Goal: Task Accomplishment & Management: Use online tool/utility

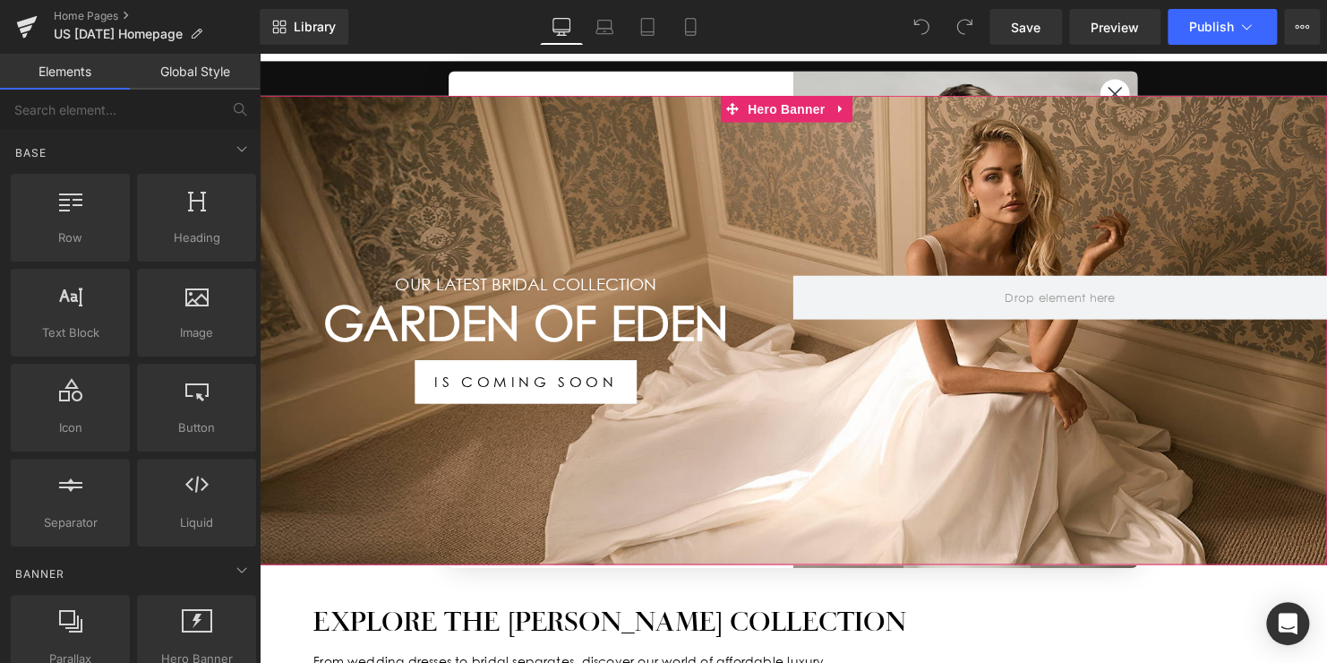
scroll to position [269, 0]
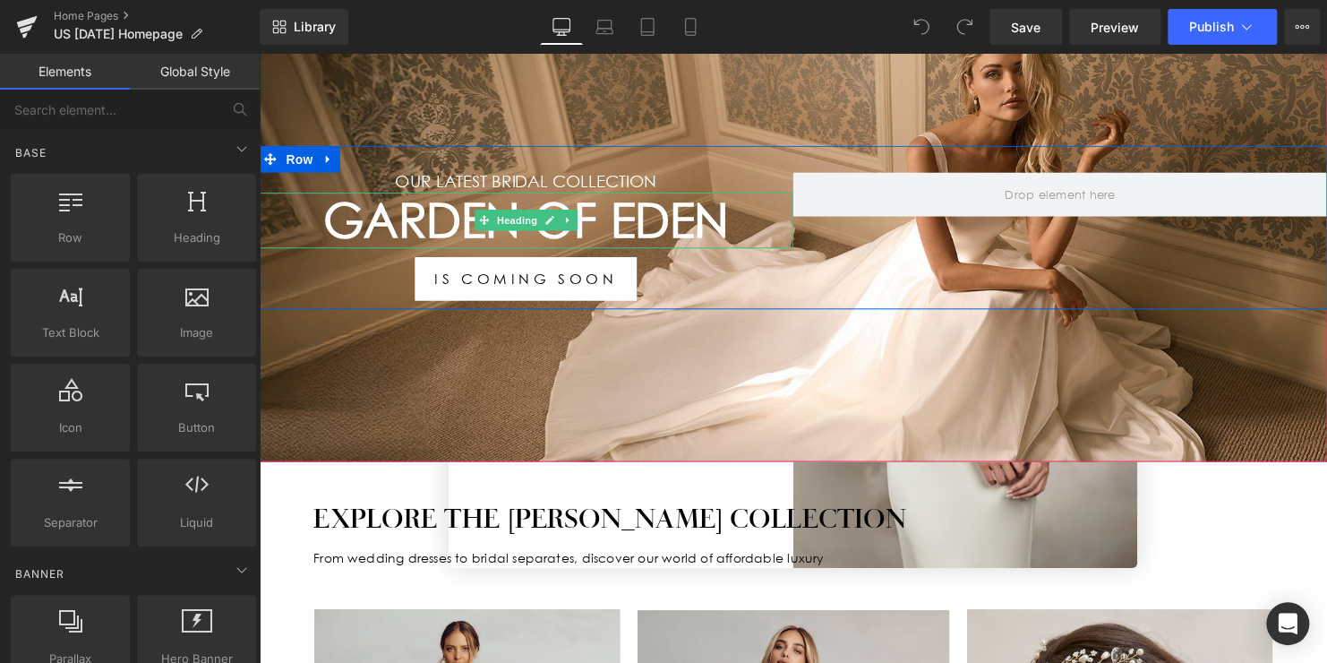
click at [620, 212] on h1 "Garden Of Eden" at bounding box center [530, 222] width 542 height 57
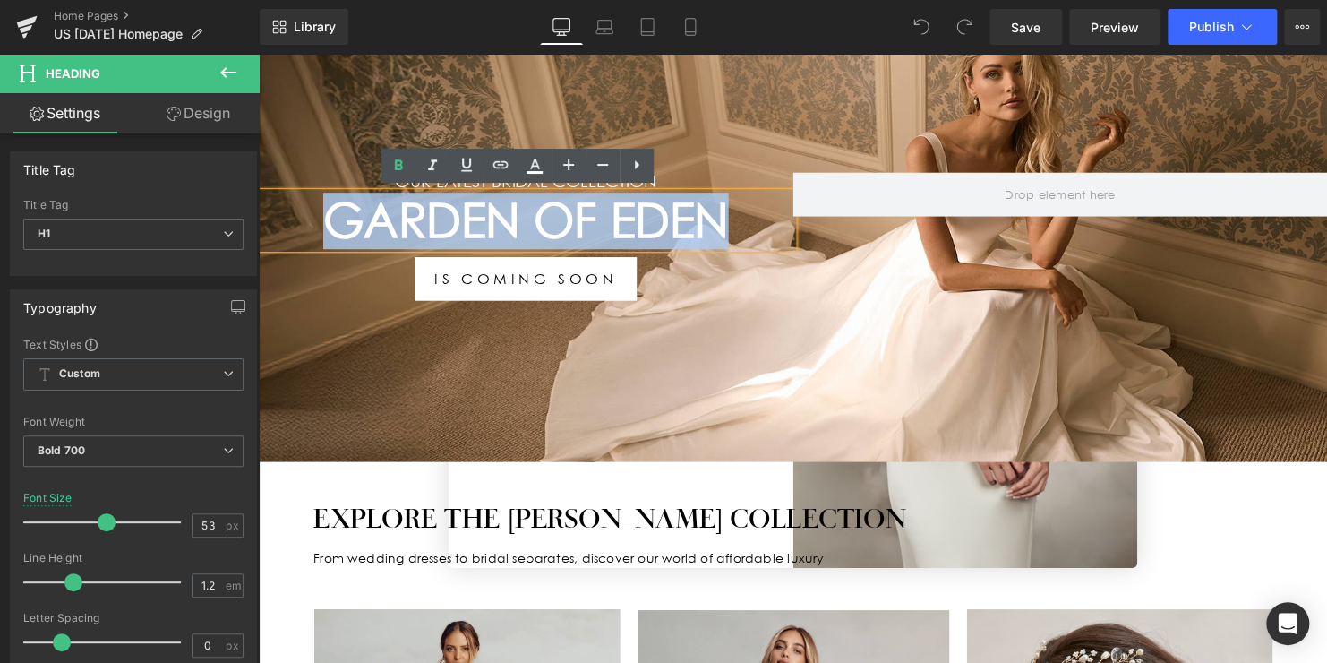
drag, startPoint x: 736, startPoint y: 219, endPoint x: 331, endPoint y: 223, distance: 404.7
click at [331, 223] on h1 "Garden Of Eden" at bounding box center [530, 222] width 542 height 57
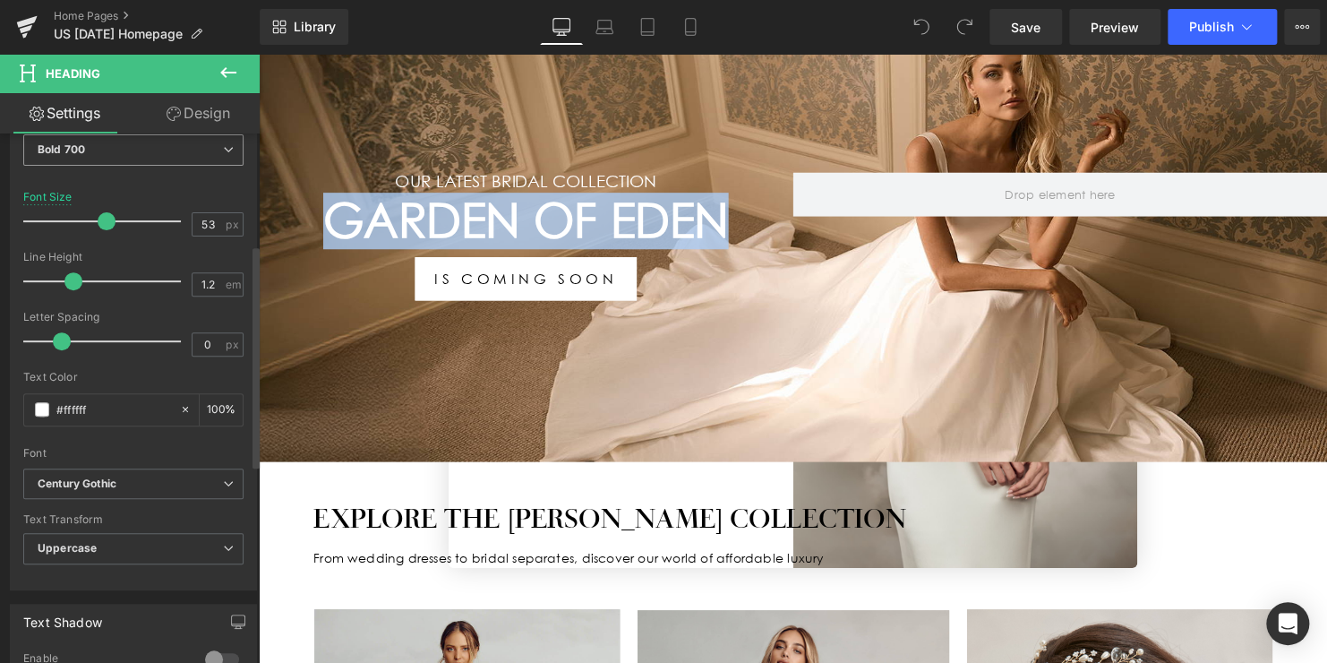
scroll to position [358, 0]
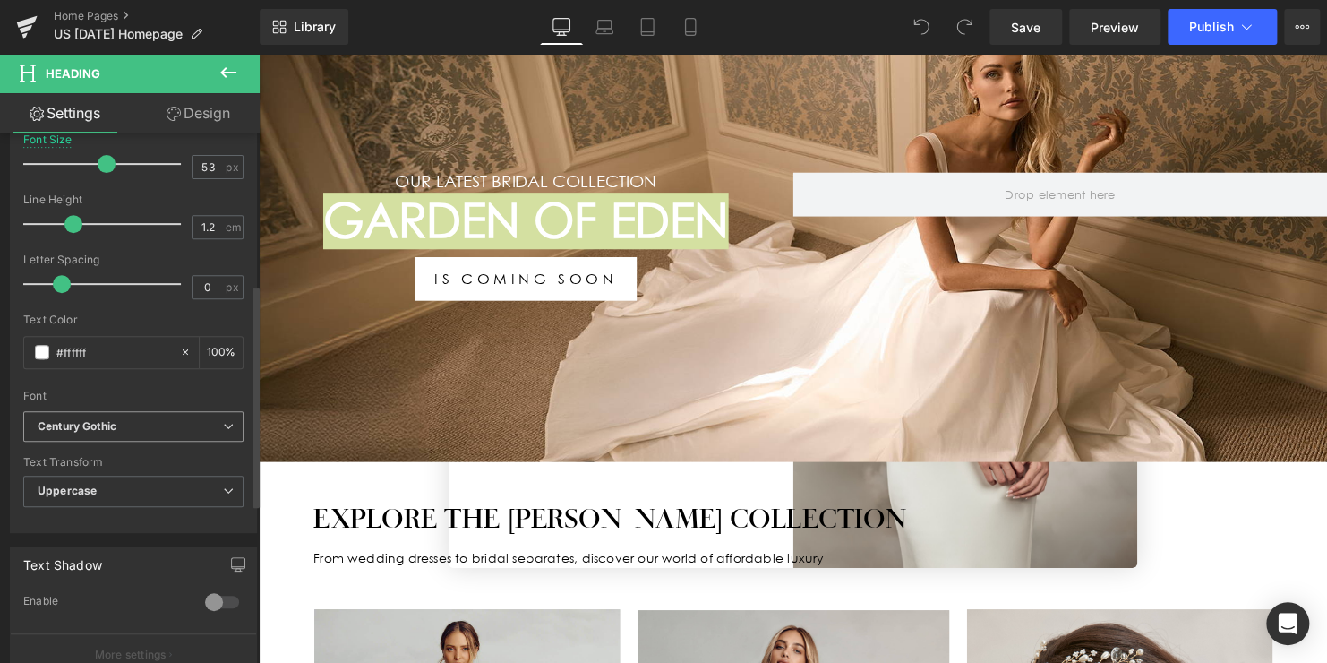
click at [145, 426] on b "Century Gothic" at bounding box center [130, 426] width 185 height 15
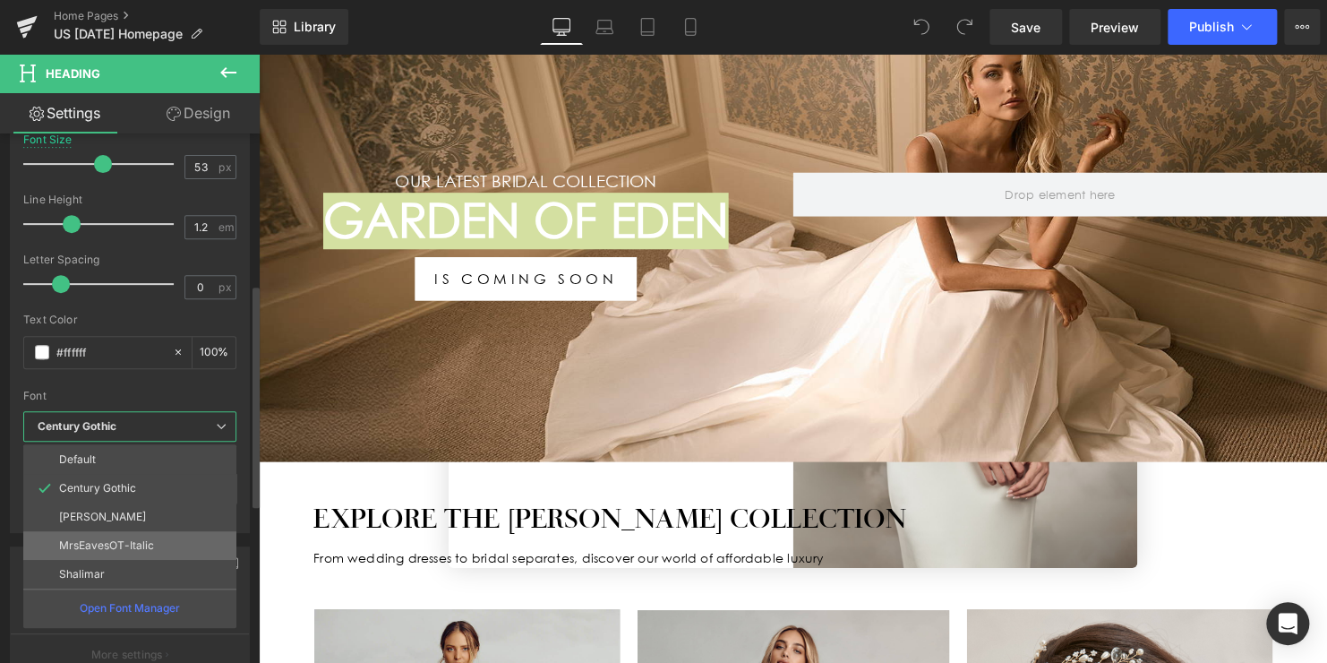
click at [124, 540] on p "MrsEavesOT-Italic" at bounding box center [106, 545] width 95 height 13
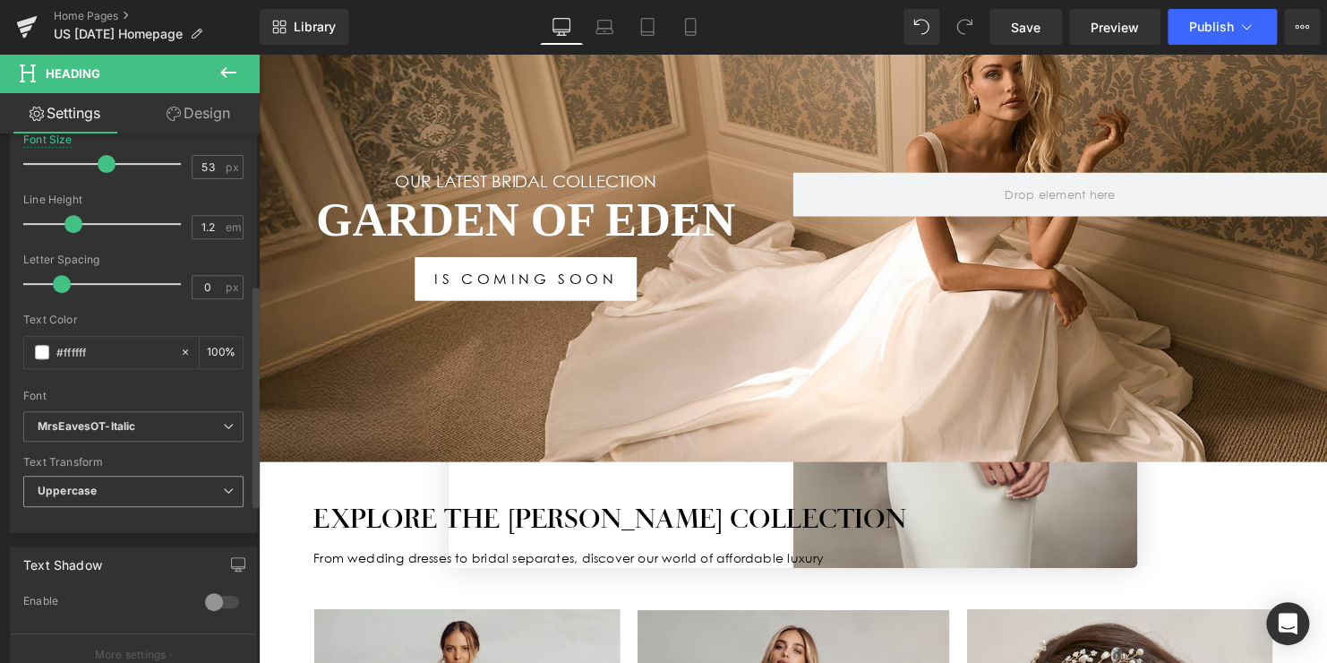
click at [141, 499] on span "Uppercase" at bounding box center [133, 490] width 220 height 31
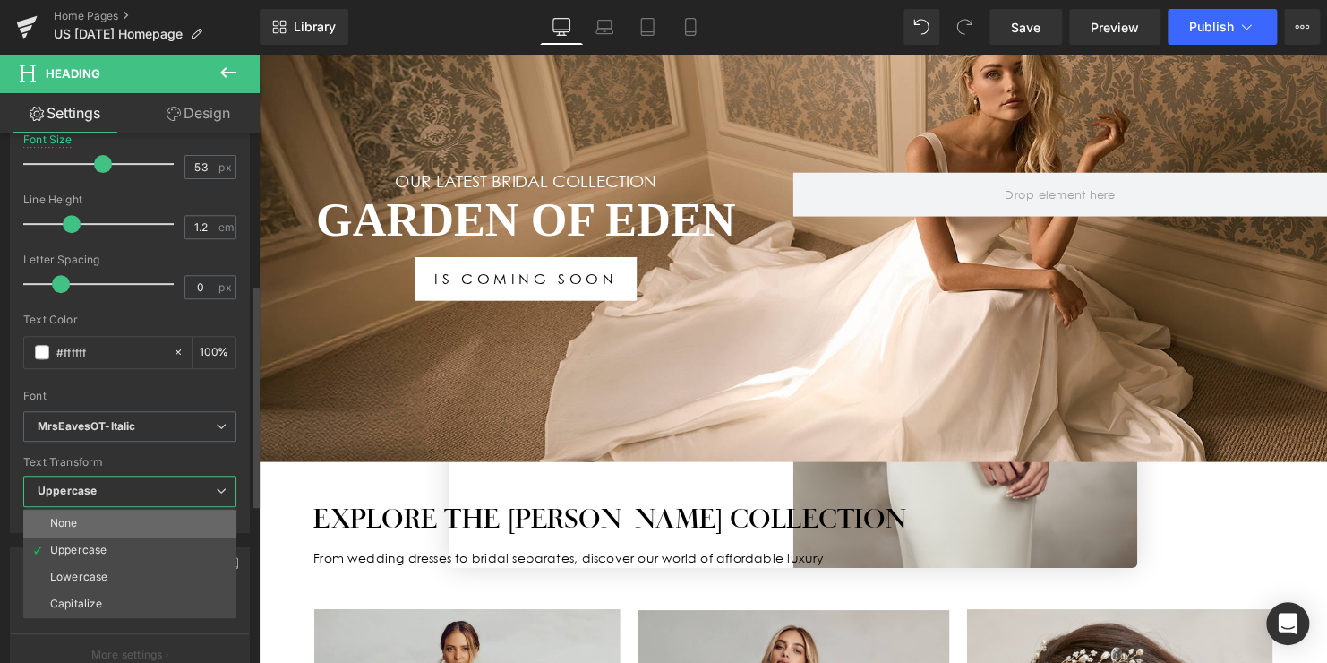
click at [114, 522] on li "None" at bounding box center [129, 522] width 213 height 27
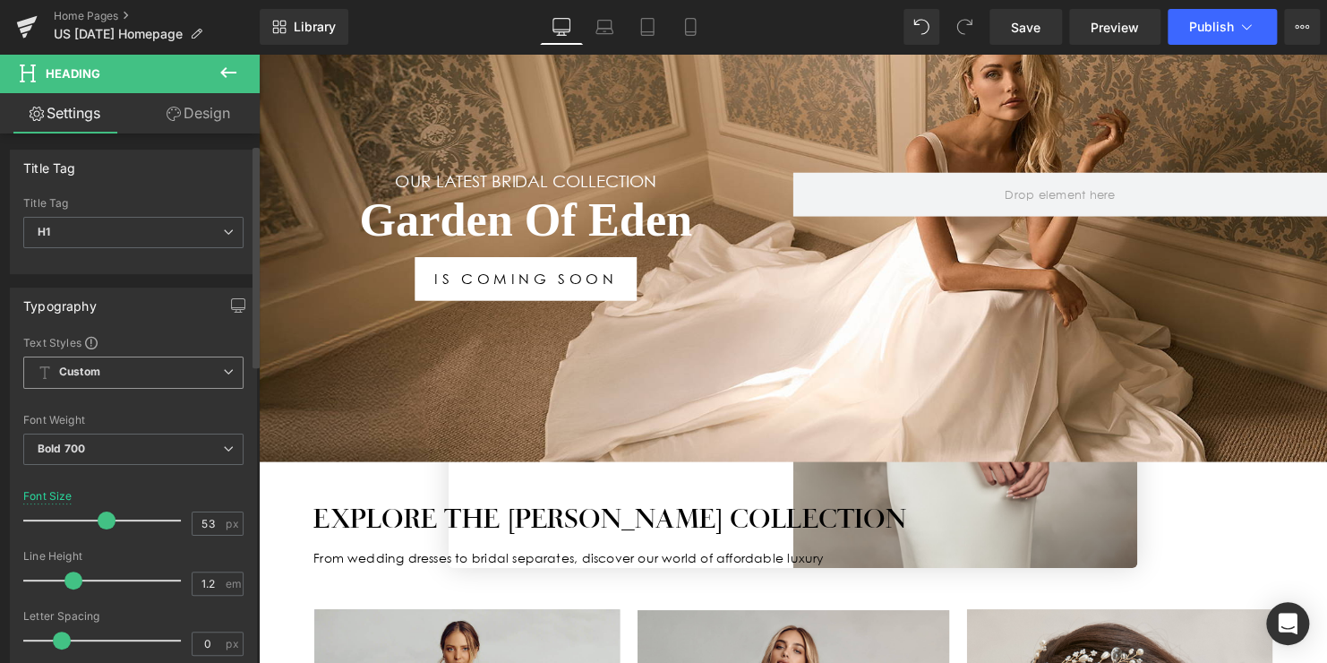
scroll to position [0, 0]
click at [213, 113] on link "Design" at bounding box center [198, 113] width 130 height 40
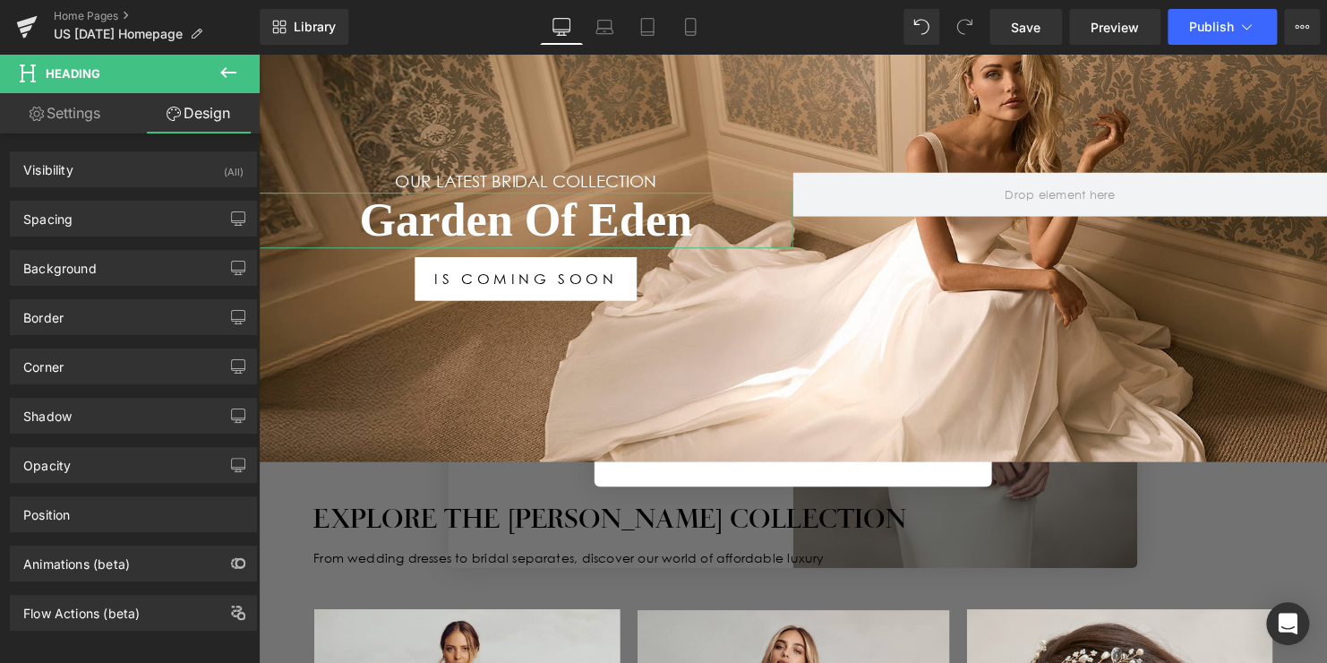
click at [69, 113] on link "Settings" at bounding box center [65, 113] width 130 height 40
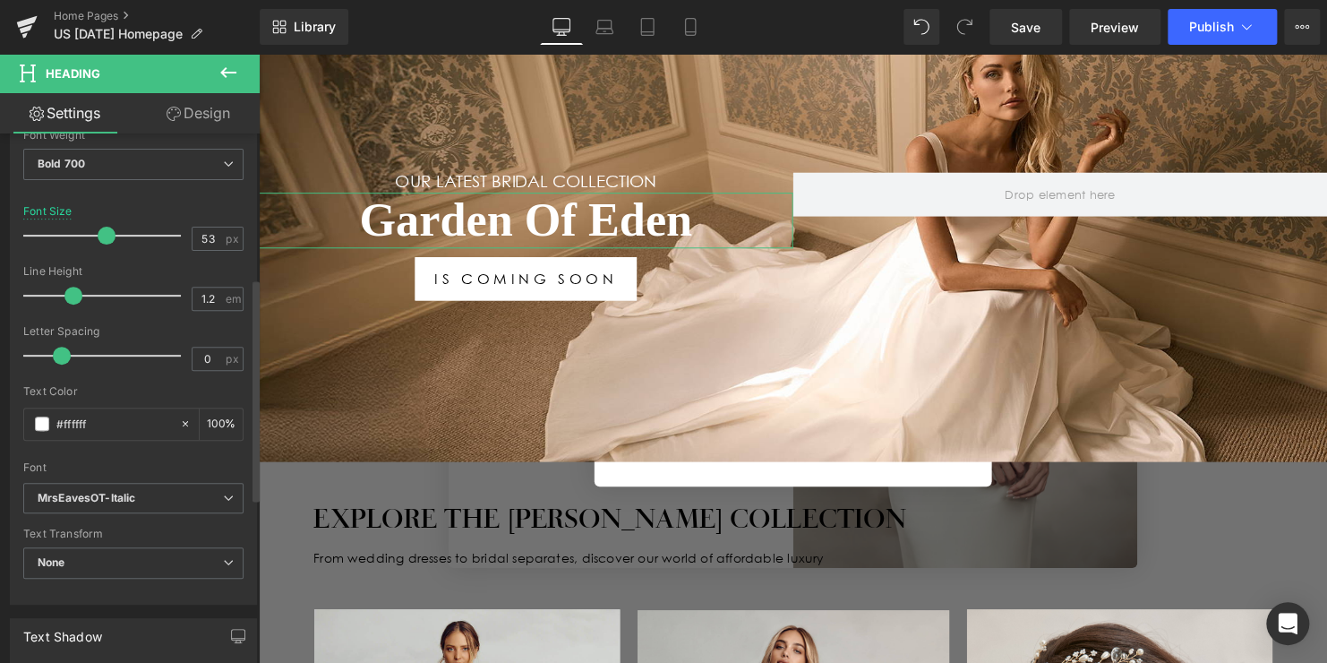
scroll to position [380, 0]
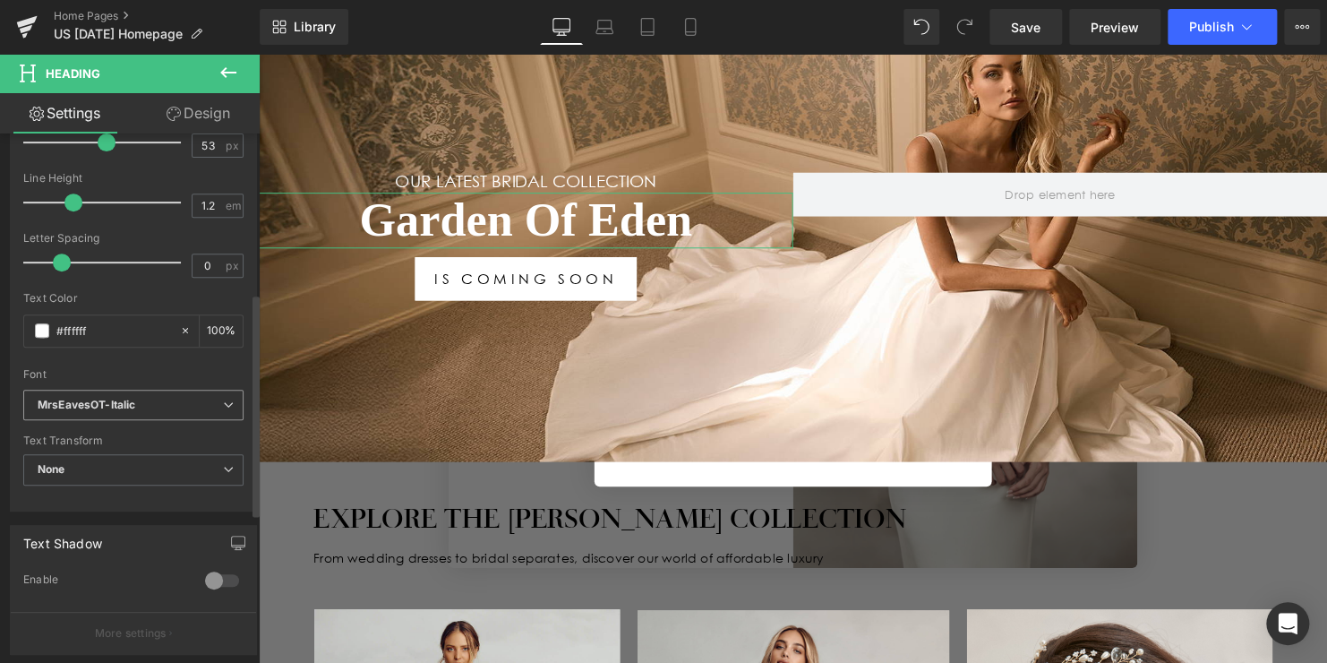
click at [176, 407] on b "MrsEavesOT-Italic" at bounding box center [130, 405] width 185 height 15
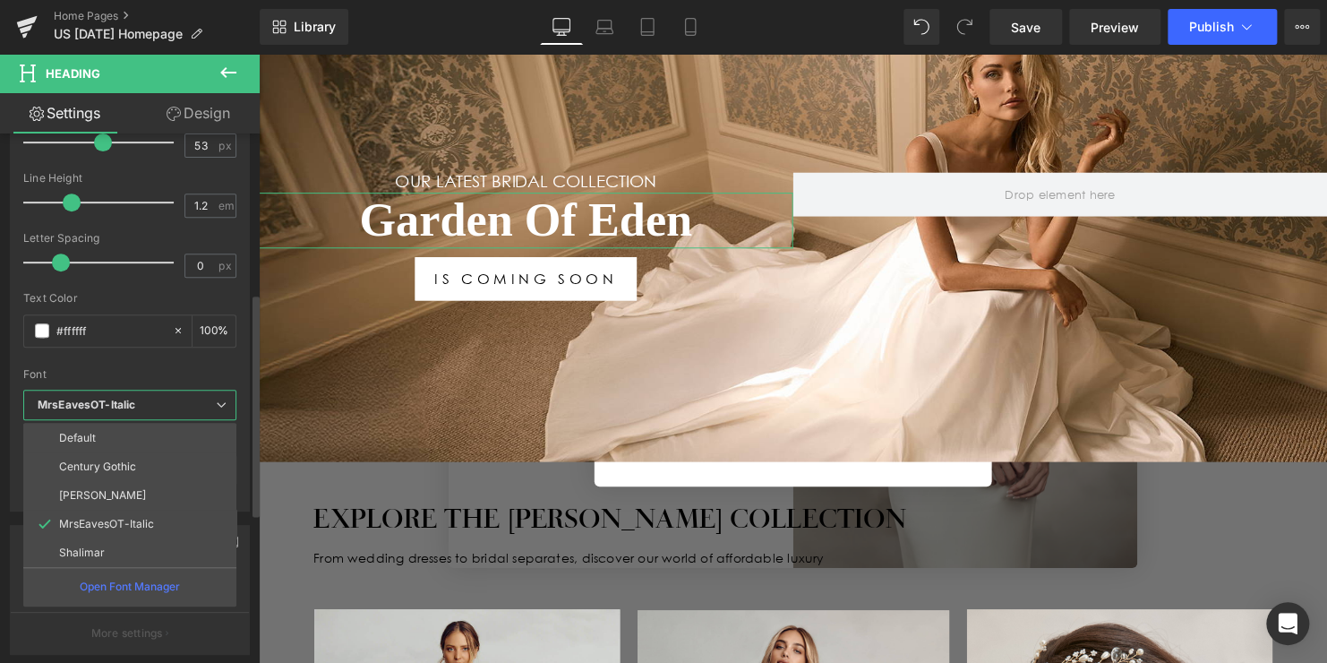
click at [119, 583] on p "Open Font Manager" at bounding box center [130, 586] width 100 height 16
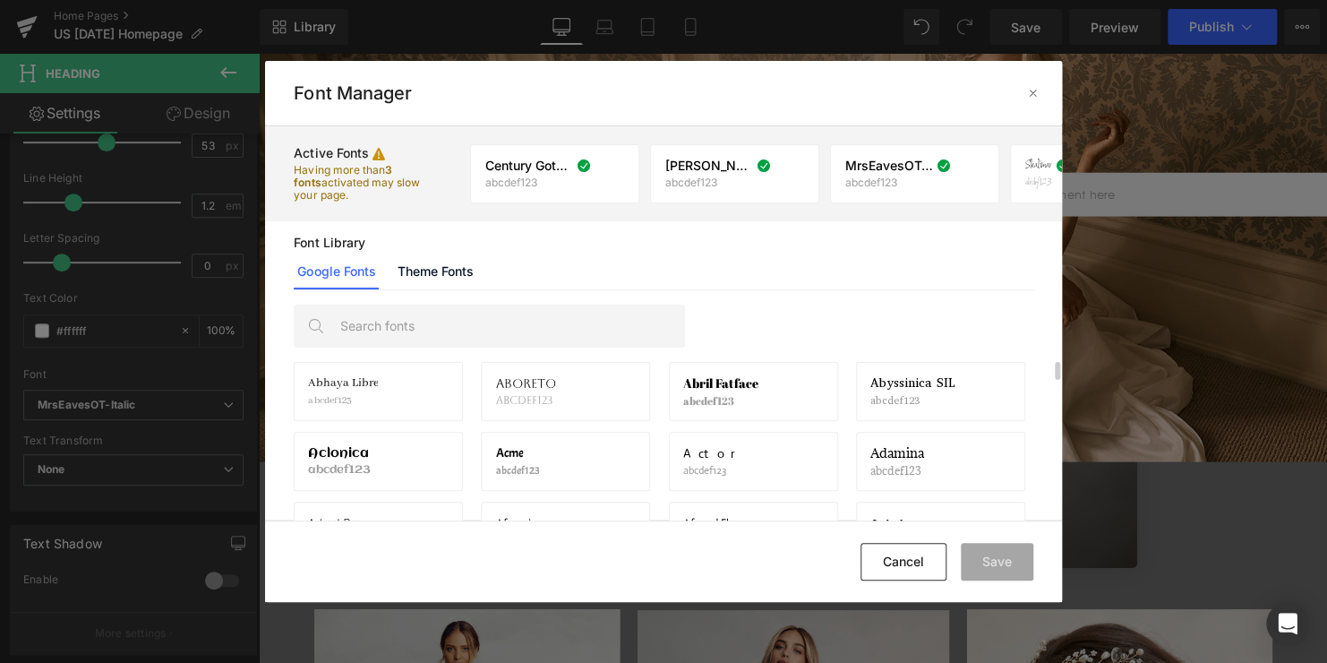
scroll to position [0, 0]
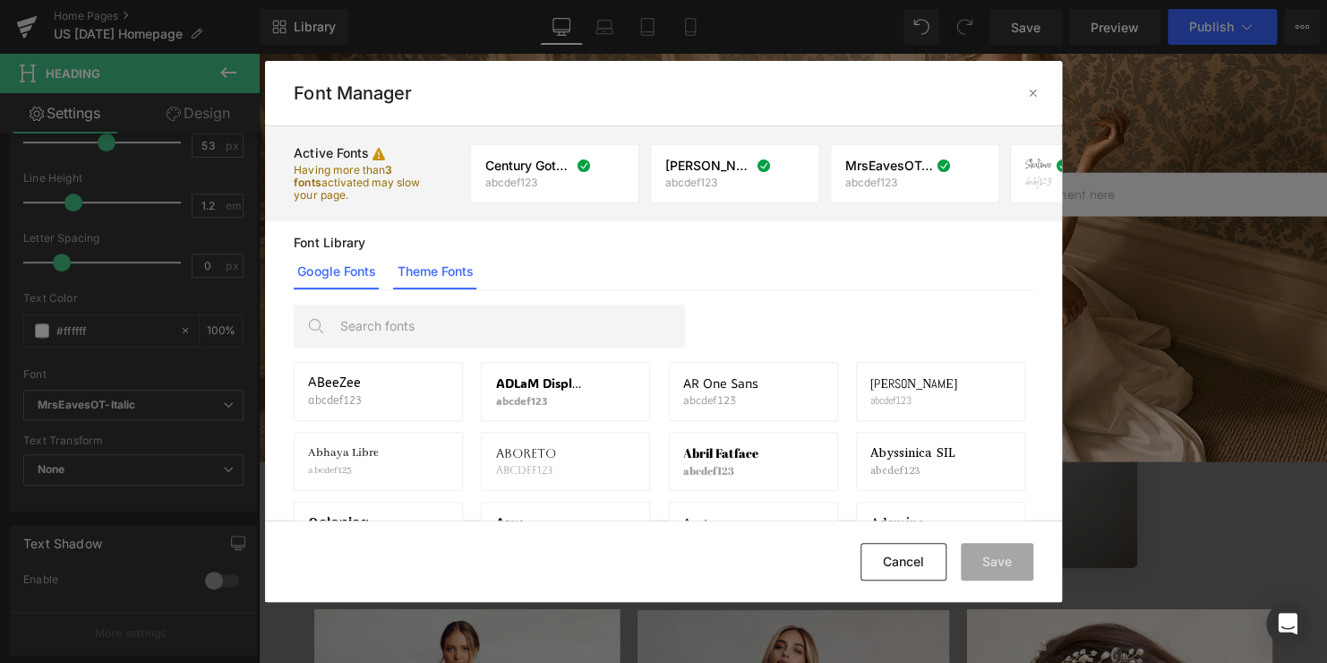
click at [0, 0] on link "Theme Fonts" at bounding box center [0, 0] width 0 height 0
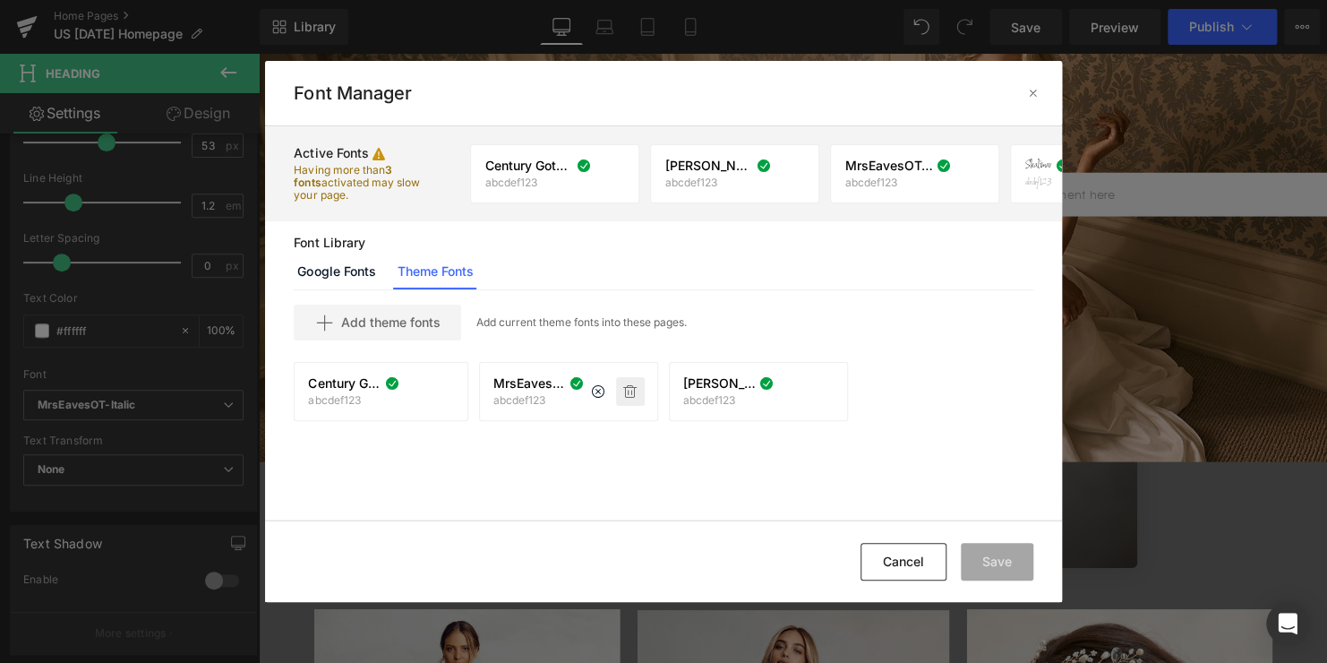
click at [631, 390] on icon at bounding box center [630, 391] width 14 height 14
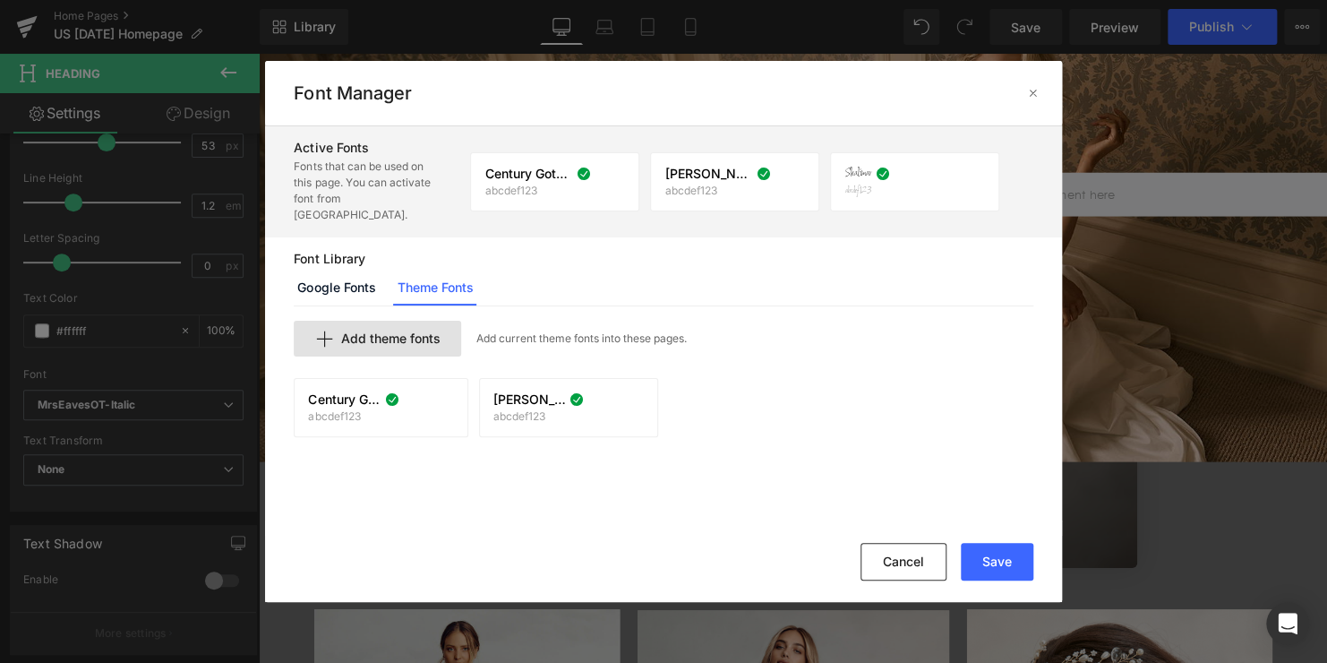
click at [402, 331] on span "Add theme fonts" at bounding box center [389, 338] width 99 height 14
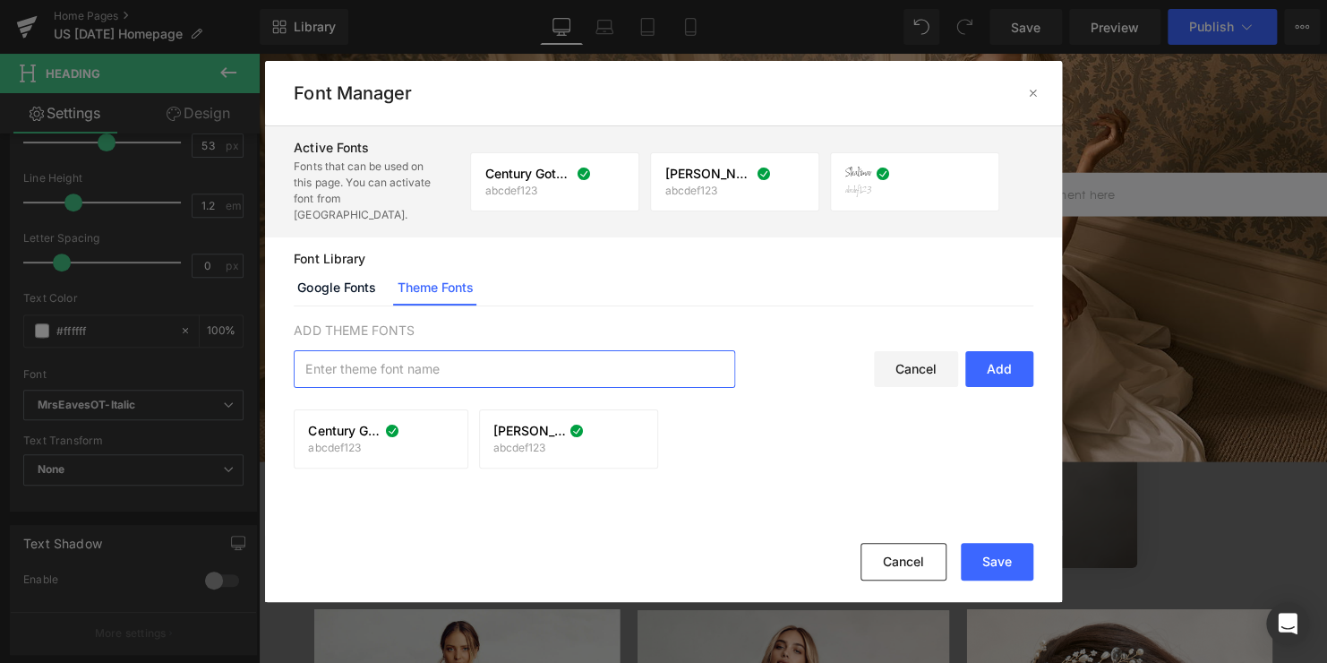
click at [544, 365] on input "text" at bounding box center [515, 369] width 440 height 36
type input "mrs"
click at [892, 563] on button "Cancel" at bounding box center [903, 562] width 86 height 38
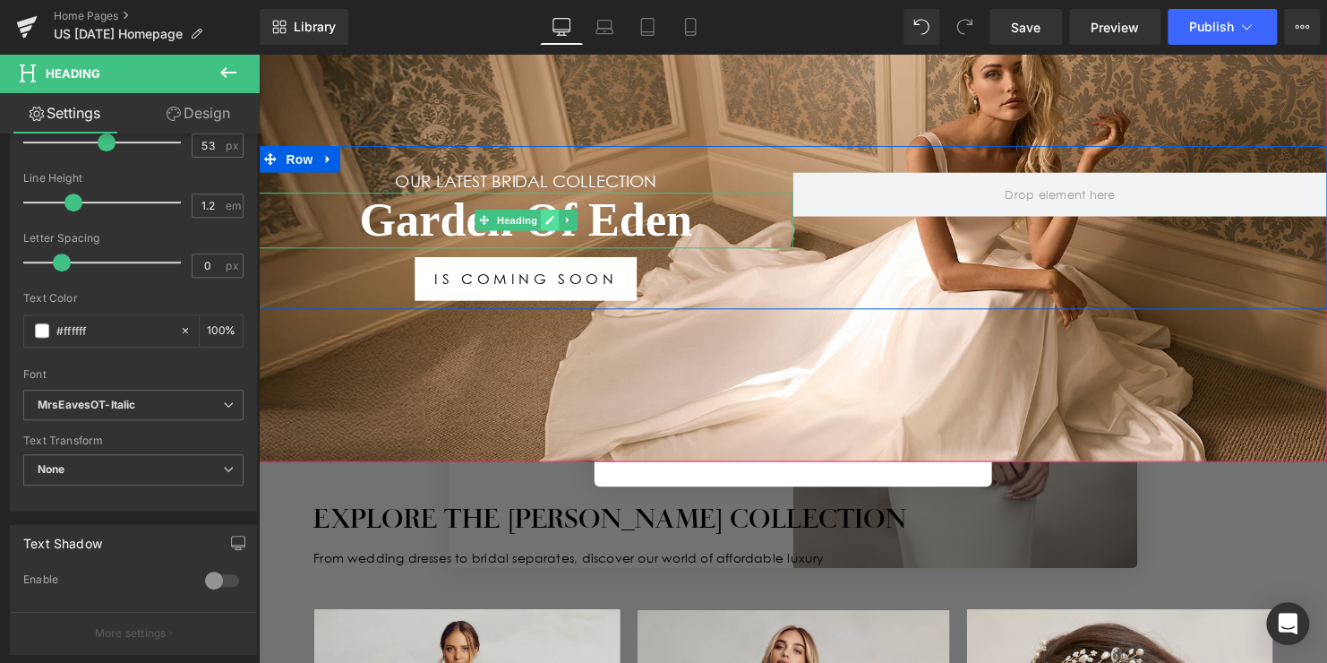
click at [550, 218] on icon at bounding box center [554, 223] width 10 height 11
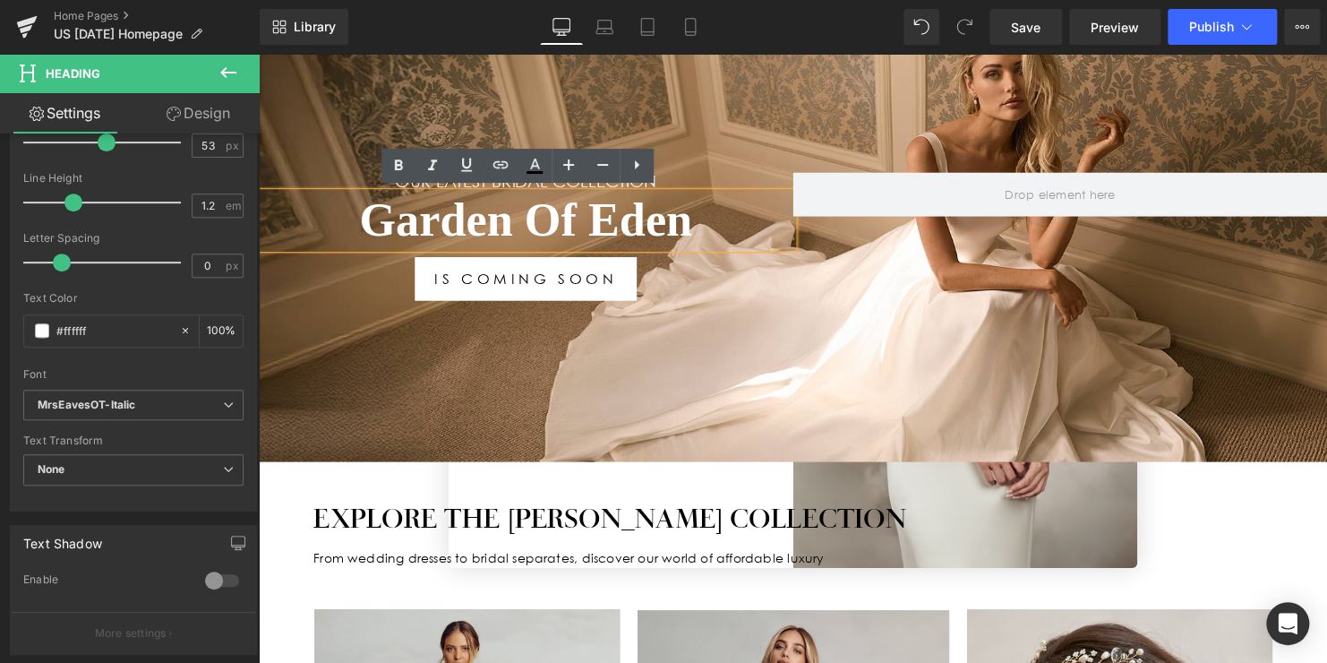
click at [671, 235] on h1 "Garden Of Eden" at bounding box center [530, 222] width 542 height 57
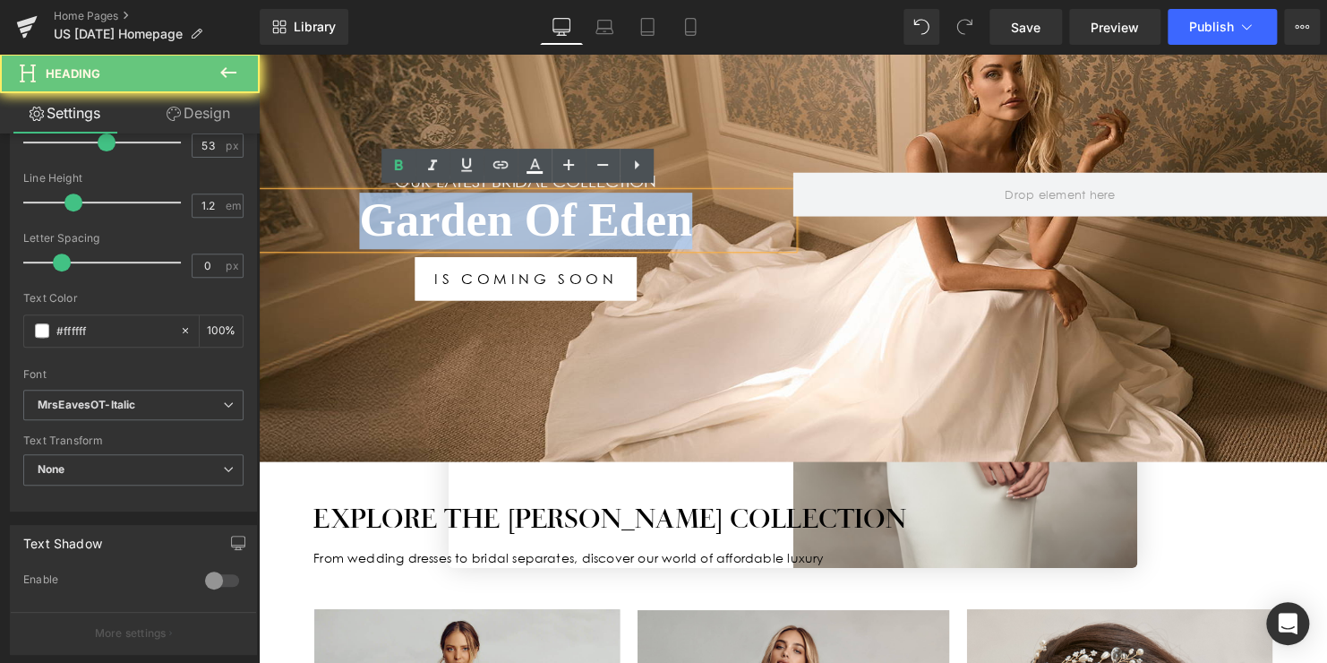
drag, startPoint x: 707, startPoint y: 228, endPoint x: 348, endPoint y: 227, distance: 359.0
click at [348, 227] on h1 "Garden Of Eden" at bounding box center [530, 222] width 542 height 57
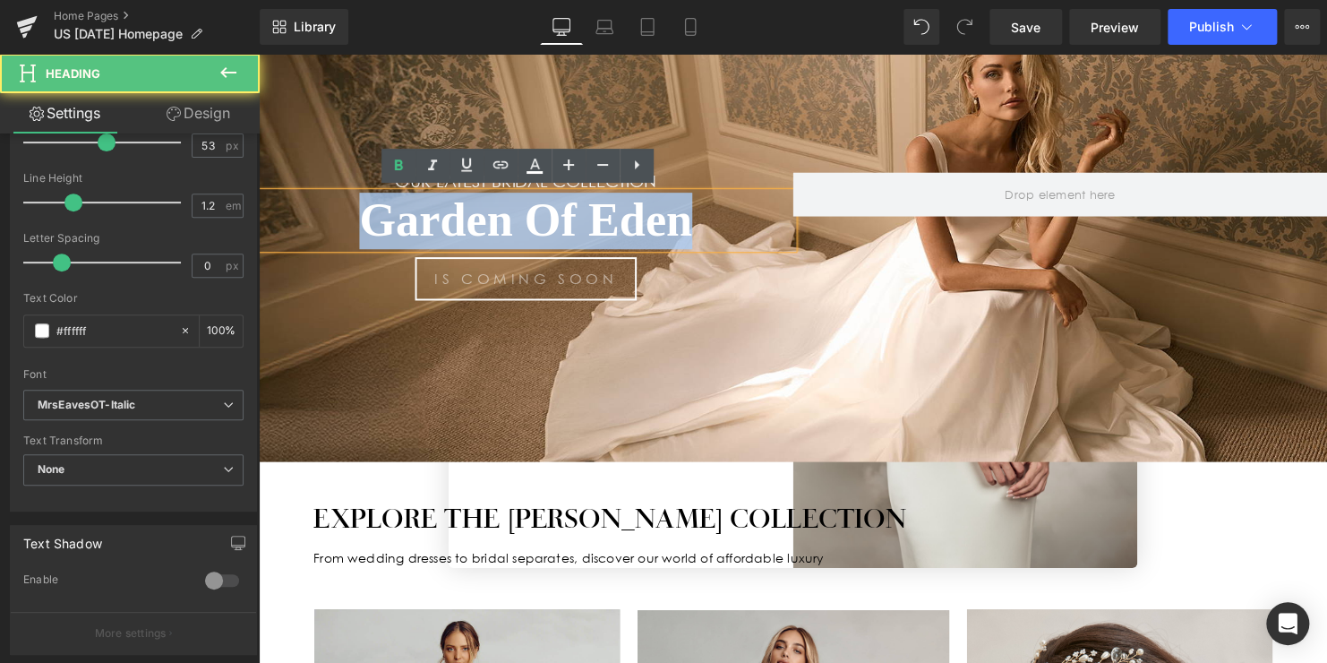
drag, startPoint x: 755, startPoint y: 345, endPoint x: 500, endPoint y: 295, distance: 260.1
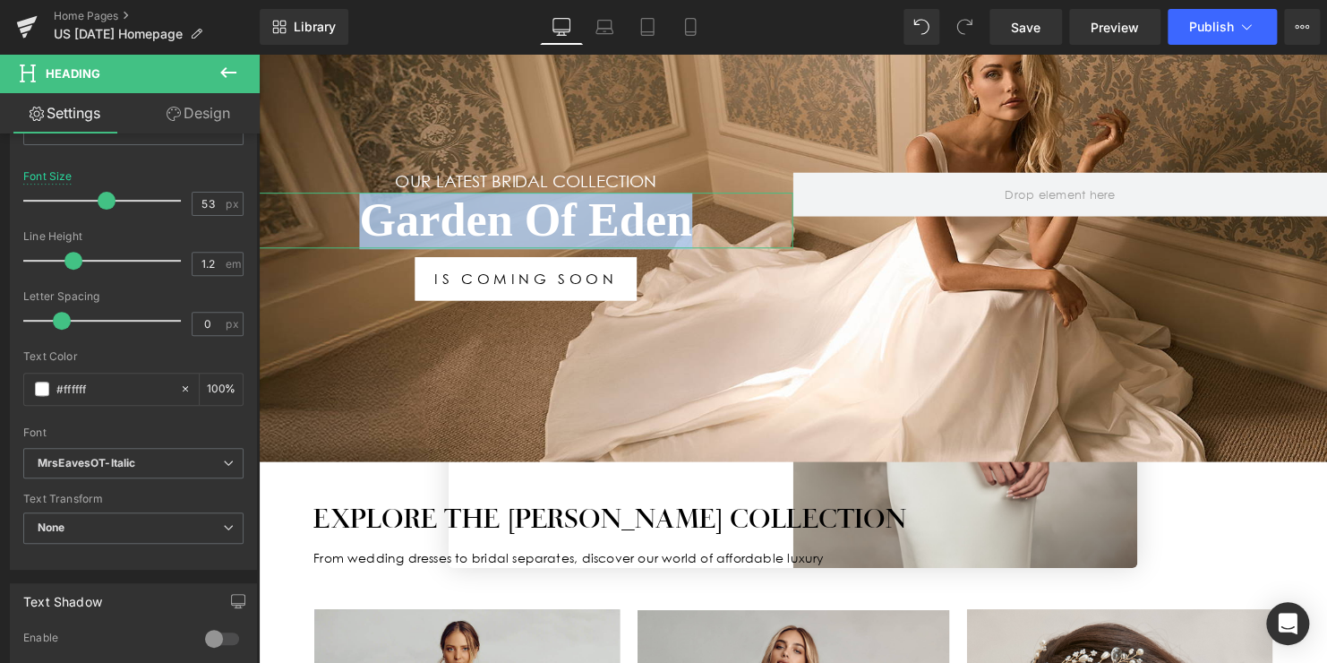
scroll to position [290, 0]
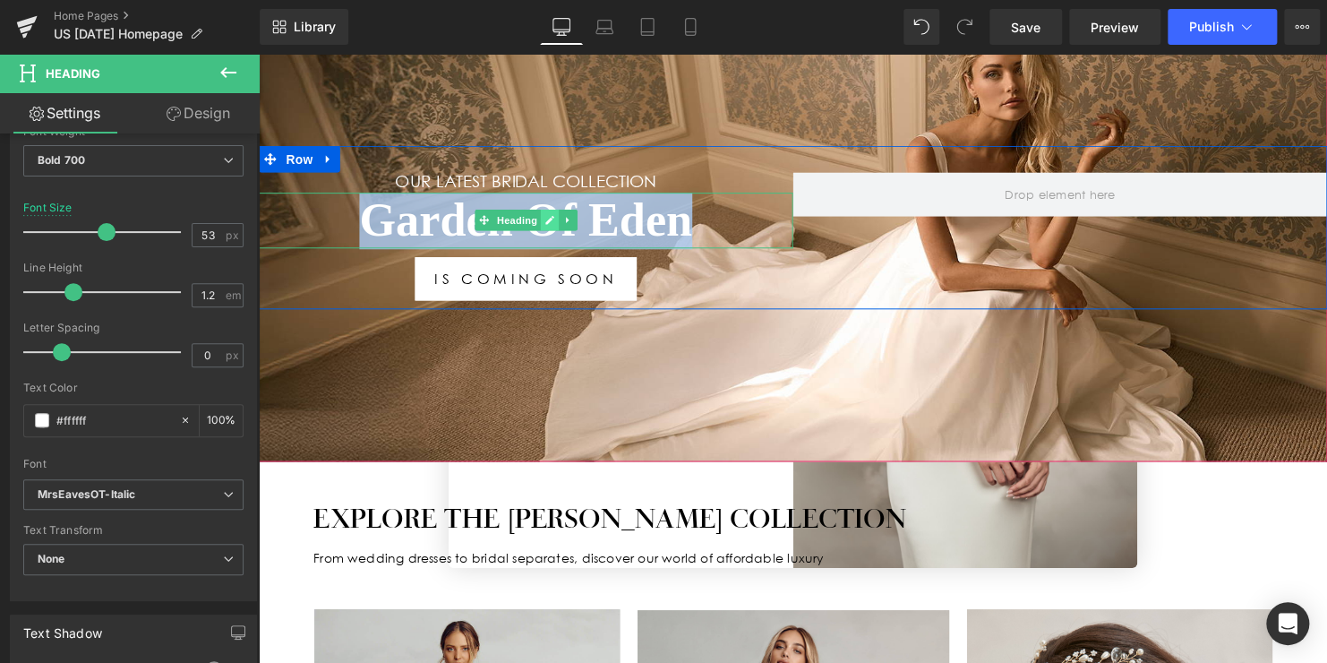
click at [550, 219] on icon at bounding box center [554, 222] width 9 height 9
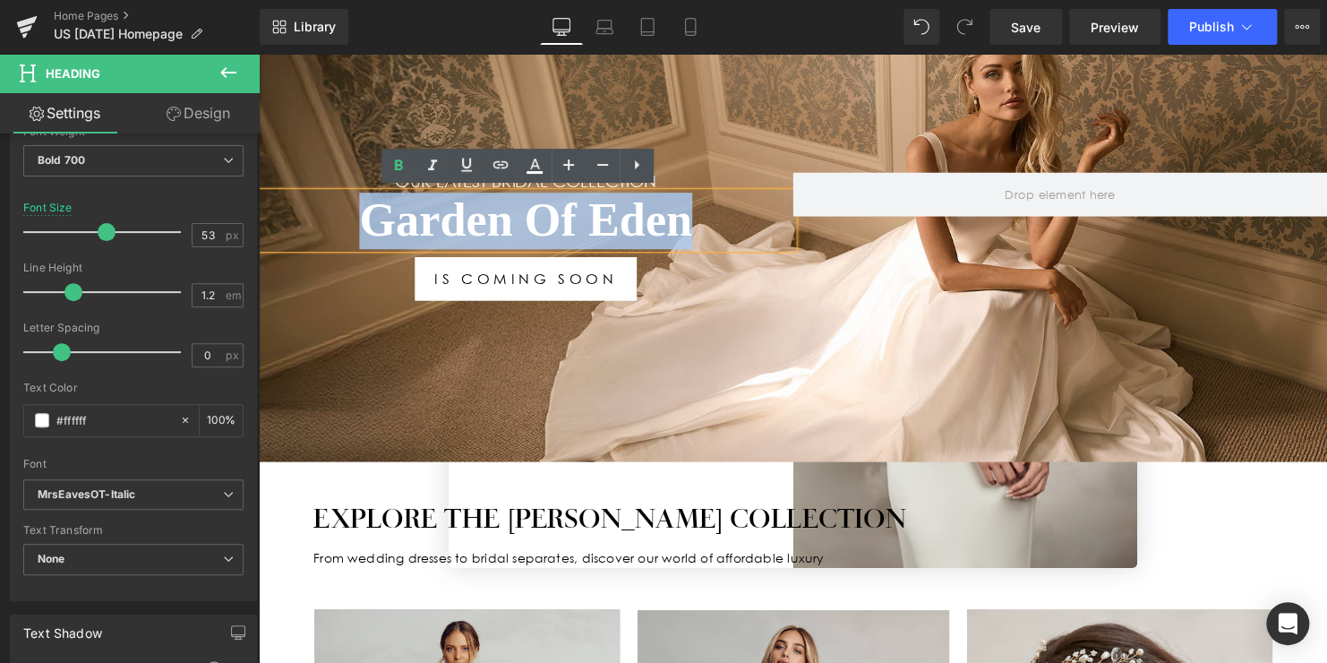
click at [579, 219] on h1 "Garden Of Eden" at bounding box center [530, 222] width 542 height 57
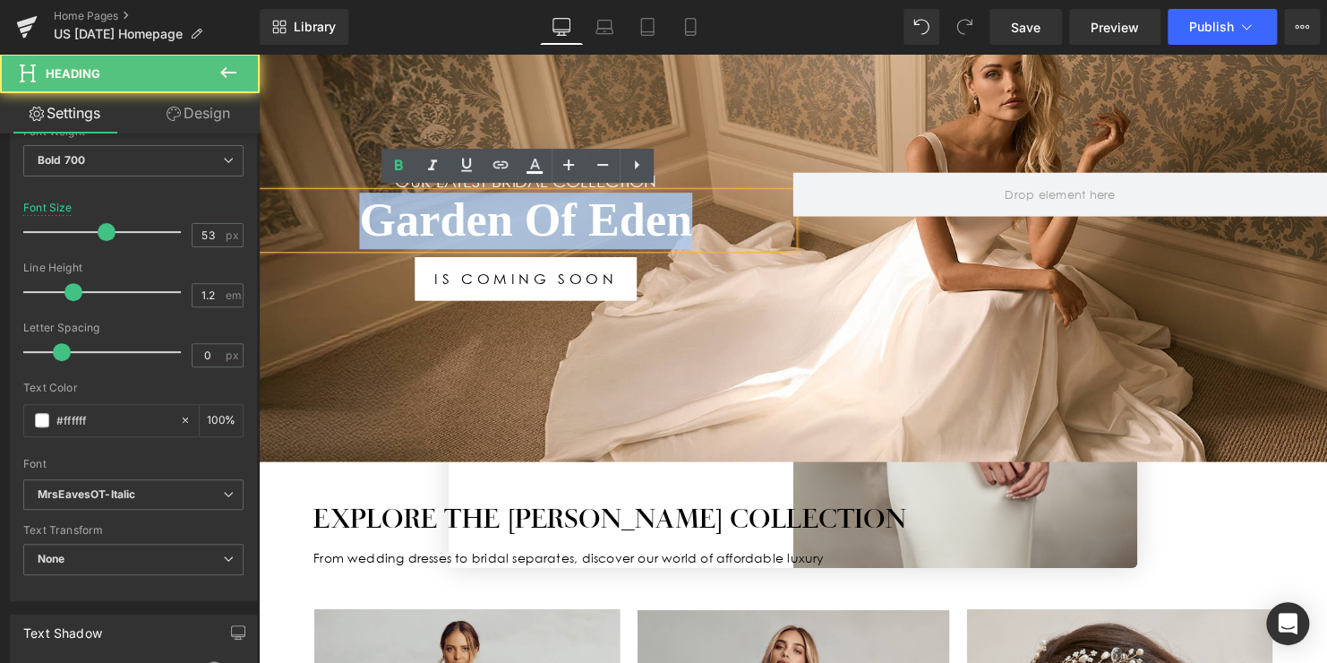
drag, startPoint x: 642, startPoint y: 235, endPoint x: 353, endPoint y: 235, distance: 289.2
click at [345, 235] on h1 "Garden Of Eden" at bounding box center [530, 222] width 542 height 57
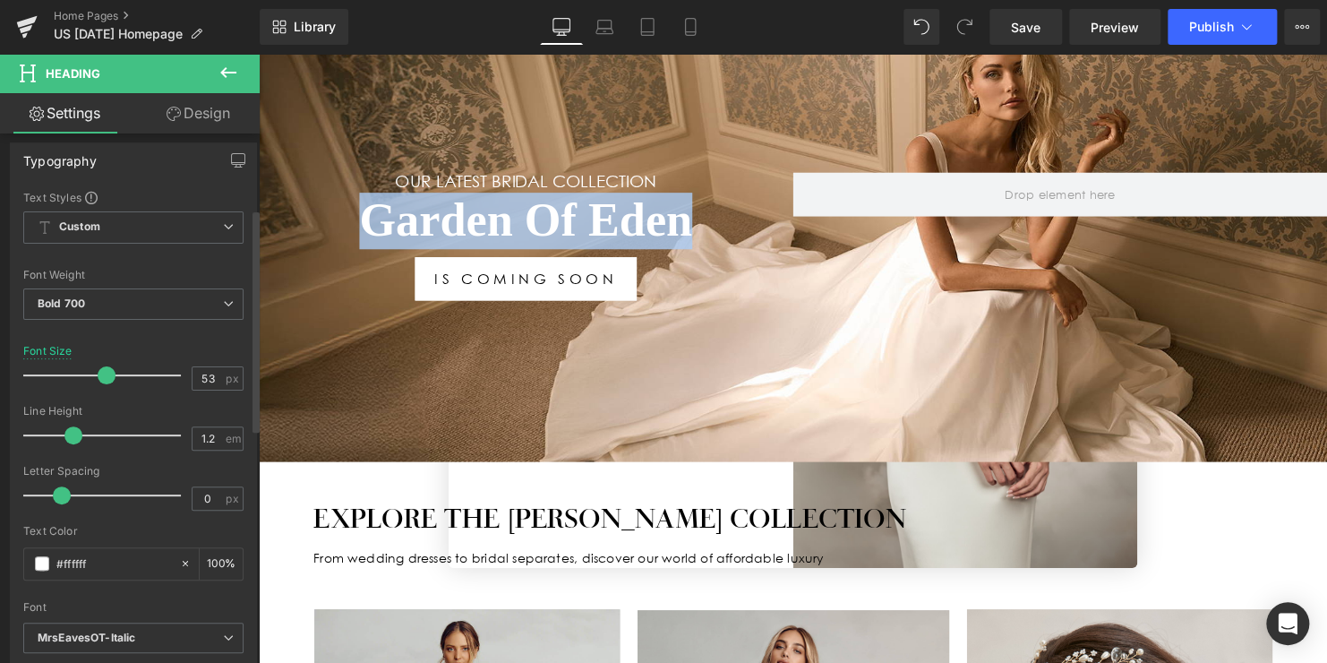
scroll to position [179, 0]
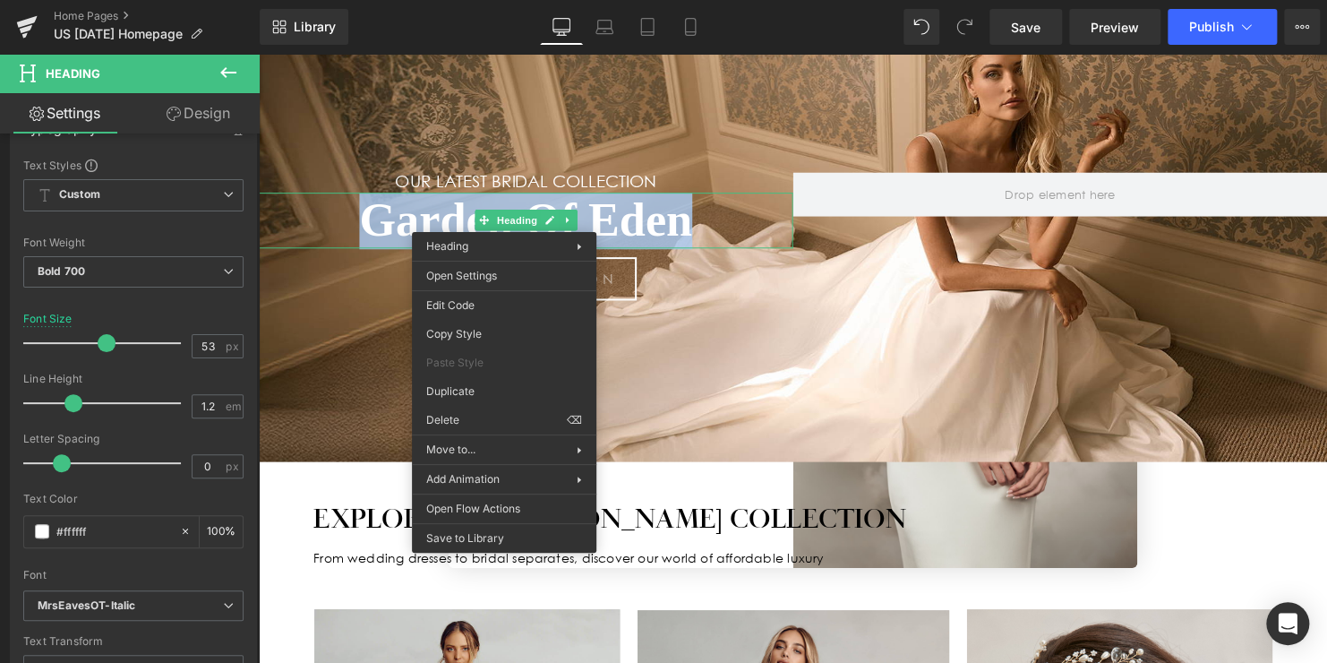
drag, startPoint x: 743, startPoint y: 328, endPoint x: 488, endPoint y: 277, distance: 260.2
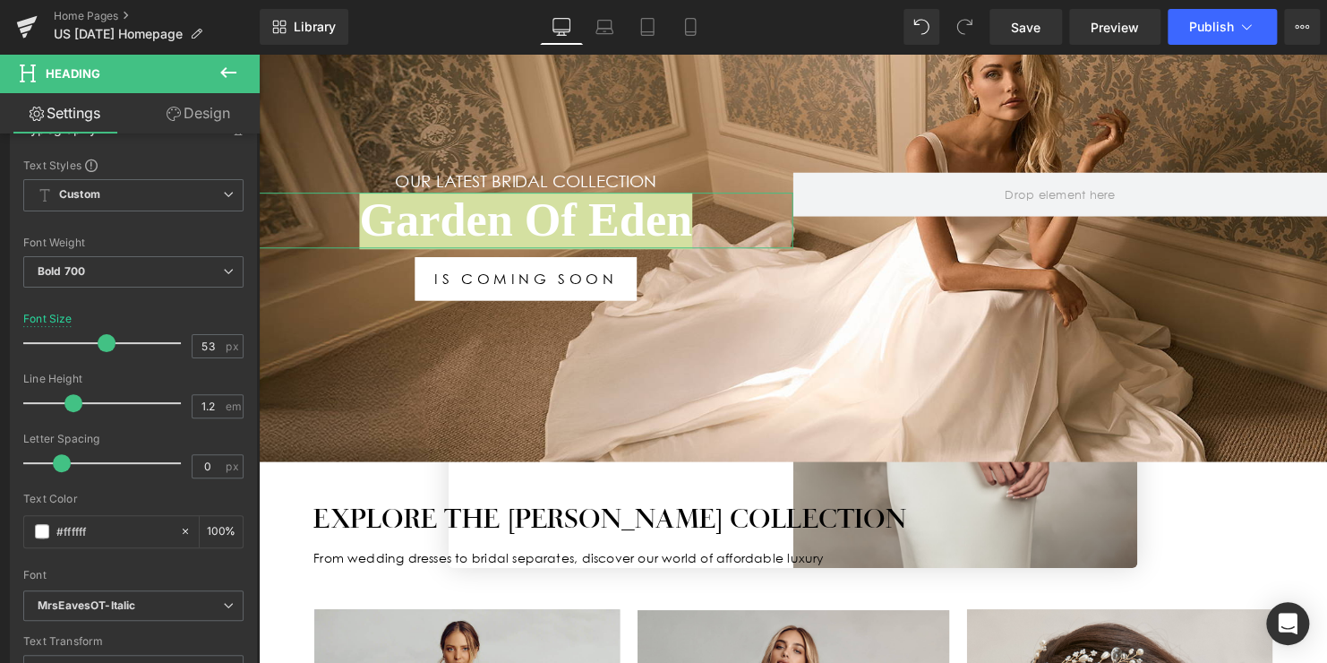
click at [185, 115] on link "Design" at bounding box center [198, 113] width 130 height 40
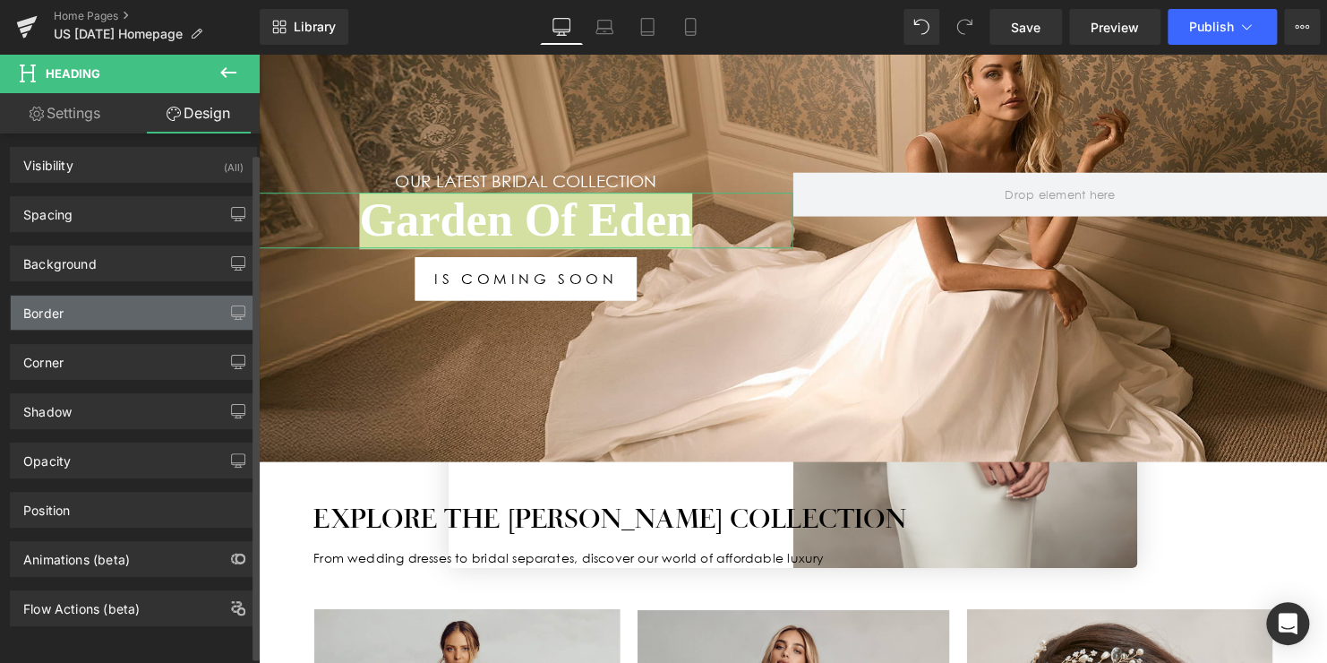
scroll to position [0, 0]
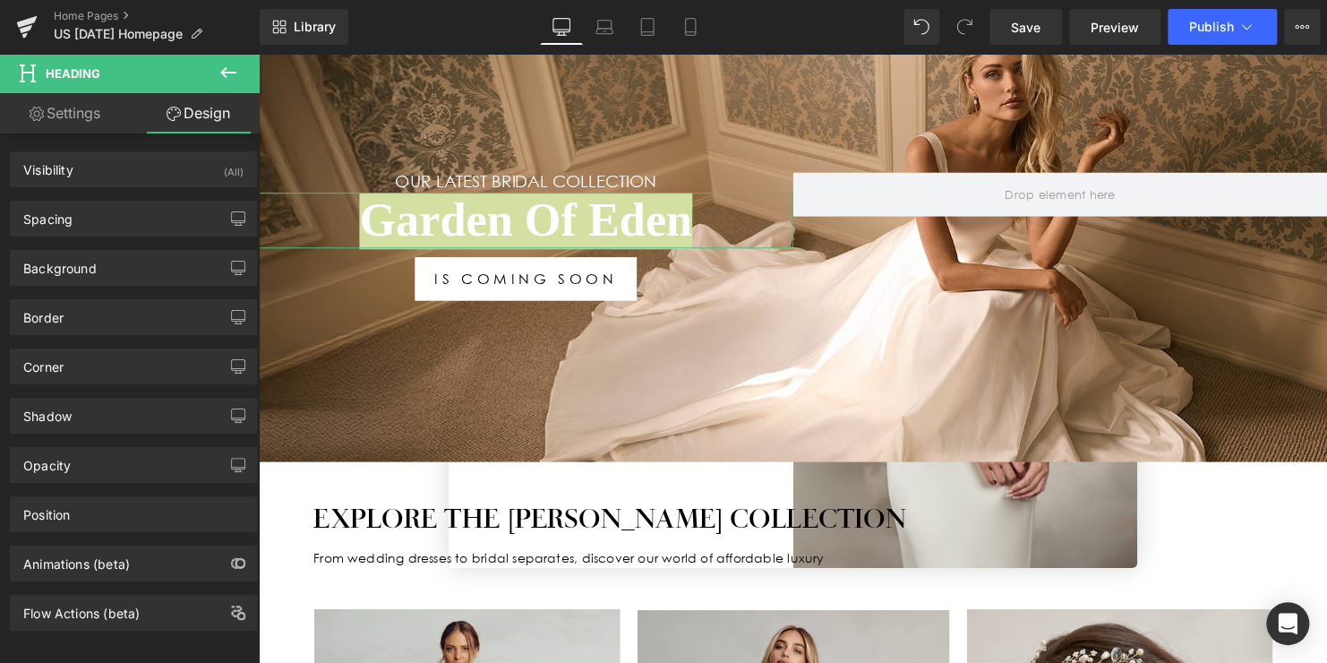
click at [80, 111] on link "Settings" at bounding box center [65, 113] width 130 height 40
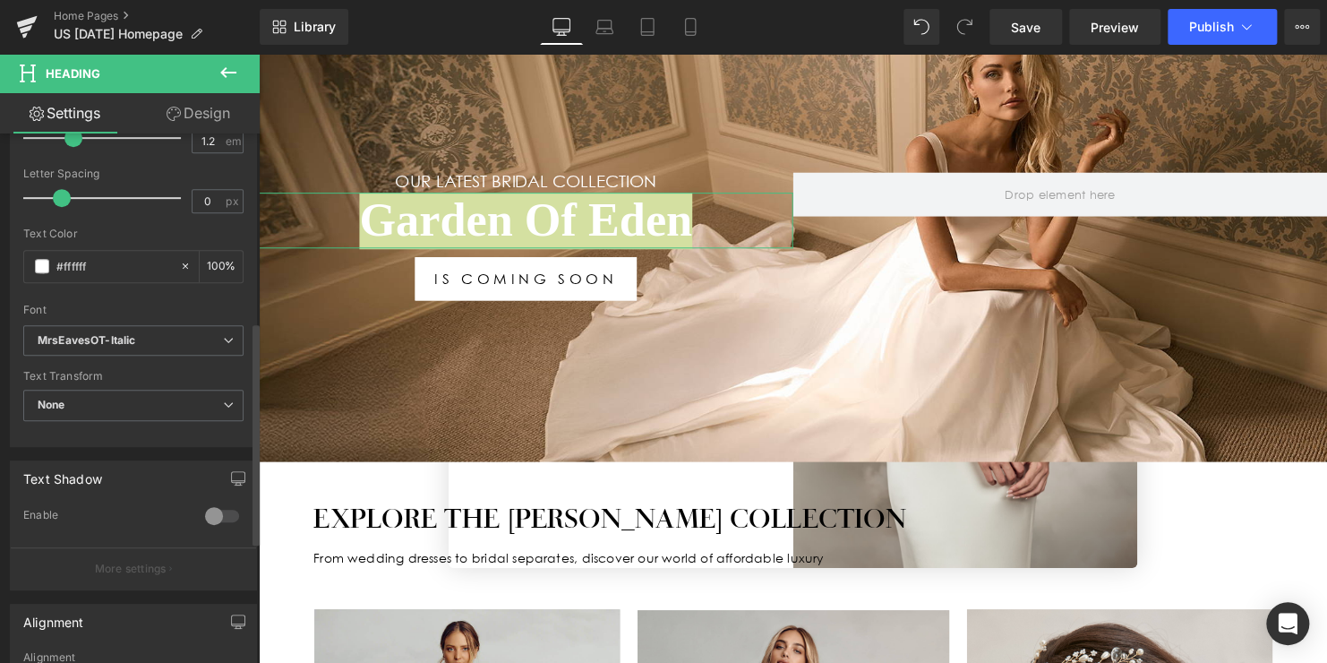
scroll to position [448, 0]
click at [207, 335] on b "MrsEavesOT-Italic" at bounding box center [130, 336] width 185 height 15
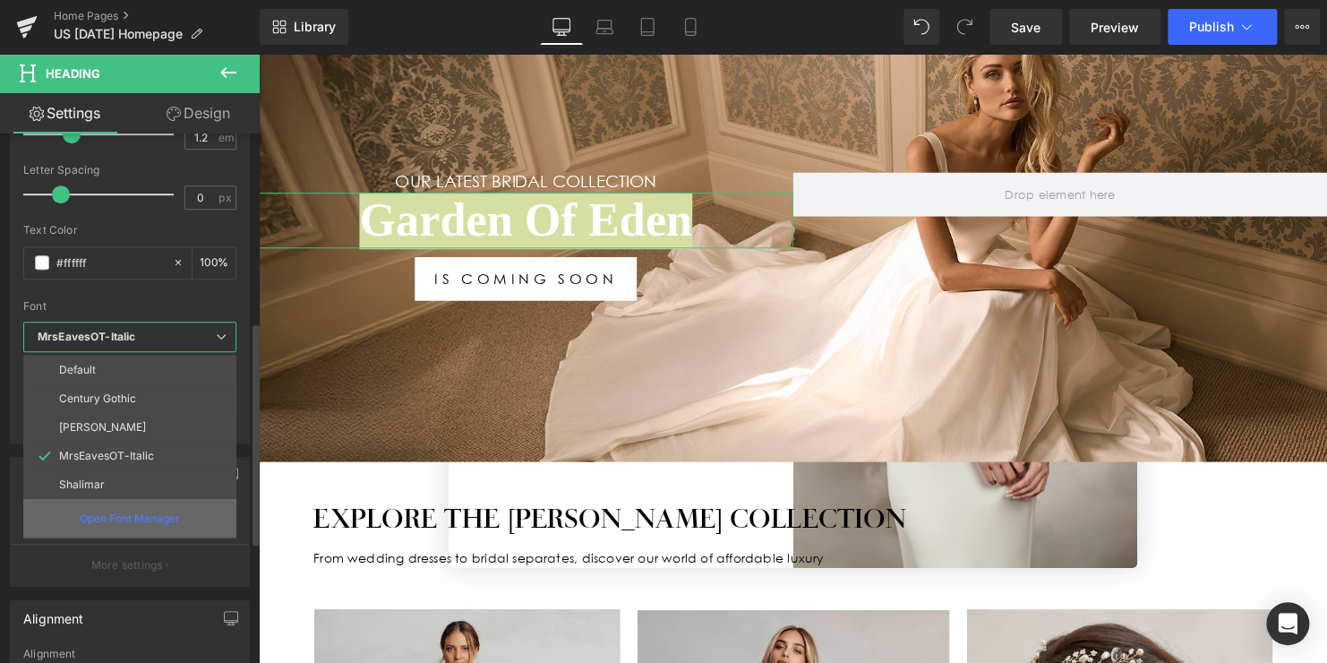
click at [158, 513] on p "Open Font Manager" at bounding box center [130, 518] width 100 height 16
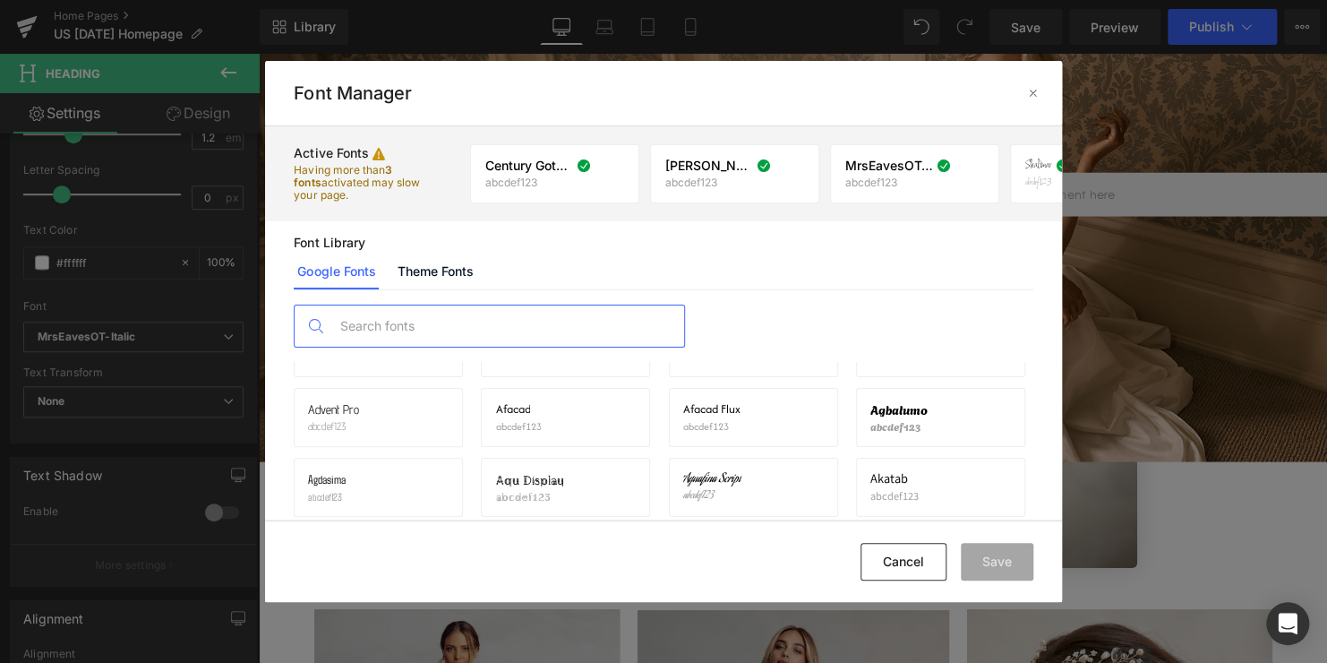
scroll to position [98, 0]
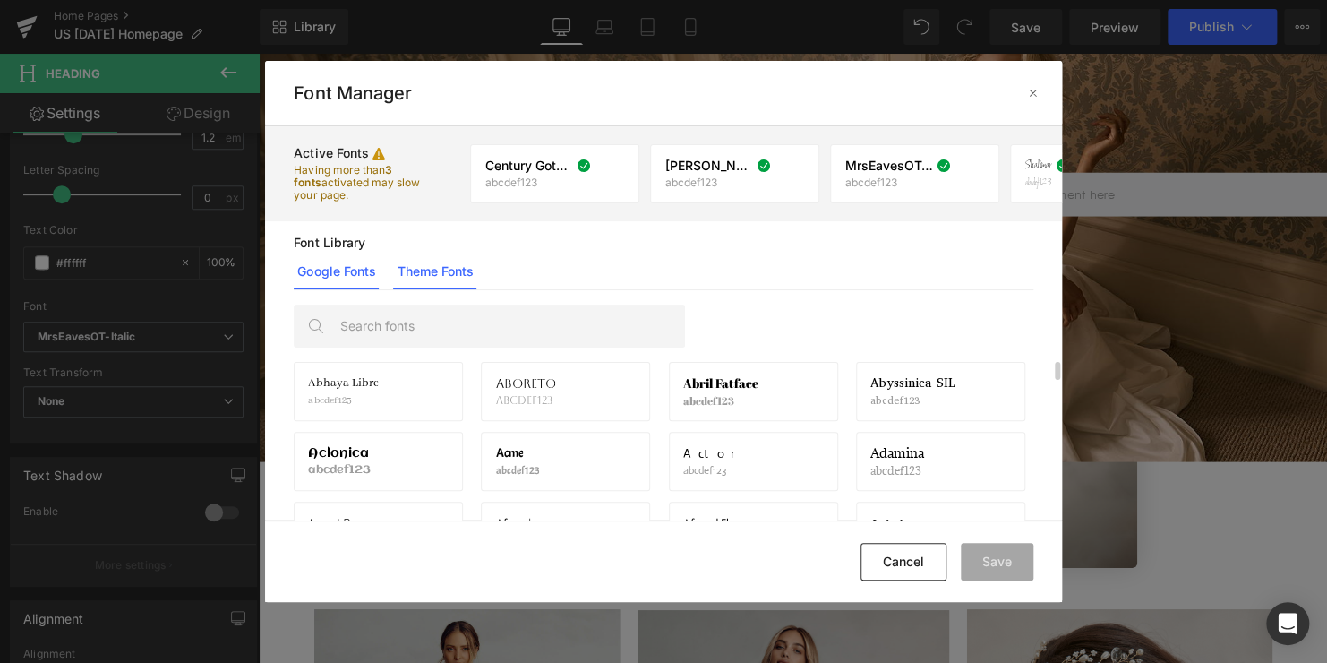
click at [0, 0] on link "Theme Fonts" at bounding box center [0, 0] width 0 height 0
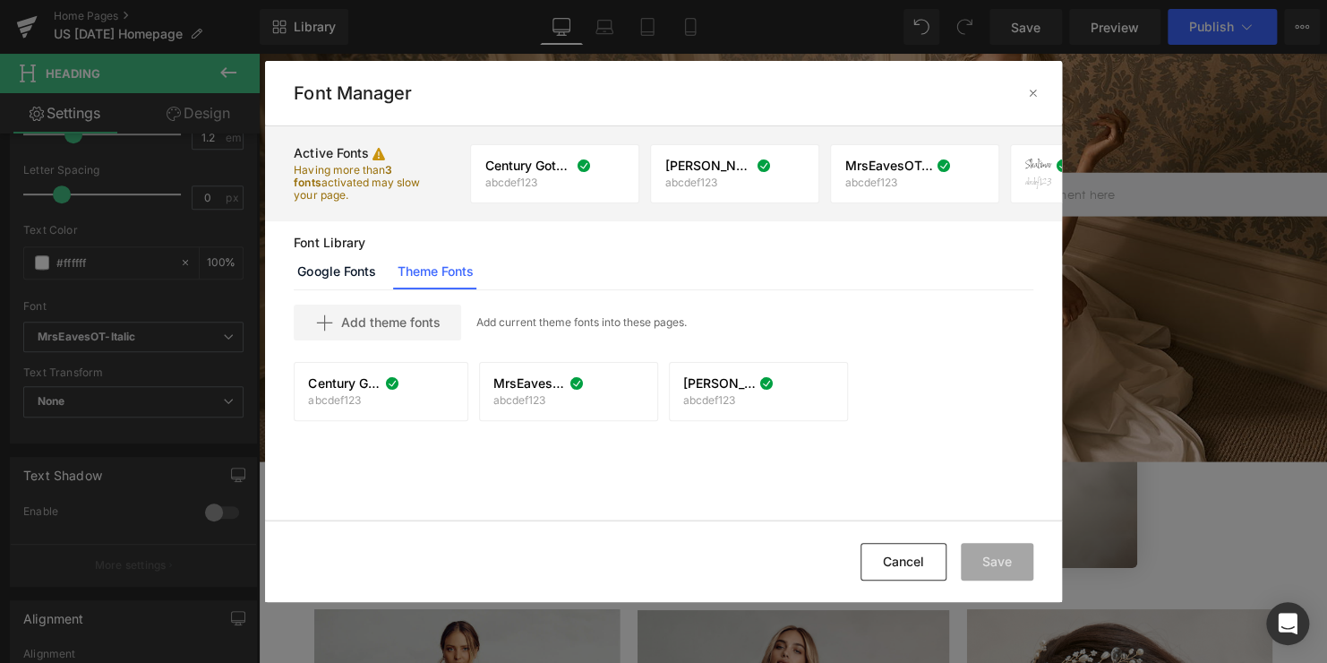
click at [583, 326] on p "Add current theme fonts into these pages." at bounding box center [580, 322] width 210 height 16
drag, startPoint x: 576, startPoint y: 461, endPoint x: 508, endPoint y: 475, distance: 69.4
click at [508, 475] on div "Add theme fonts Add current theme fonts into these pages. Century Gothic abcdef…" at bounding box center [663, 404] width 796 height 229
click at [1030, 90] on icon at bounding box center [1033, 93] width 14 height 14
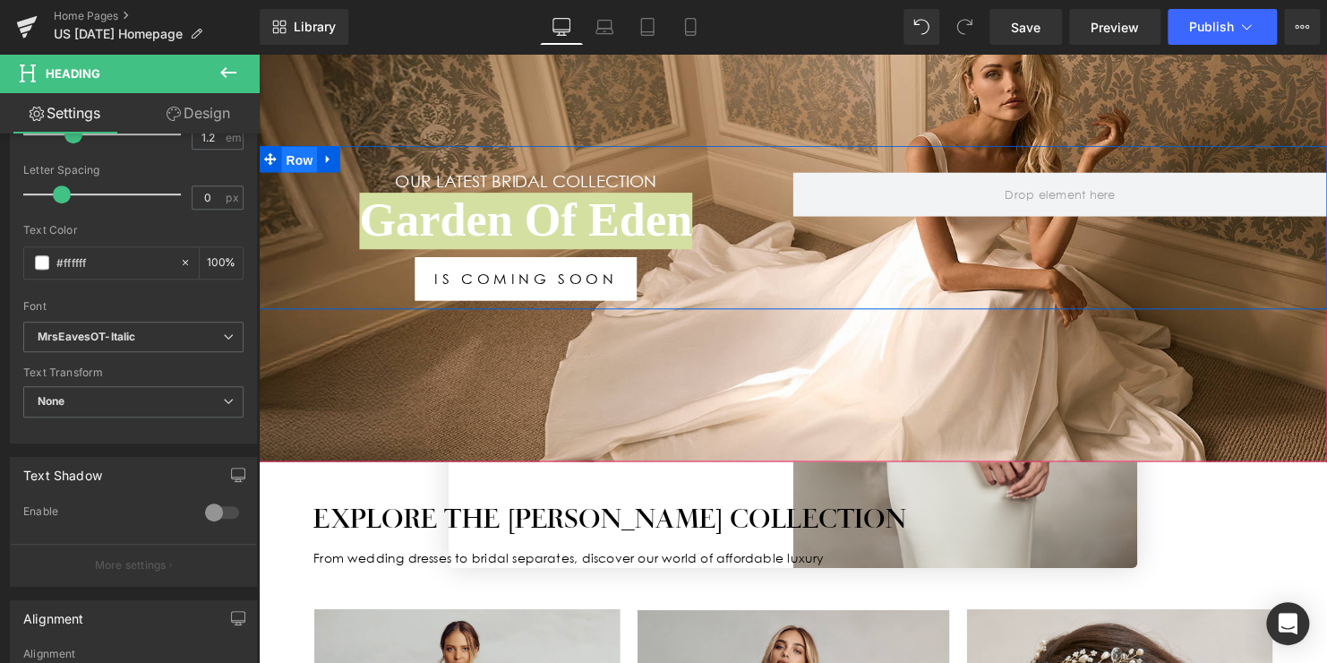
click at [297, 157] on span "Row" at bounding box center [300, 161] width 36 height 27
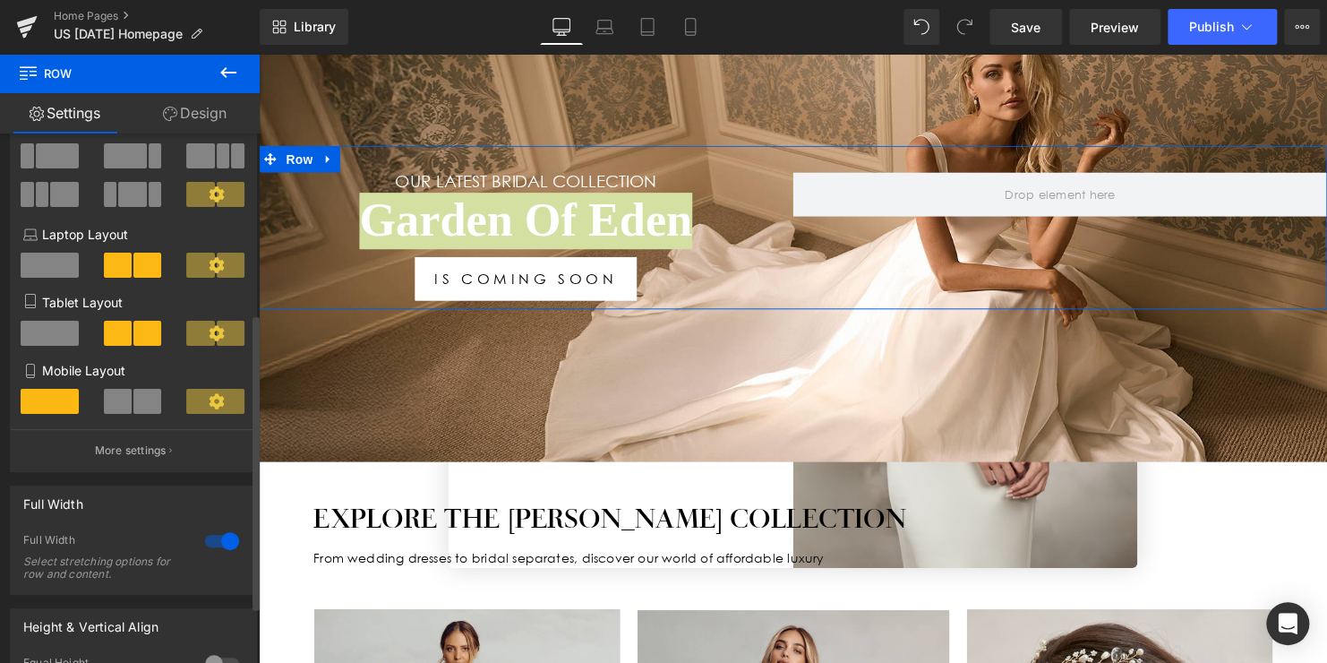
scroll to position [66, 0]
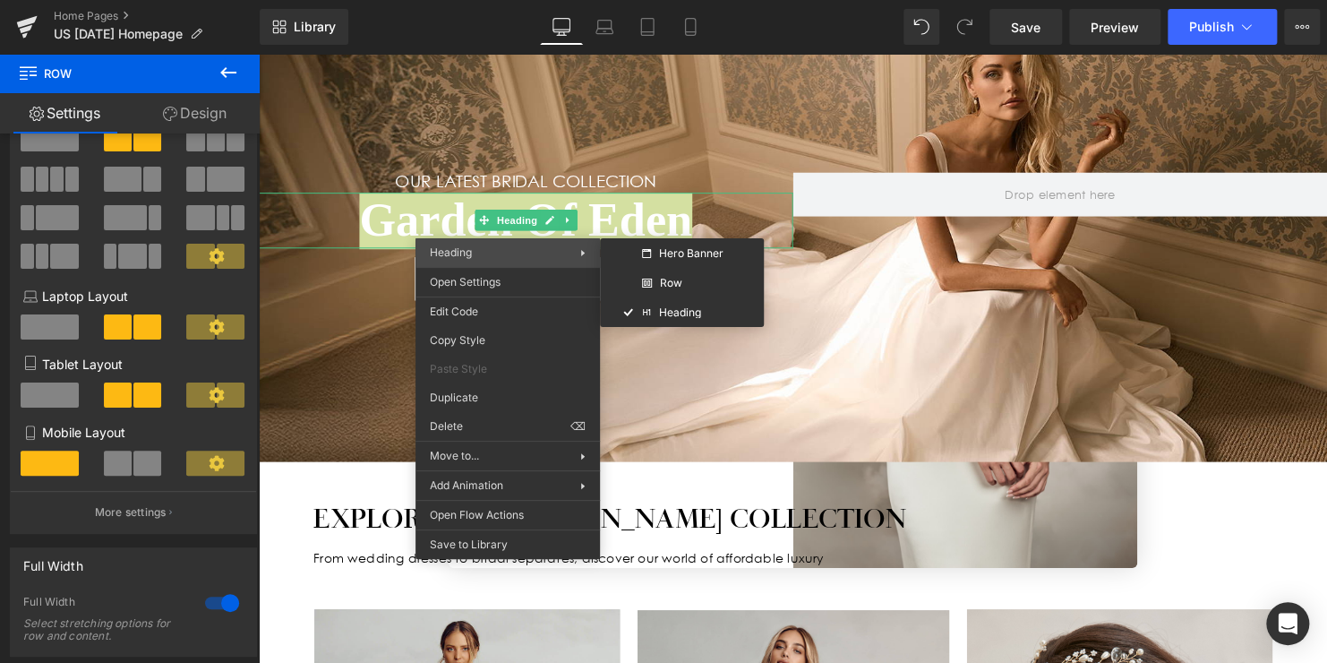
click at [477, 247] on span "Heading" at bounding box center [505, 252] width 150 height 16
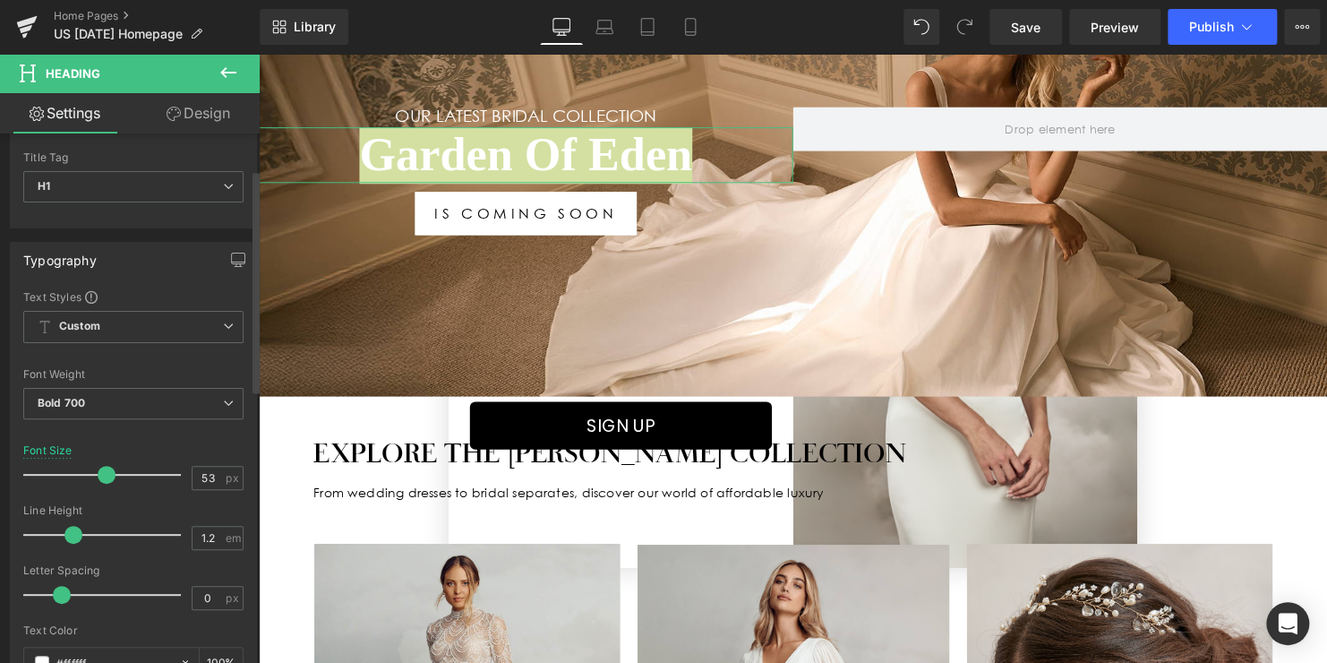
scroll to position [90, 0]
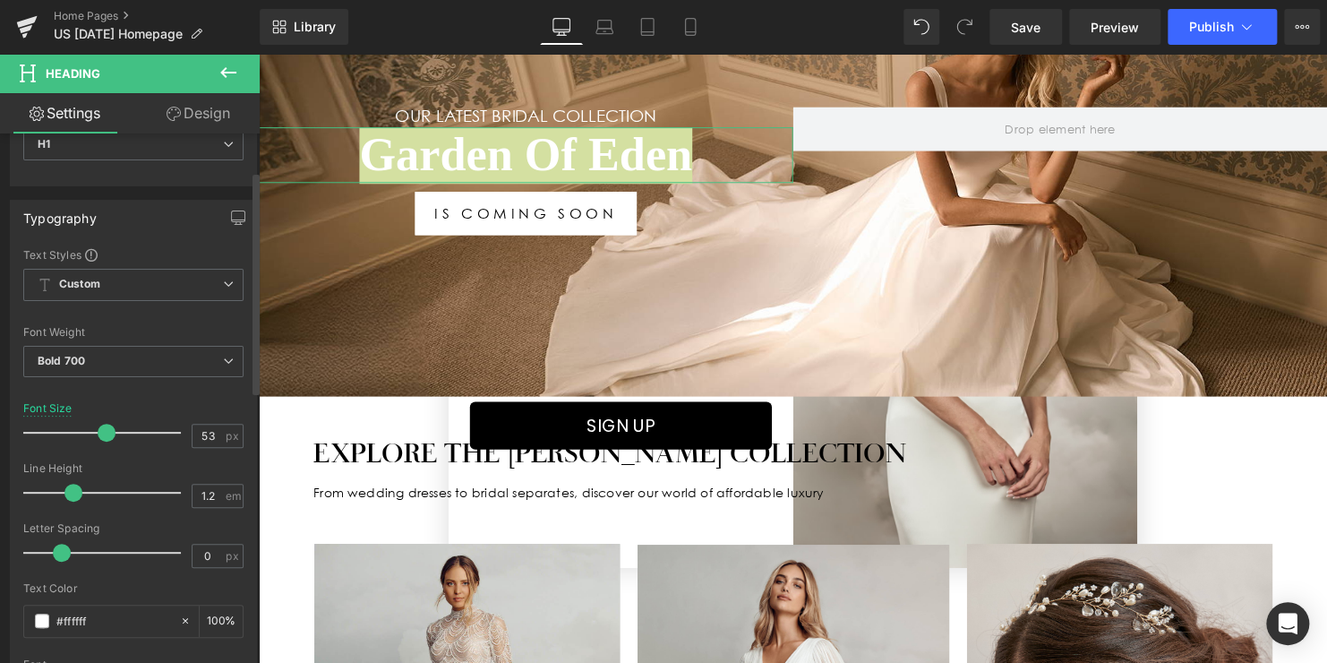
click at [180, 276] on span "Custom" at bounding box center [133, 285] width 220 height 32
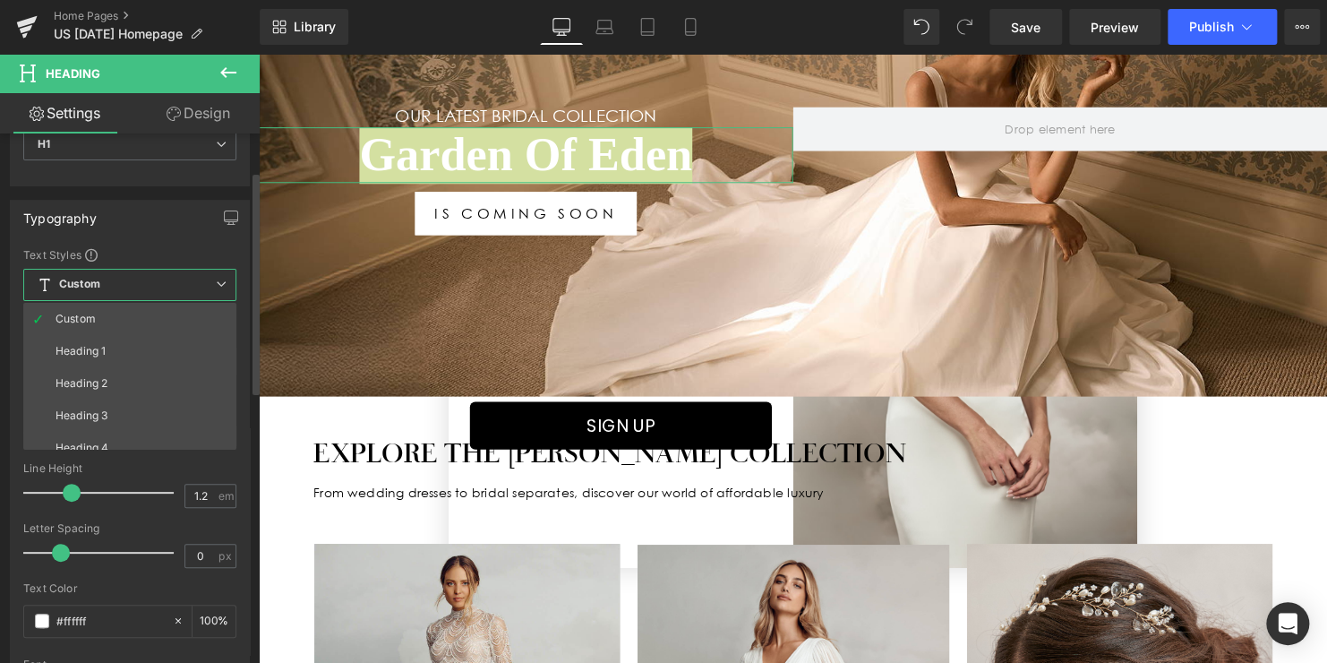
click at [180, 276] on span "Custom" at bounding box center [129, 285] width 213 height 32
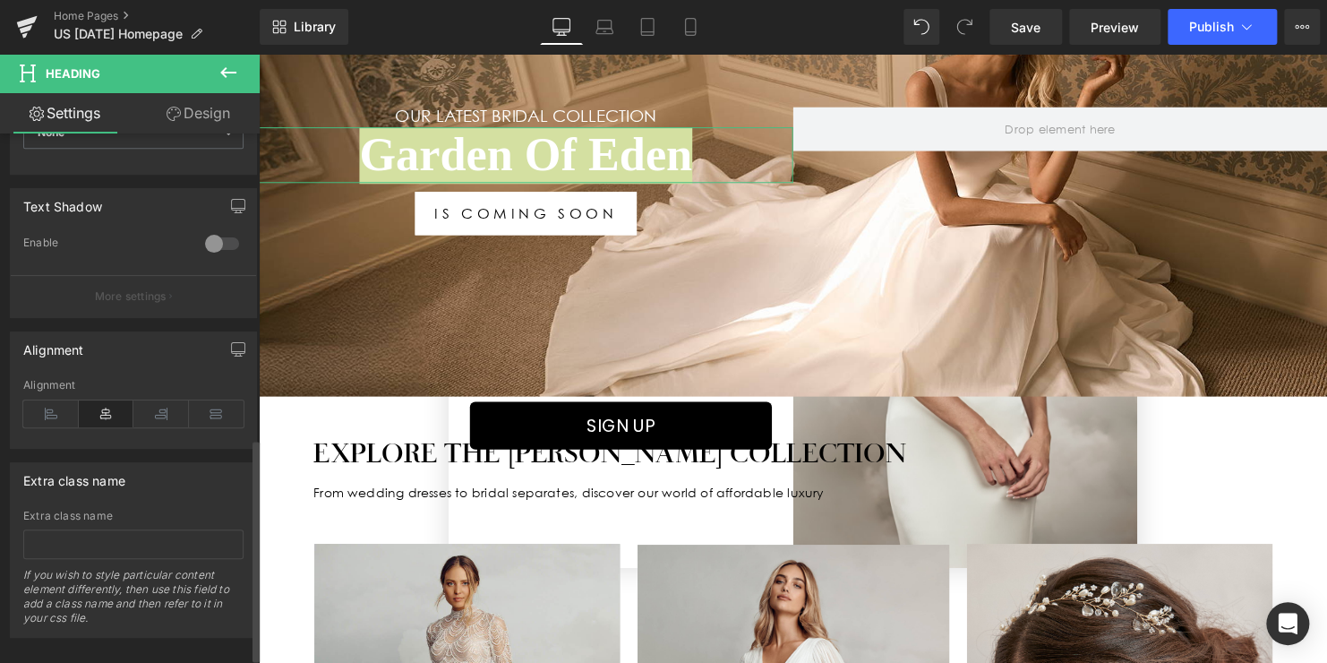
scroll to position [738, 0]
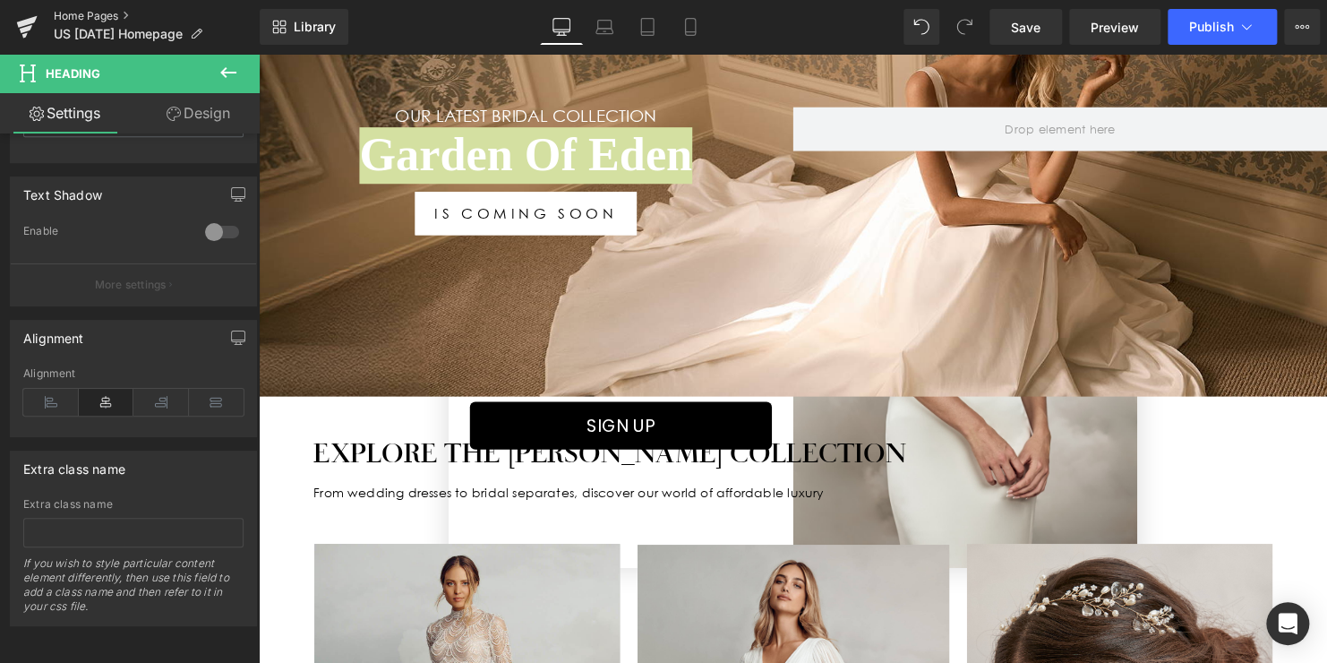
click at [98, 13] on link "Home Pages" at bounding box center [157, 16] width 206 height 14
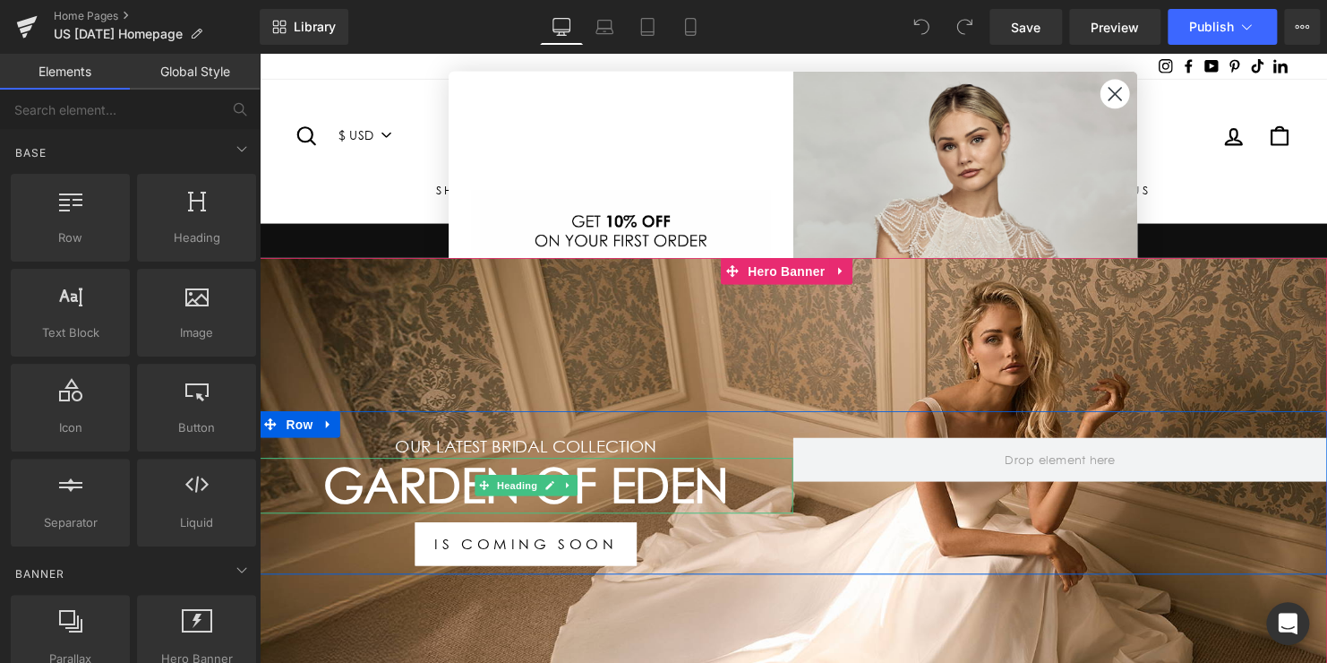
click at [601, 484] on h1 "Garden Of Eden" at bounding box center [530, 491] width 542 height 57
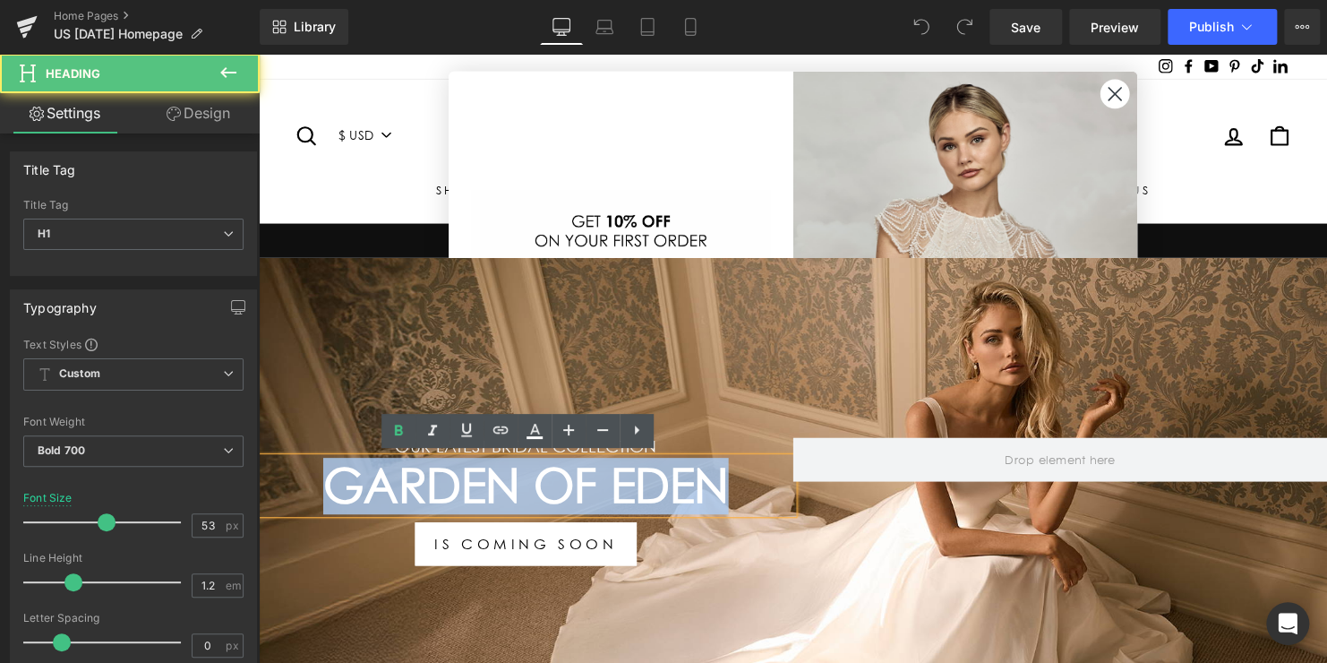
drag, startPoint x: 733, startPoint y: 492, endPoint x: 327, endPoint y: 480, distance: 406.7
click at [327, 480] on h1 "Garden Of Eden" at bounding box center [530, 491] width 542 height 57
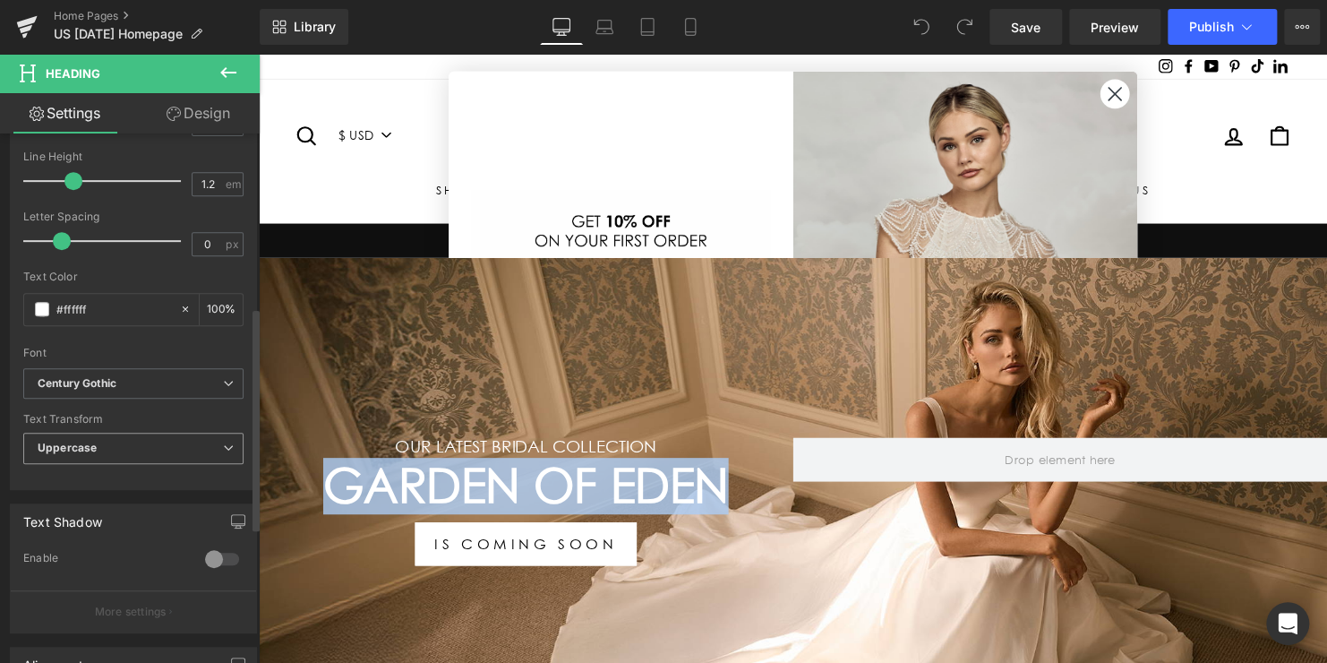
scroll to position [448, 0]
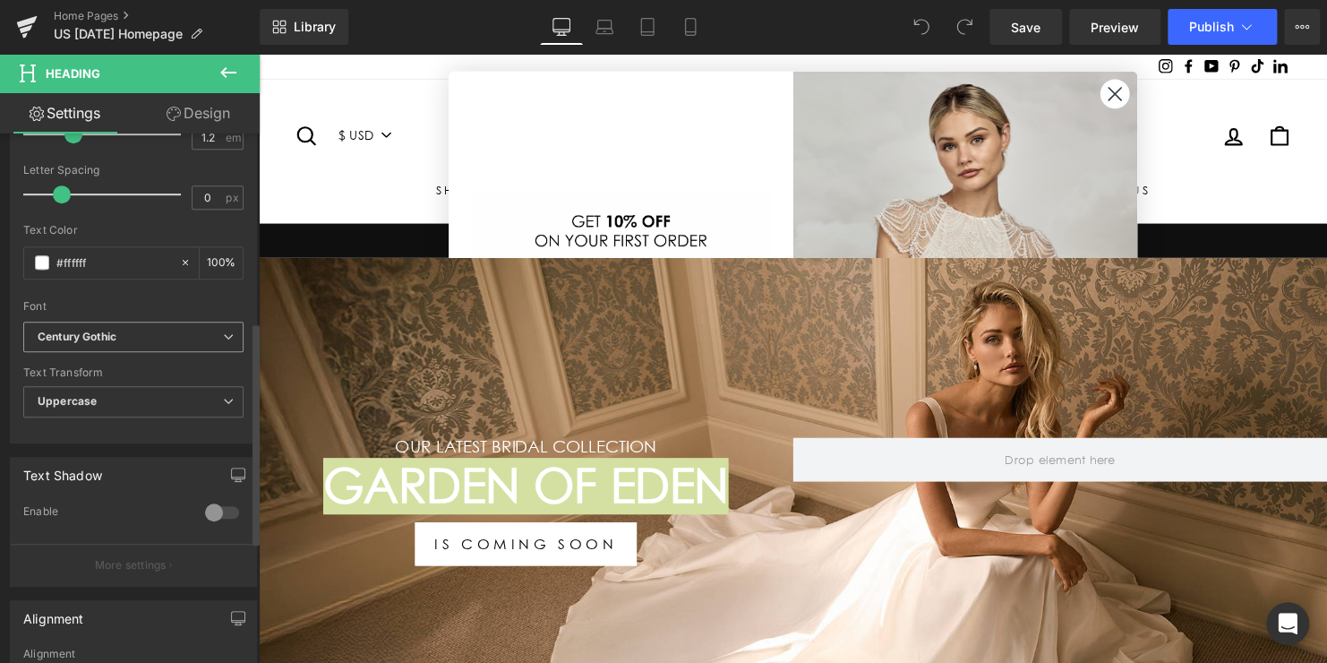
click at [174, 341] on b "Century Gothic" at bounding box center [130, 336] width 185 height 15
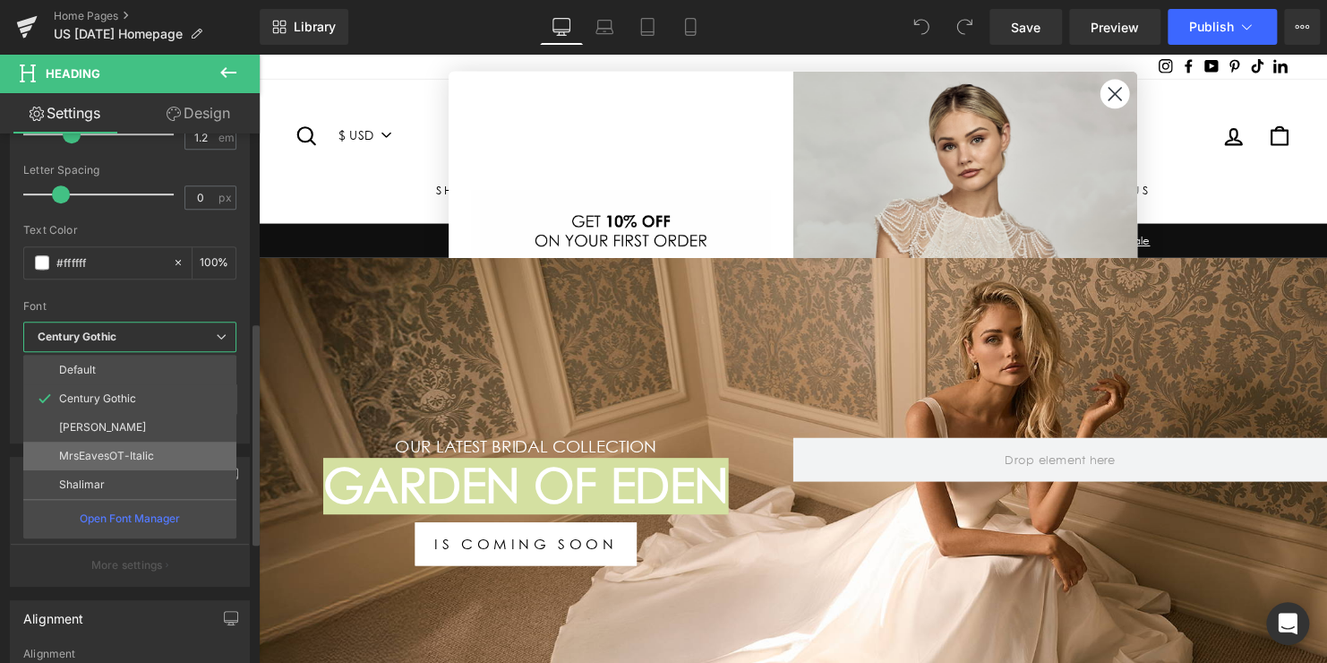
click at [158, 443] on li "MrsEavesOT-Italic" at bounding box center [129, 455] width 213 height 29
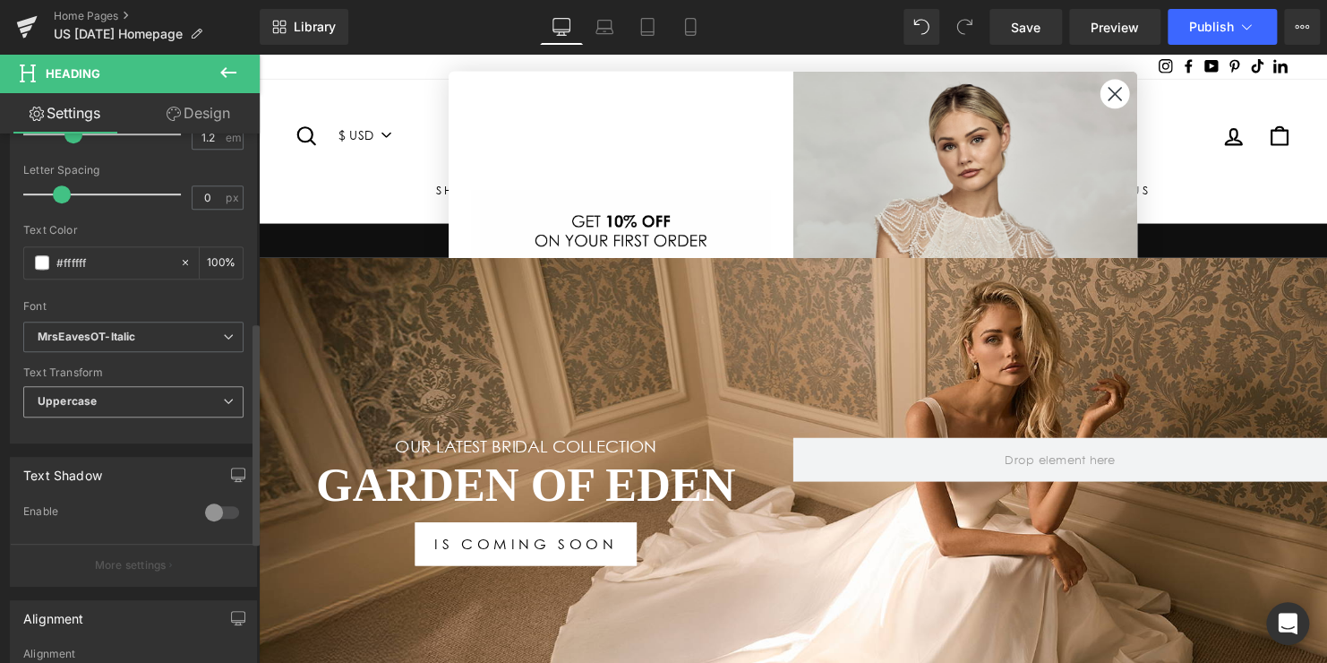
click at [151, 403] on span "Uppercase" at bounding box center [133, 401] width 220 height 31
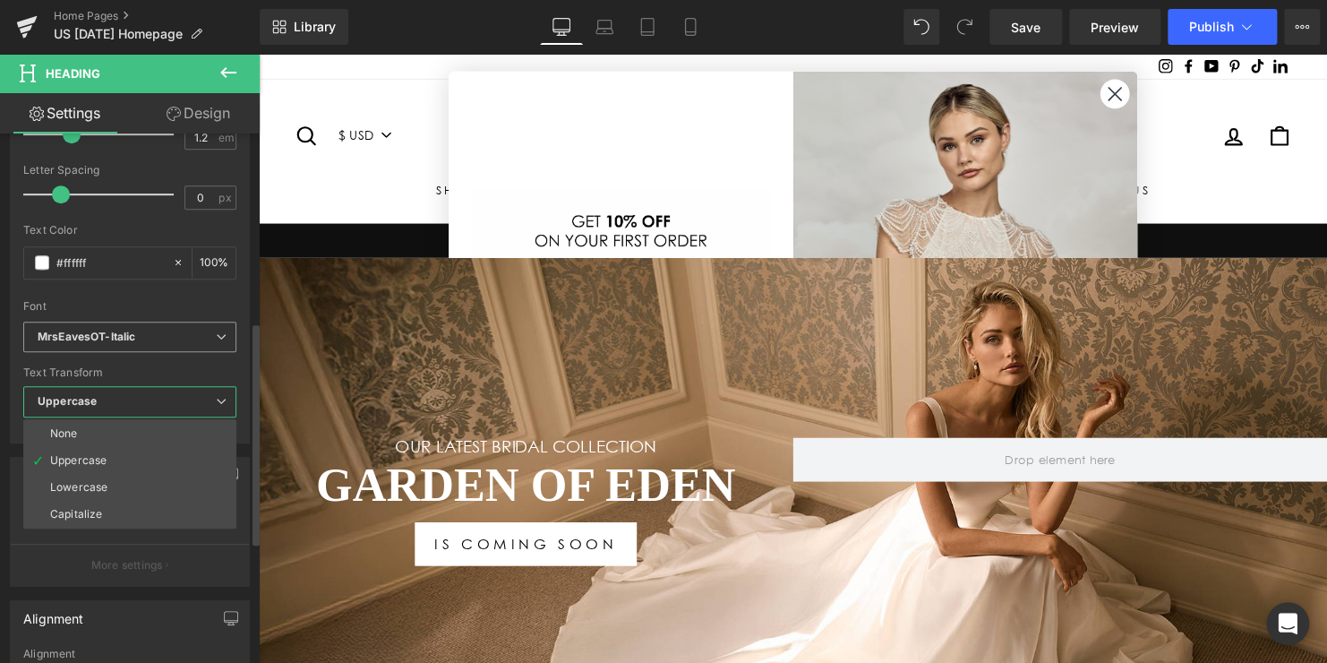
click at [172, 332] on b "MrsEavesOT-Italic" at bounding box center [127, 336] width 178 height 15
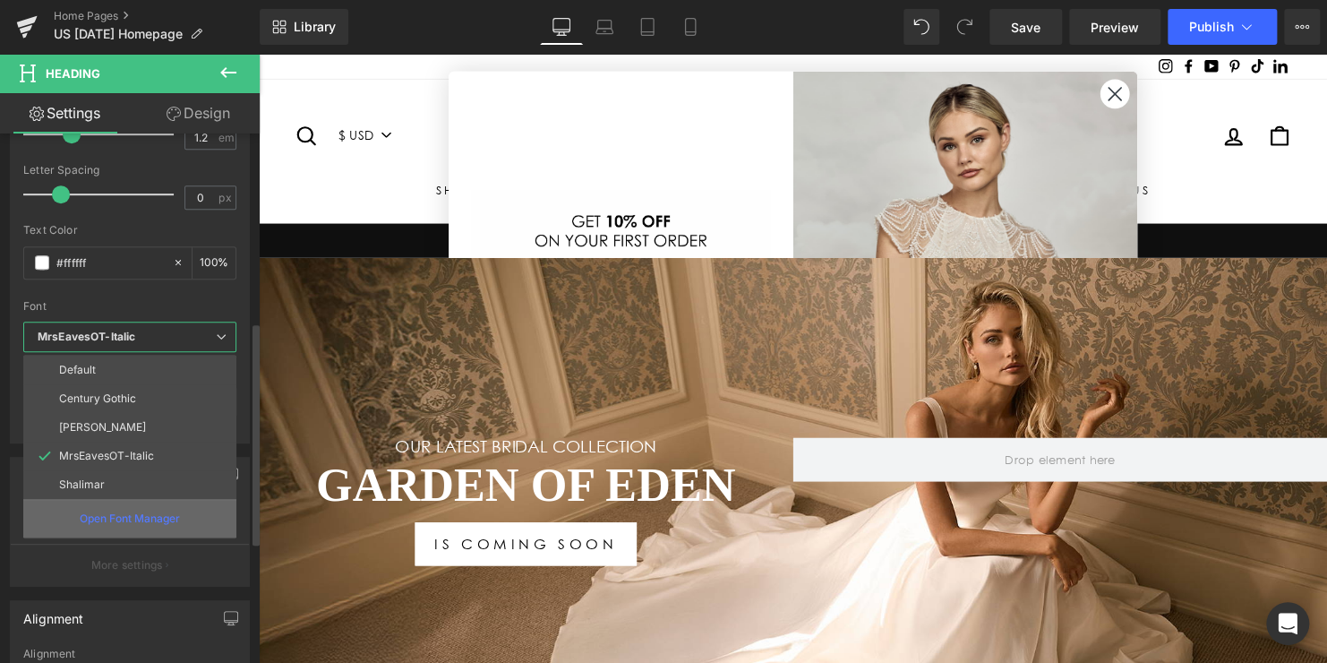
click at [150, 510] on p "Open Font Manager" at bounding box center [130, 518] width 100 height 16
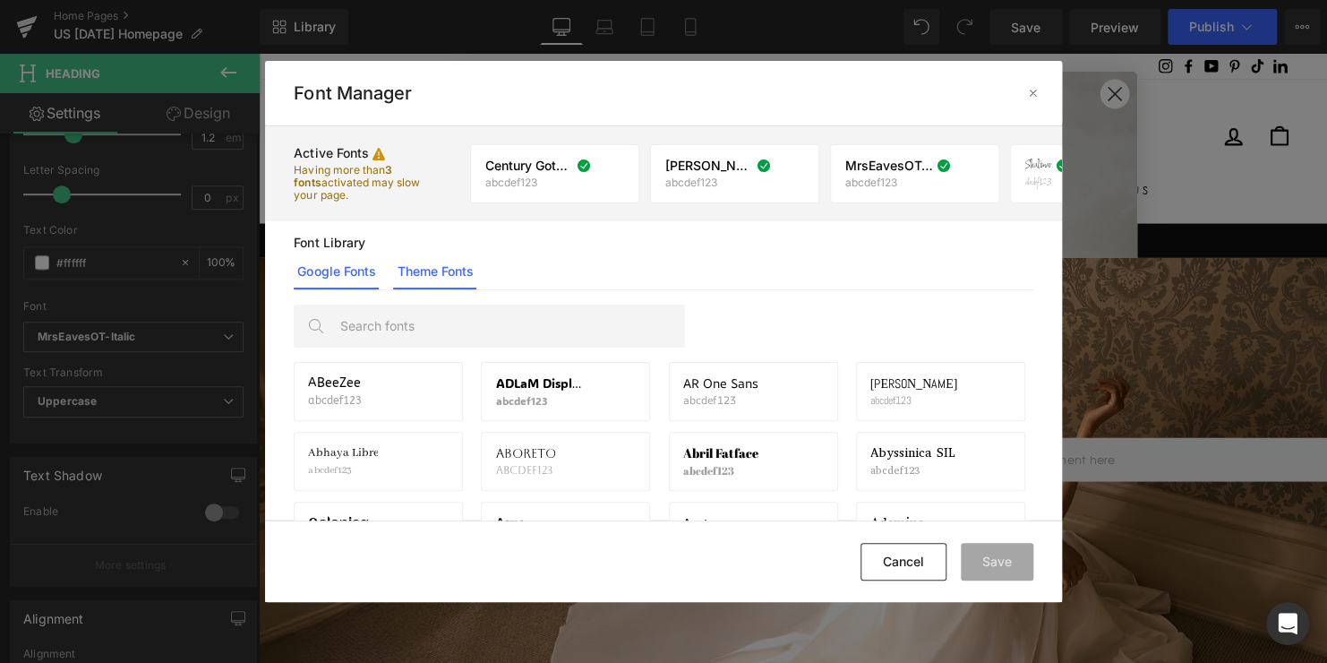
click at [459, 273] on link "Theme Fonts" at bounding box center [434, 271] width 83 height 36
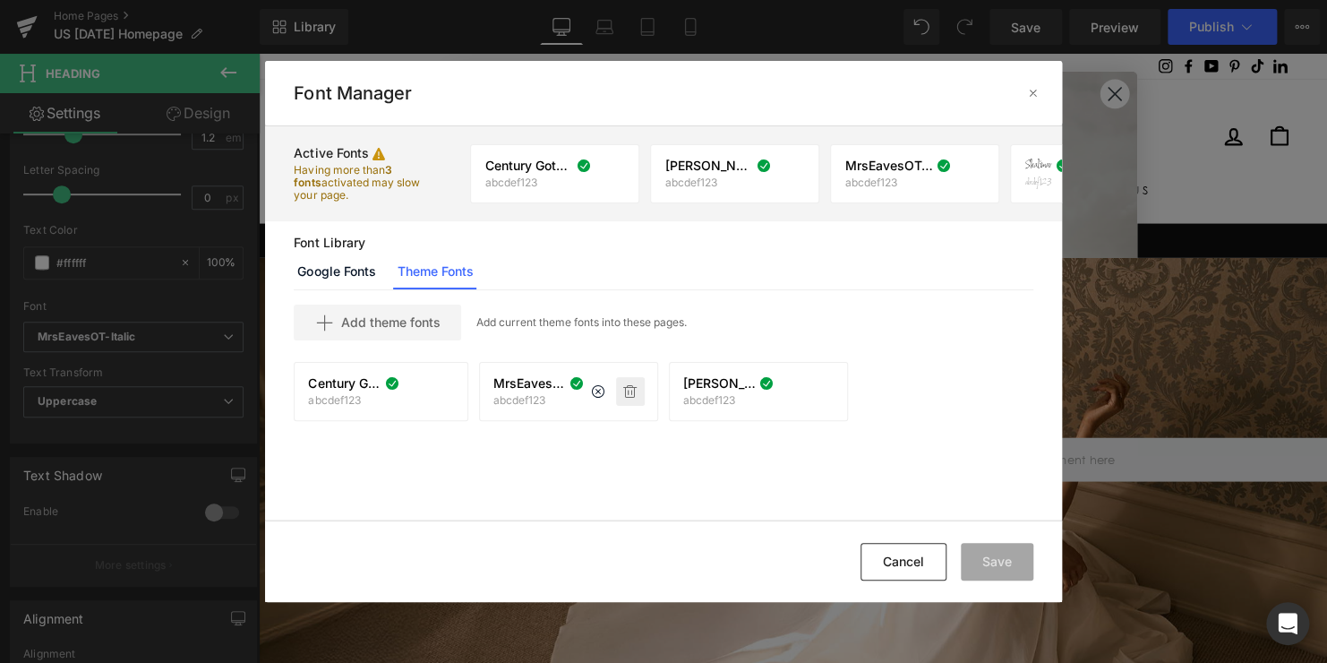
click at [629, 392] on icon at bounding box center [630, 391] width 14 height 14
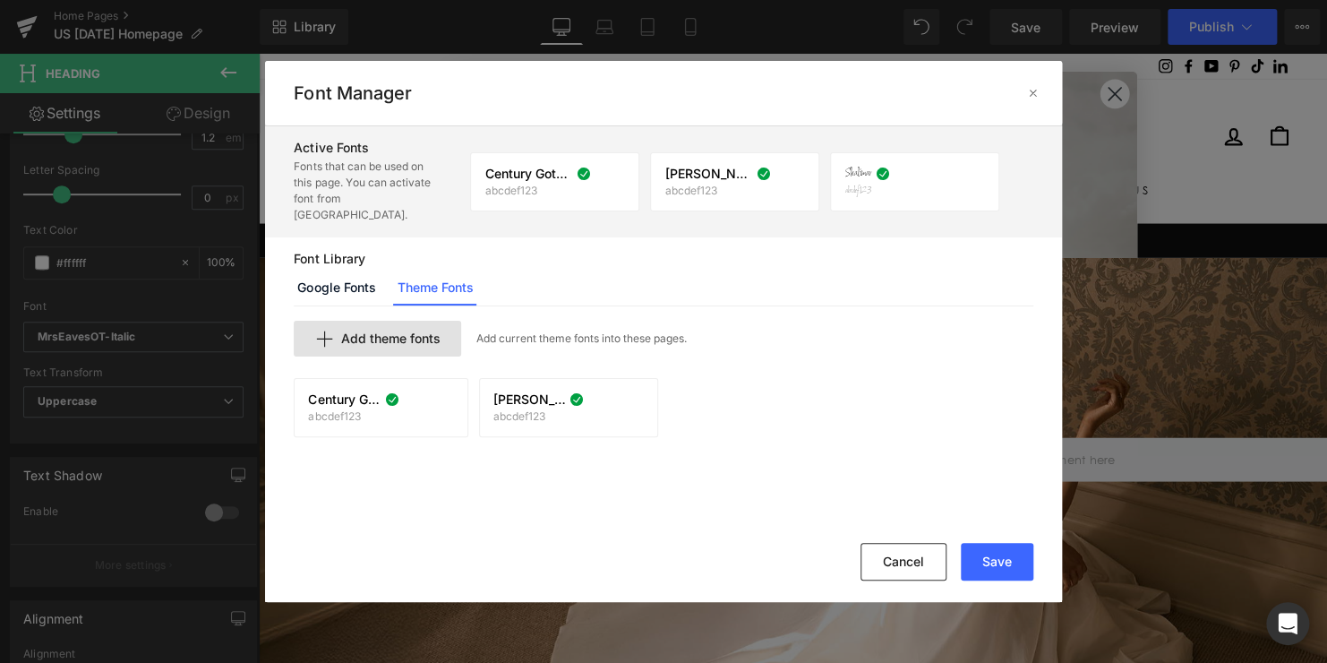
click at [394, 331] on span "Add theme fonts" at bounding box center [389, 338] width 99 height 14
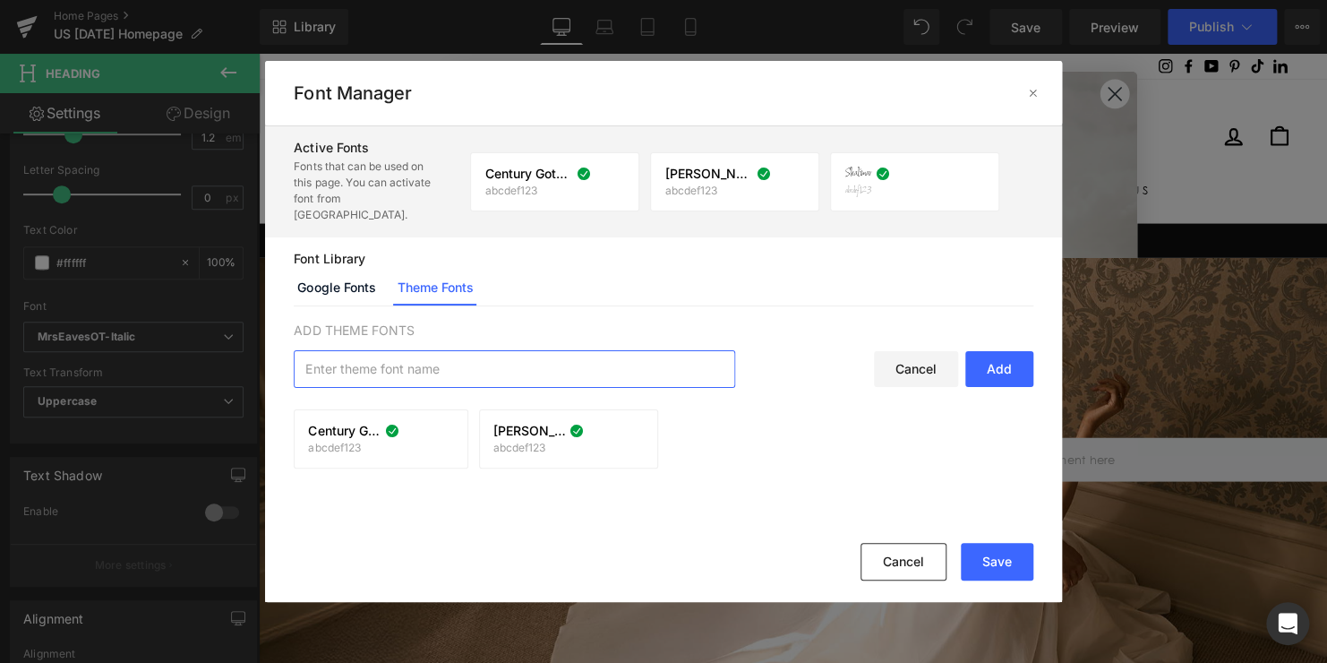
click at [394, 351] on input "text" at bounding box center [515, 369] width 440 height 36
type input "mrseaves"
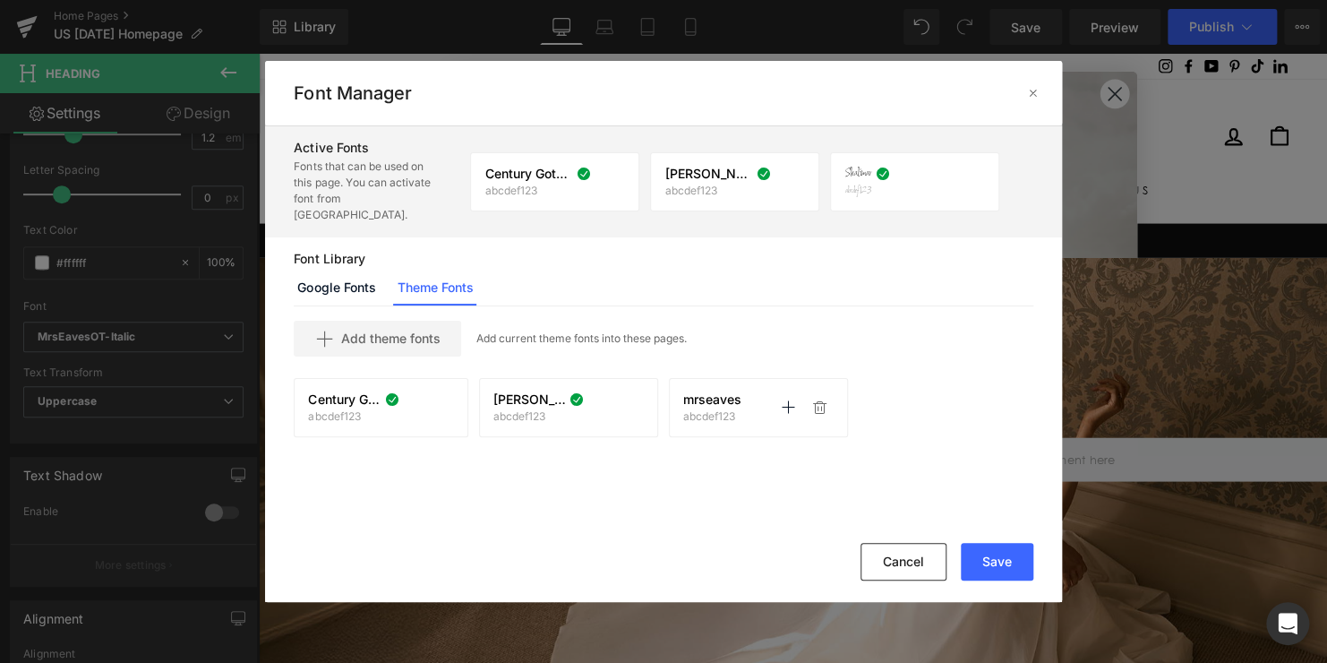
click at [732, 410] on p "abcdef123" at bounding box center [714, 416] width 62 height 13
click at [817, 400] on icon at bounding box center [819, 407] width 14 height 14
drag, startPoint x: 374, startPoint y: 325, endPoint x: 670, endPoint y: 317, distance: 295.6
click at [731, 321] on div "Add theme fonts Add current theme fonts into these pages." at bounding box center [663, 339] width 739 height 36
click at [423, 331] on span "Add theme fonts" at bounding box center [389, 338] width 99 height 14
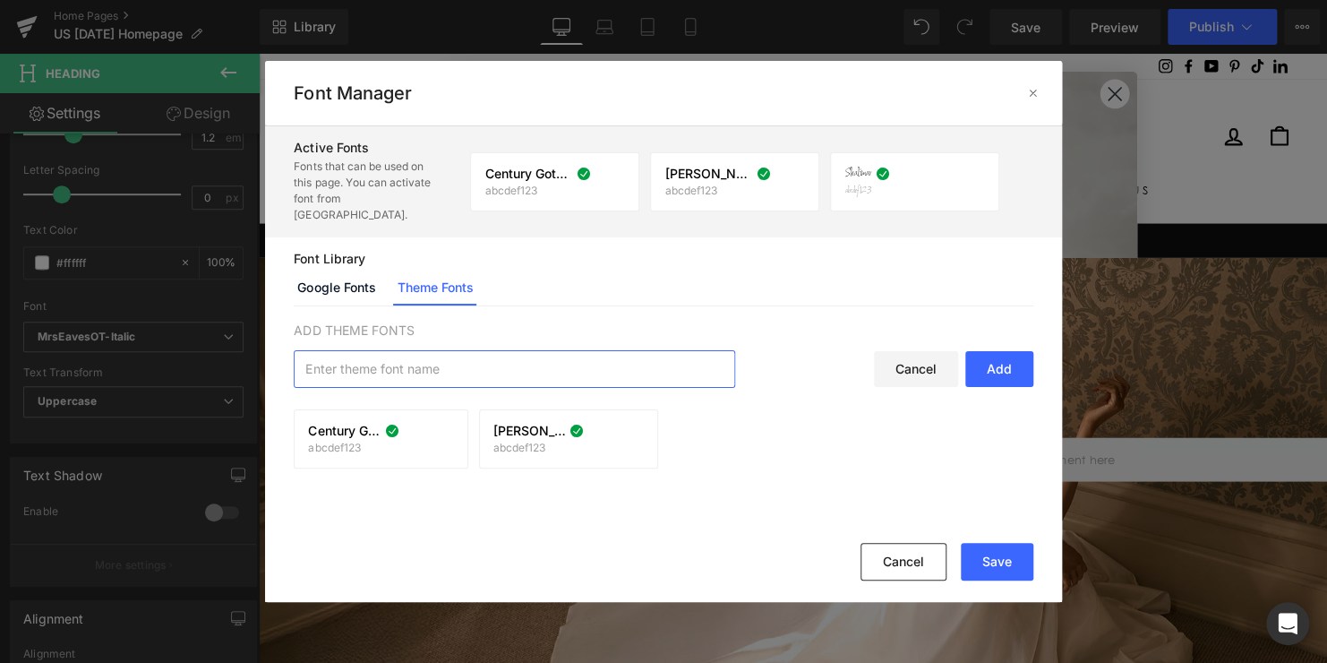
paste input "MrsEavesOT-Italic.woff2"
type input "MrsEavesOT-Italic.woff2"
click at [997, 351] on div "Add" at bounding box center [999, 369] width 68 height 36
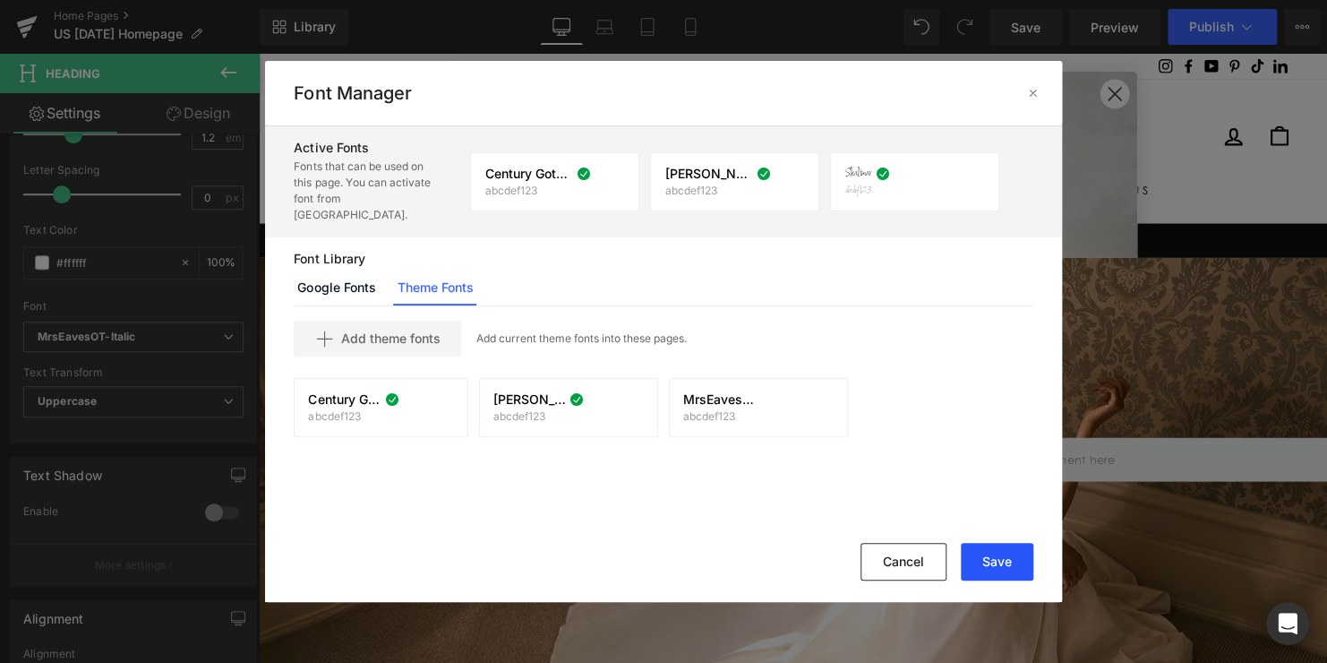
click at [990, 555] on button "Save" at bounding box center [997, 562] width 73 height 38
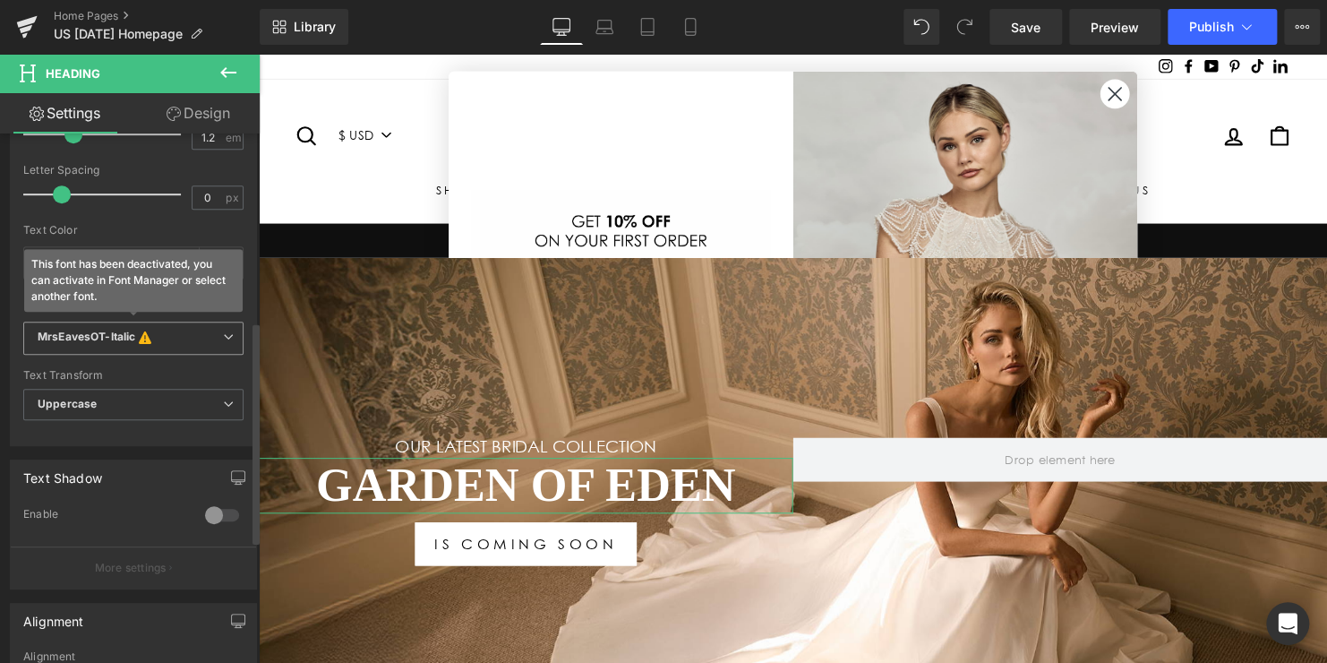
click at [187, 331] on b "MrsEavesOT-Italic This font has been deactivated, you can activate in Font Mana…" at bounding box center [130, 338] width 185 height 18
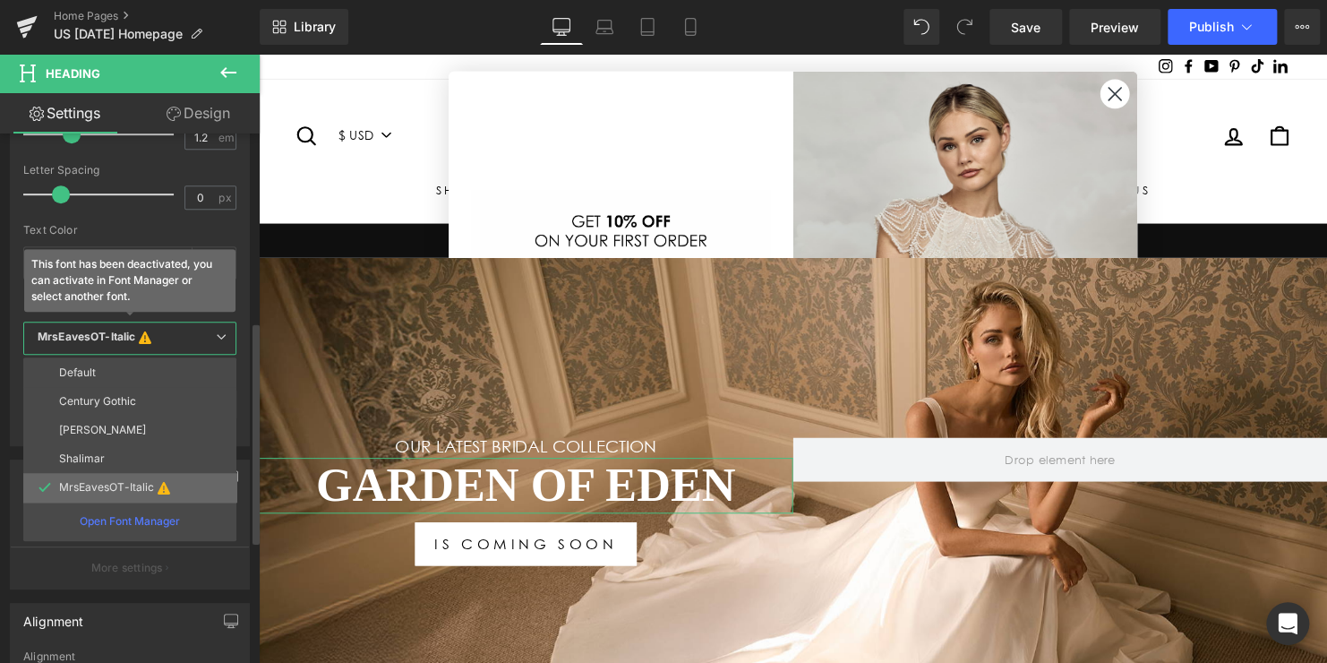
click at [156, 496] on li "MrsEavesOT-Italic" at bounding box center [129, 487] width 213 height 29
click at [150, 515] on p "Open Font Manager" at bounding box center [130, 521] width 100 height 16
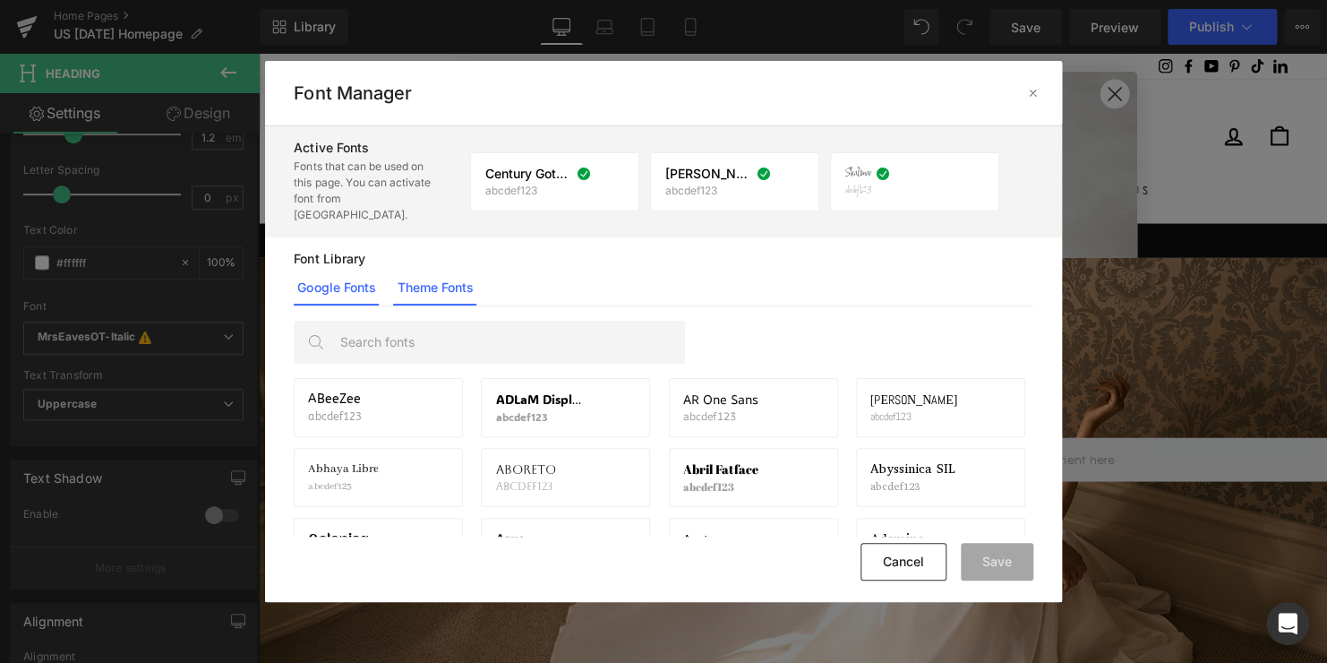
click at [441, 278] on link "Theme Fonts" at bounding box center [434, 287] width 83 height 36
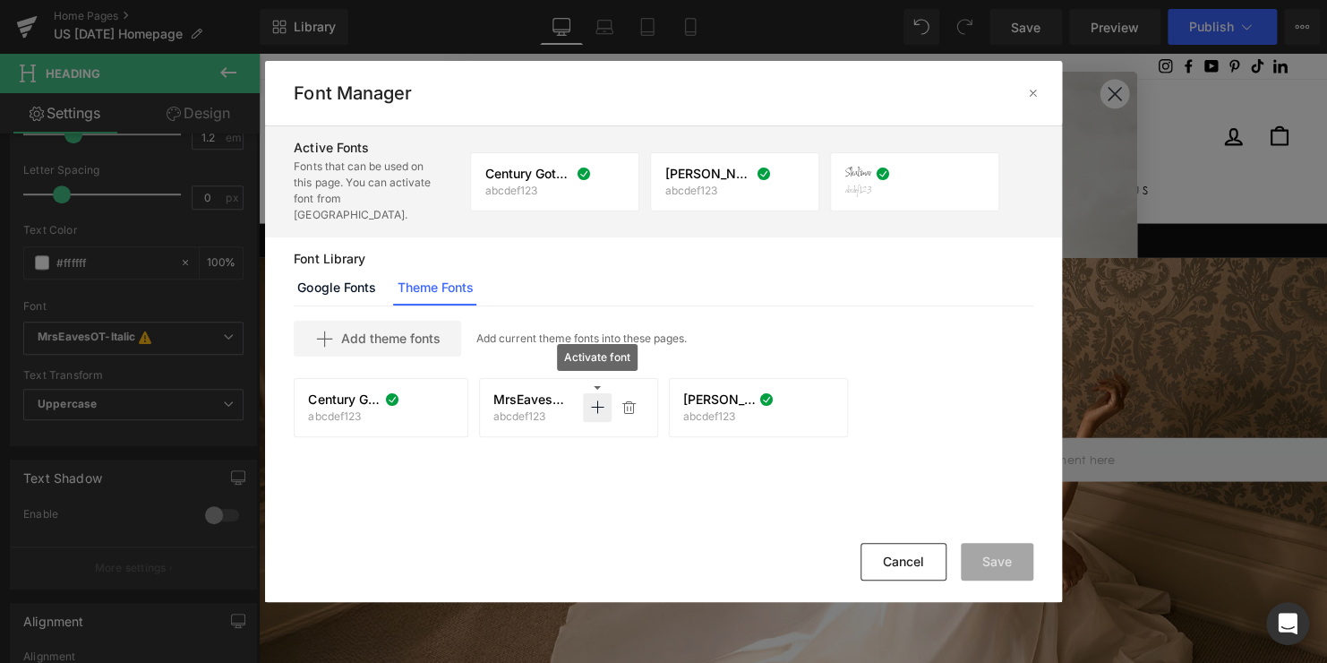
click at [593, 400] on icon at bounding box center [597, 407] width 14 height 14
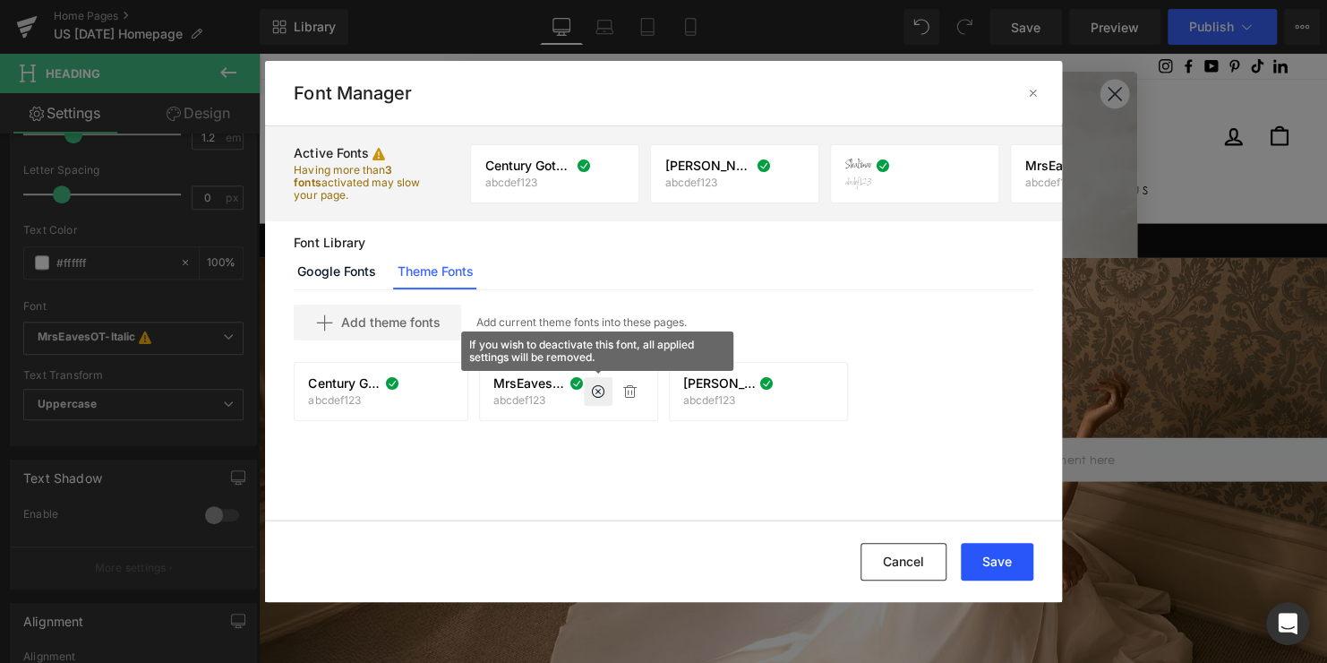
click at [1025, 554] on button "Save" at bounding box center [997, 562] width 73 height 38
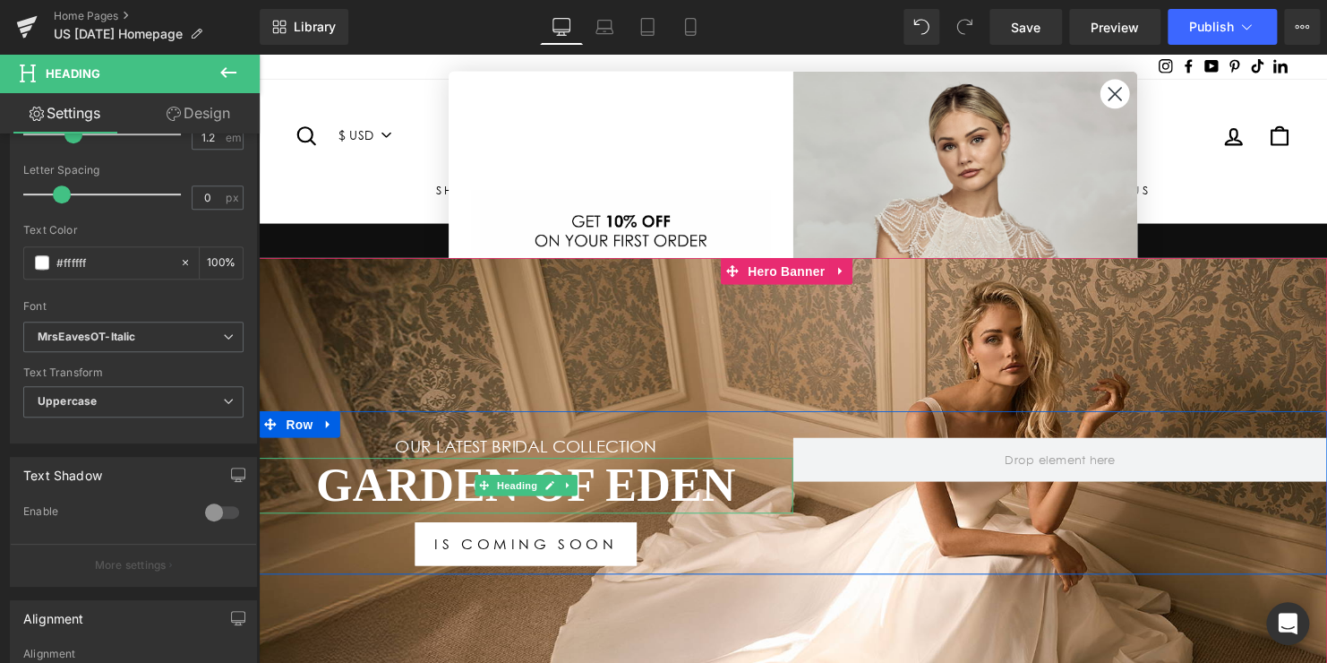
click at [643, 484] on h1 "Garden Of Eden" at bounding box center [530, 491] width 542 height 57
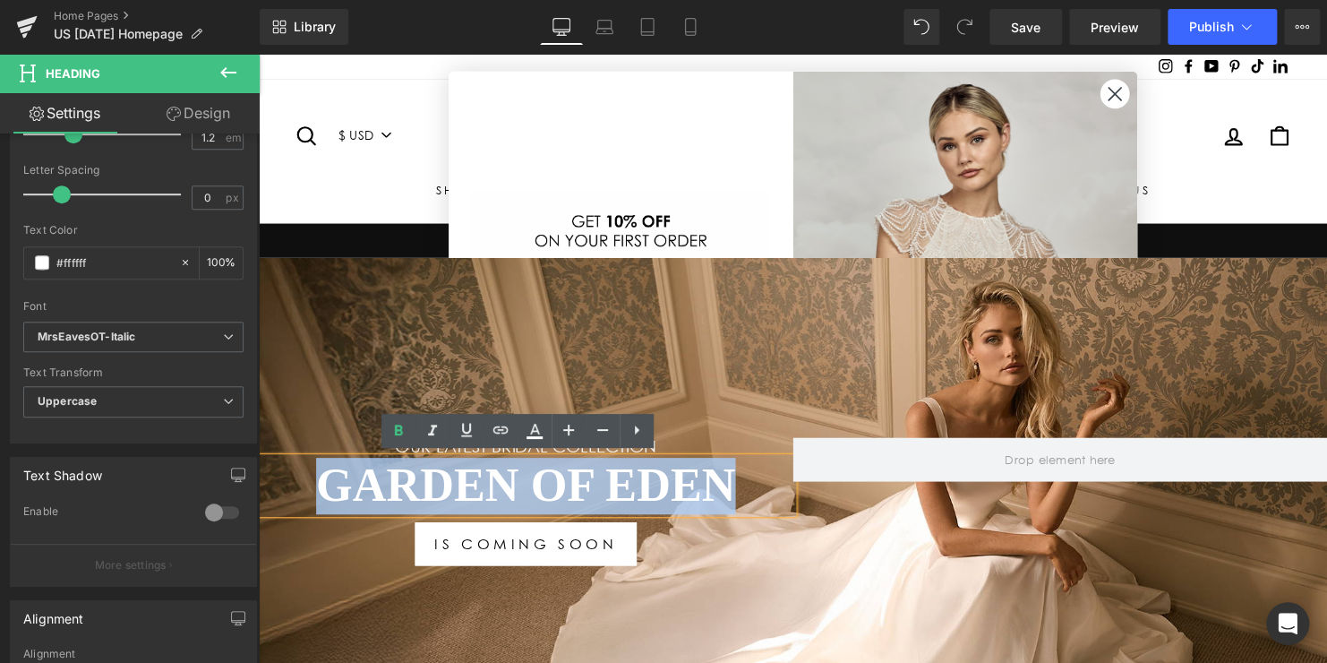
drag, startPoint x: 568, startPoint y: 492, endPoint x: 278, endPoint y: 485, distance: 290.2
click at [278, 485] on h1 "Garden Of Eden" at bounding box center [530, 491] width 542 height 57
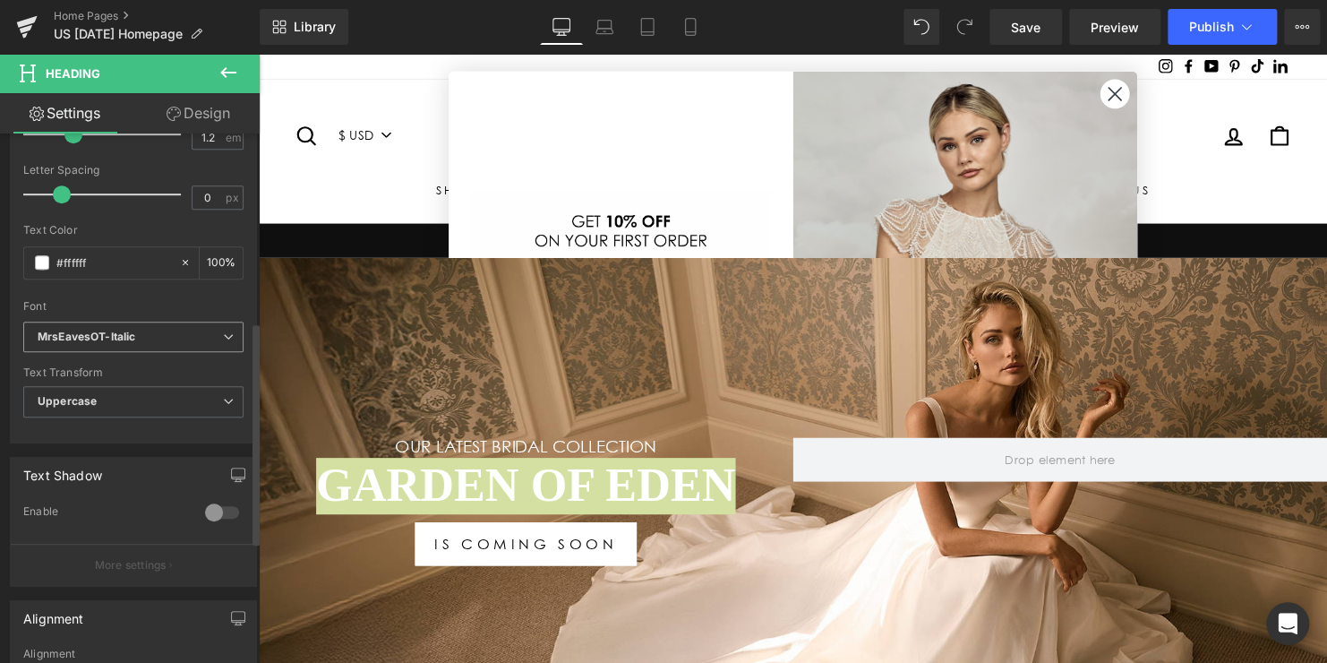
click at [194, 333] on b "MrsEavesOT-Italic" at bounding box center [130, 336] width 185 height 15
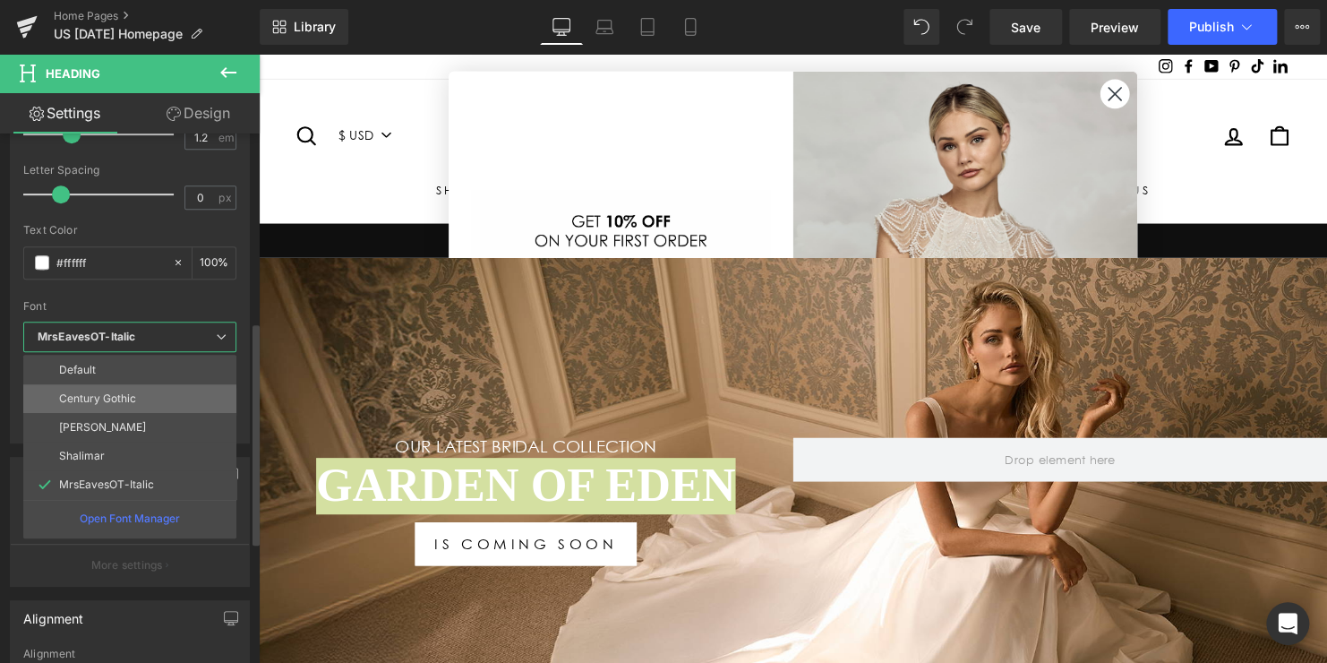
click at [145, 397] on li "Century Gothic" at bounding box center [129, 398] width 213 height 29
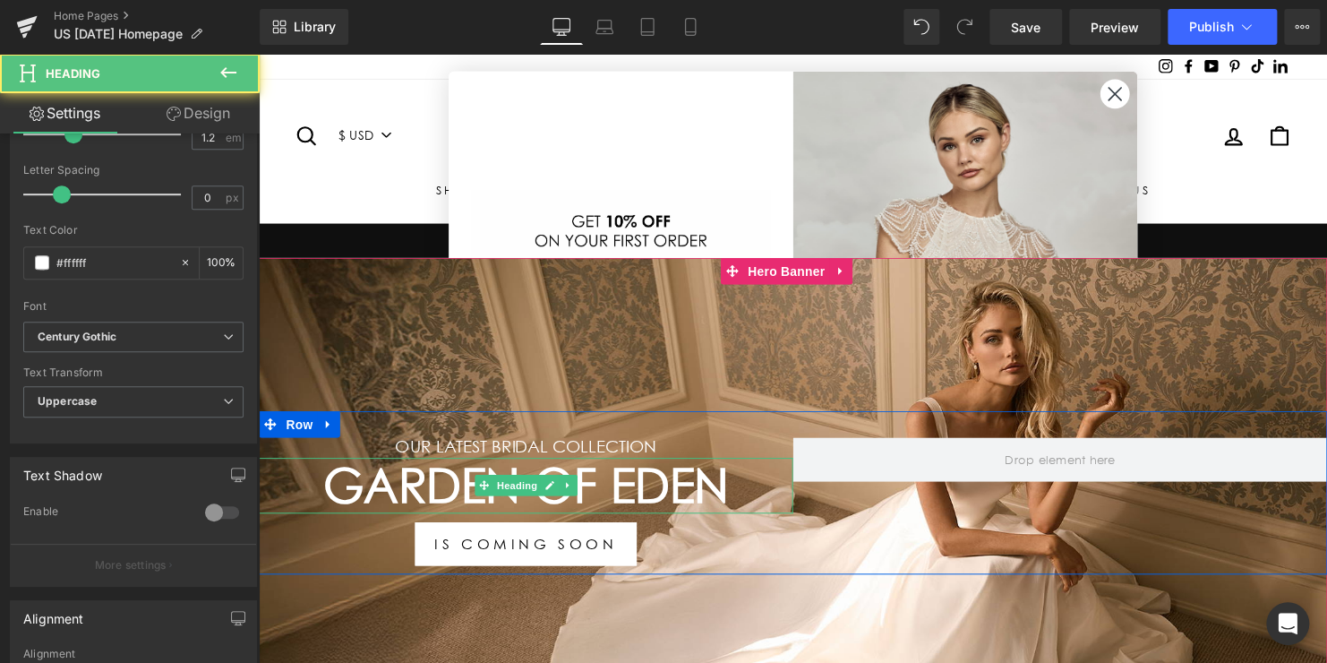
click at [687, 478] on h1 "Garden Of Eden" at bounding box center [530, 491] width 542 height 57
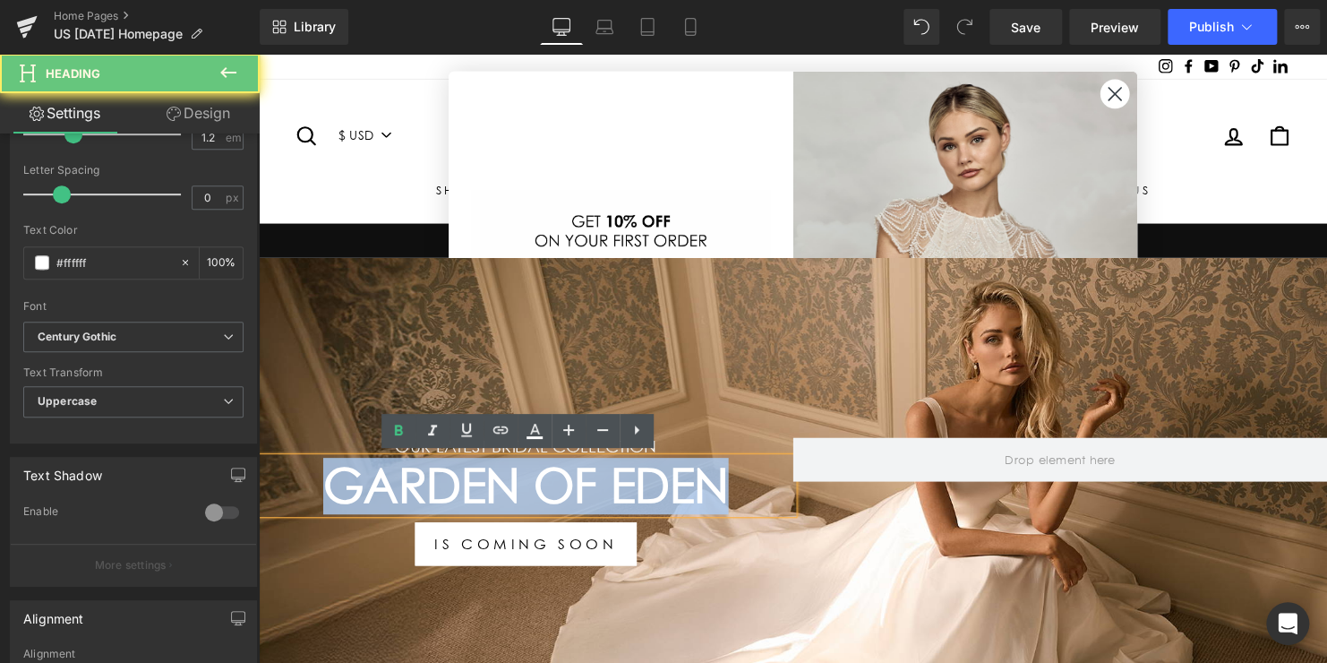
drag, startPoint x: 753, startPoint y: 487, endPoint x: 264, endPoint y: 477, distance: 489.0
click at [264, 487] on h1 "Garden Of Eden" at bounding box center [530, 491] width 542 height 57
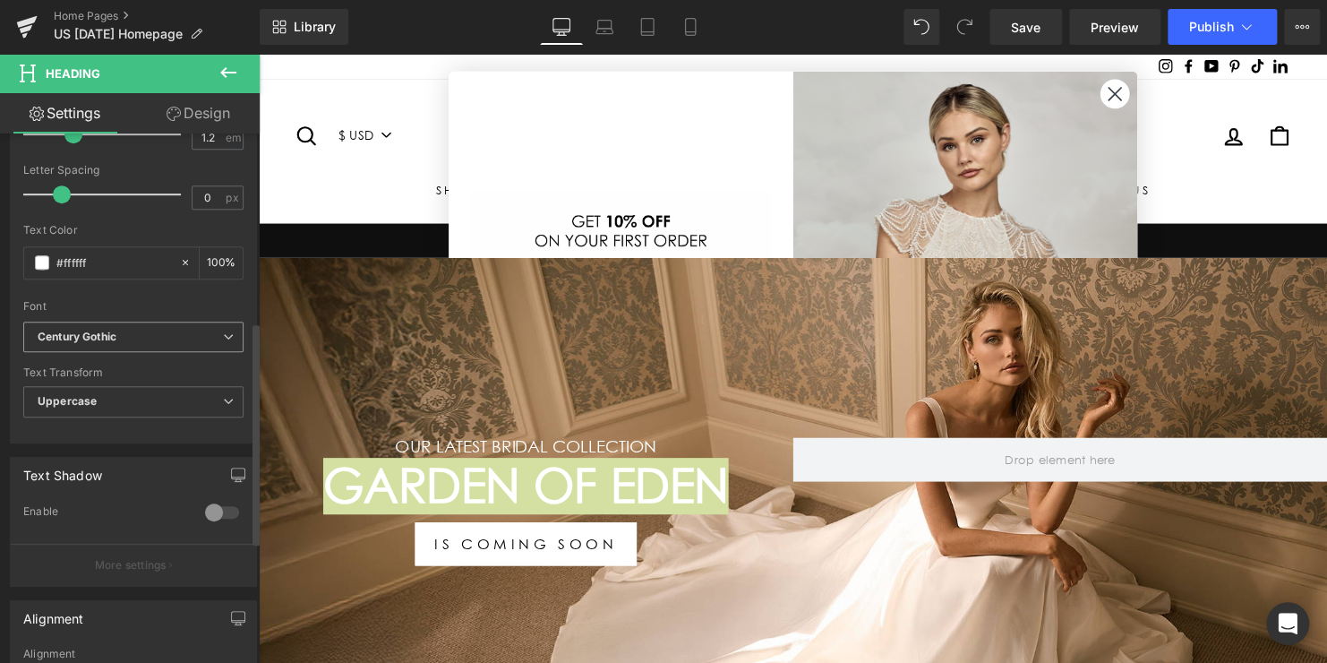
click at [175, 331] on b "Century Gothic" at bounding box center [130, 336] width 185 height 15
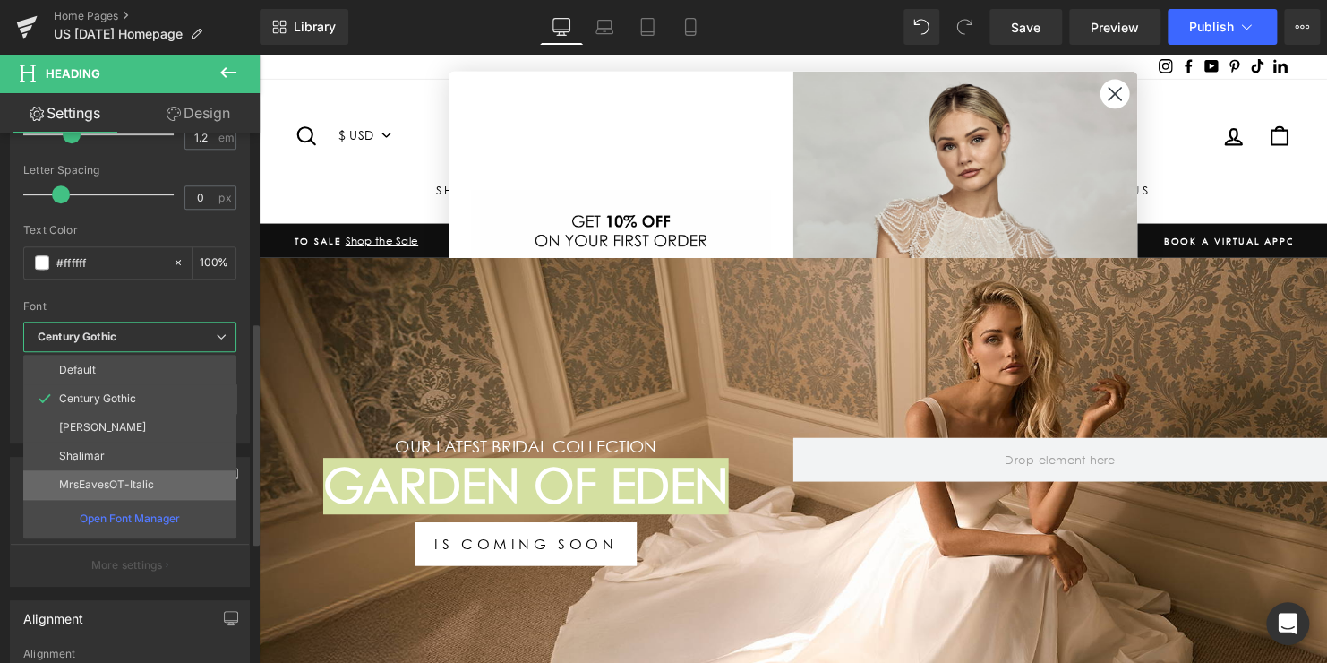
click at [146, 480] on p "MrsEavesOT-Italic" at bounding box center [106, 484] width 95 height 13
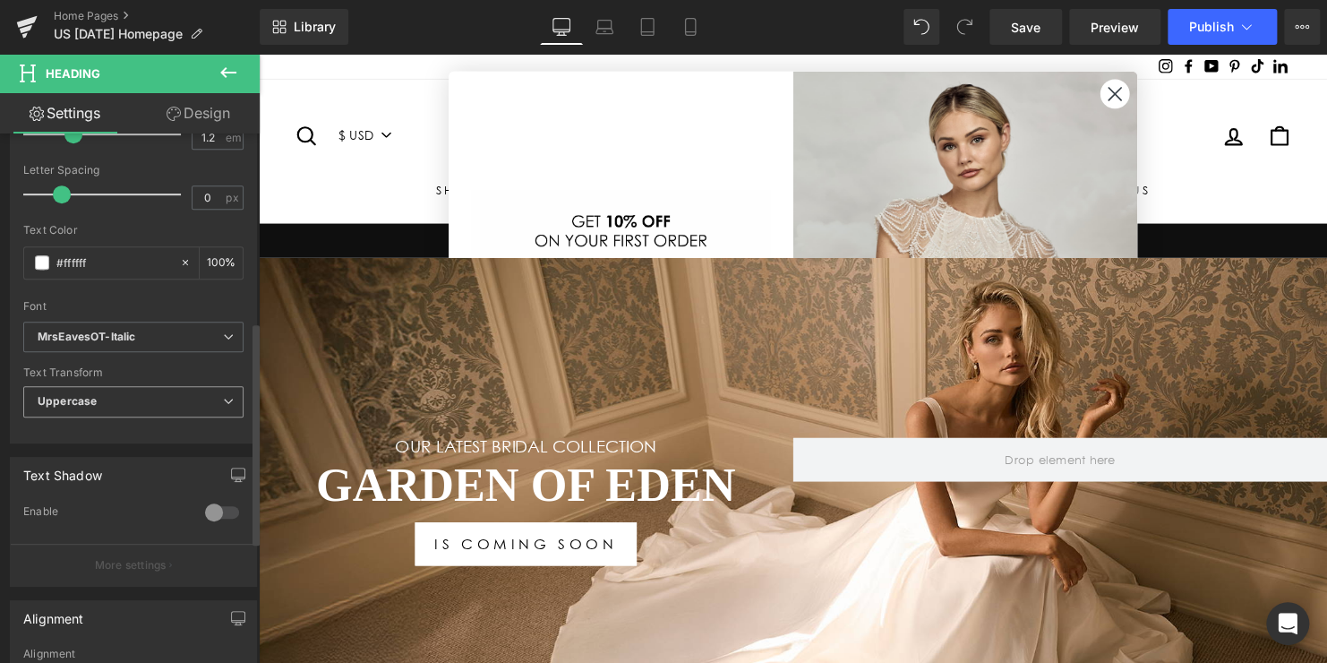
click at [141, 405] on span "Uppercase" at bounding box center [133, 401] width 220 height 31
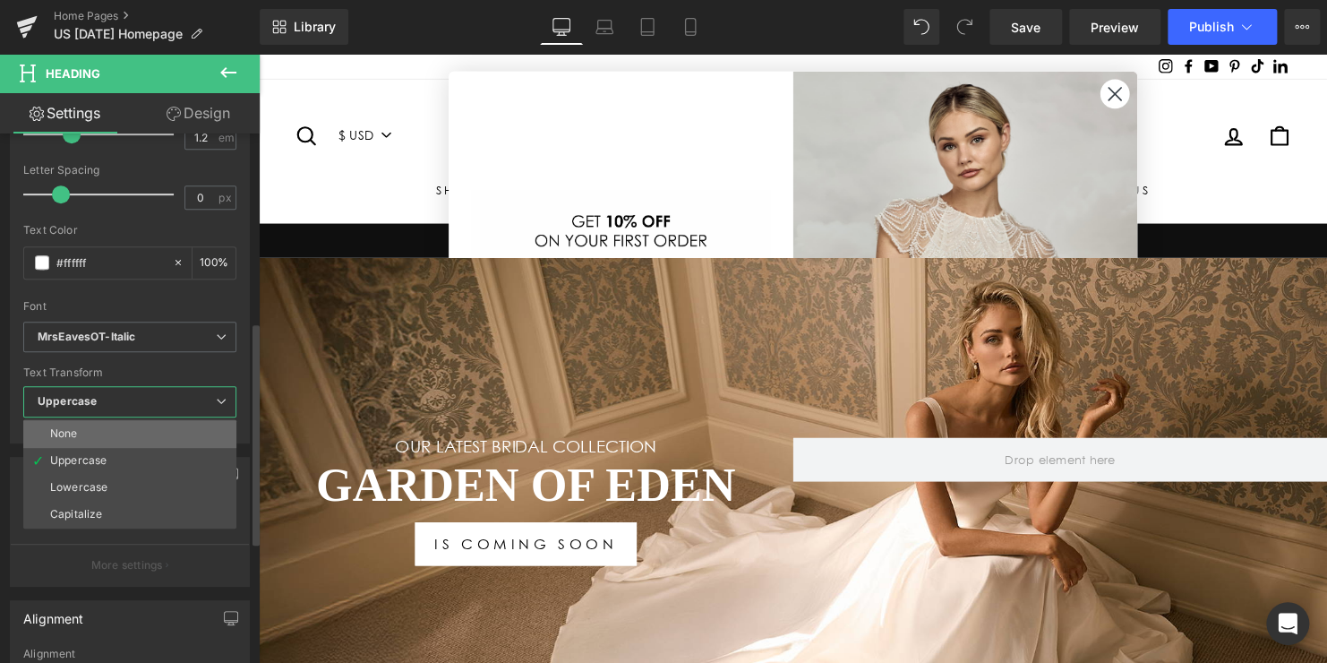
click at [129, 437] on li "None" at bounding box center [129, 433] width 213 height 27
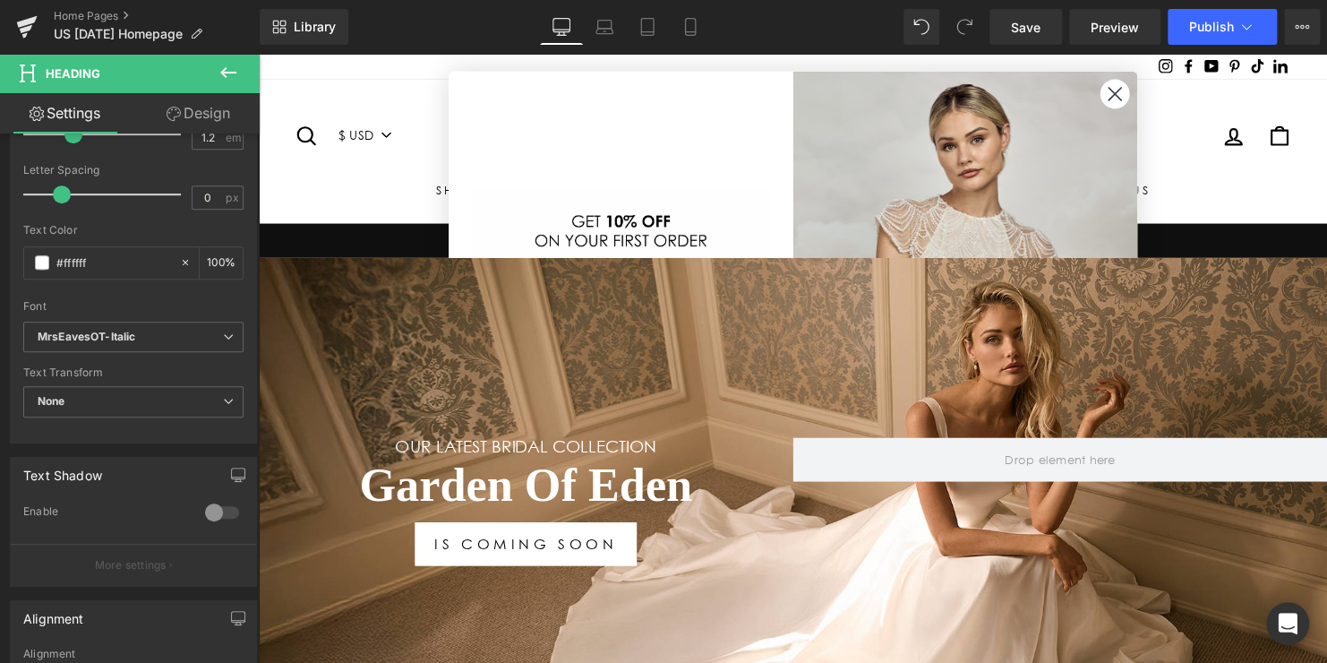
click at [516, 483] on span "Heading" at bounding box center [520, 491] width 48 height 21
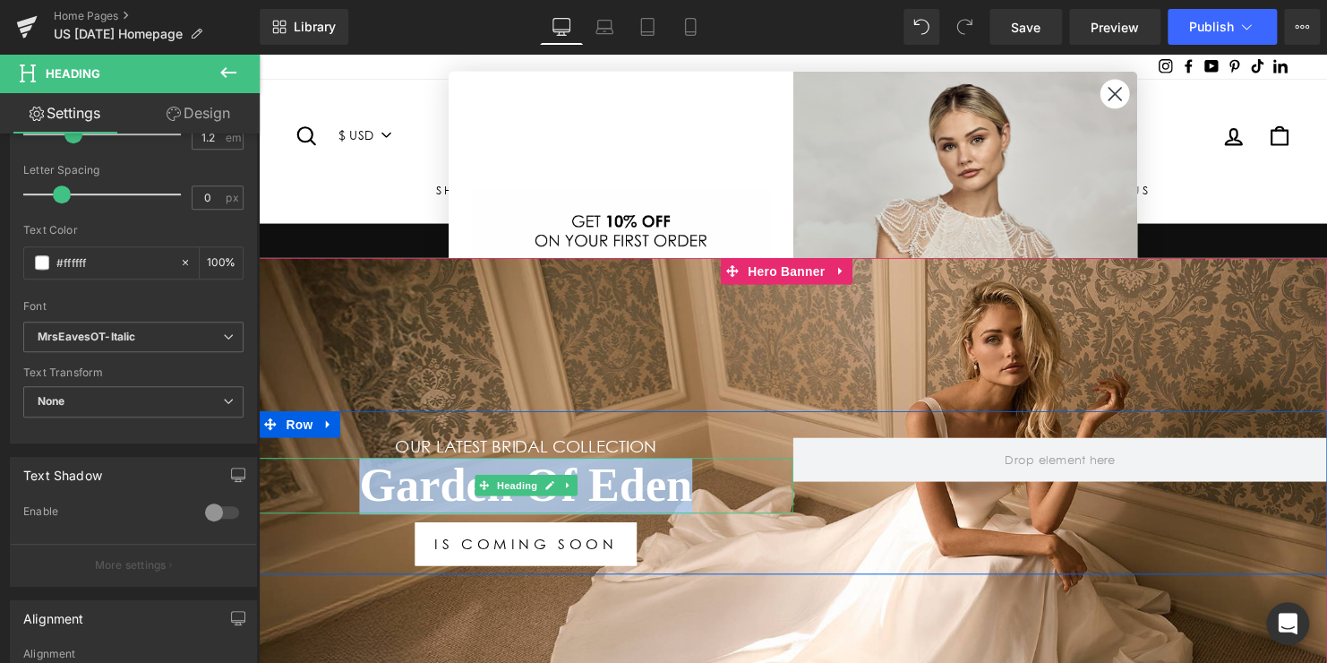
drag, startPoint x: 621, startPoint y: 496, endPoint x: 301, endPoint y: 496, distance: 320.5
click at [301, 496] on h1 "Garden Of Eden" at bounding box center [530, 491] width 542 height 57
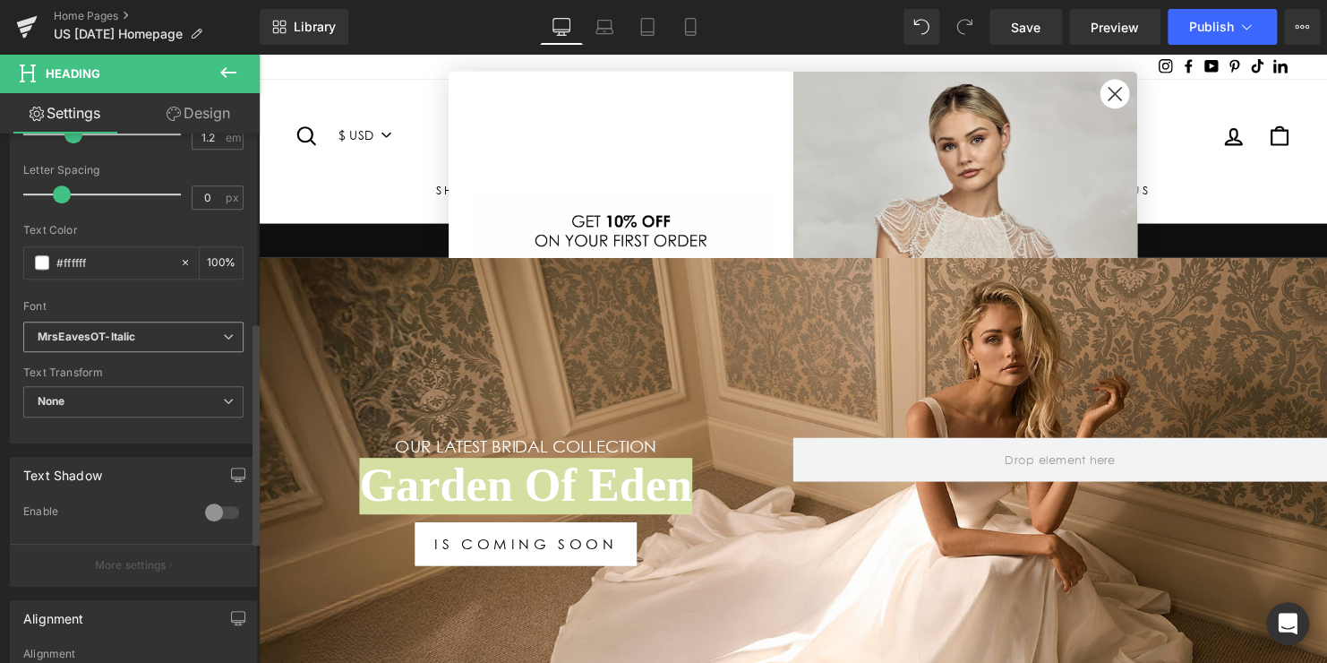
click at [118, 342] on span "MrsEavesOT-Italic" at bounding box center [133, 336] width 220 height 31
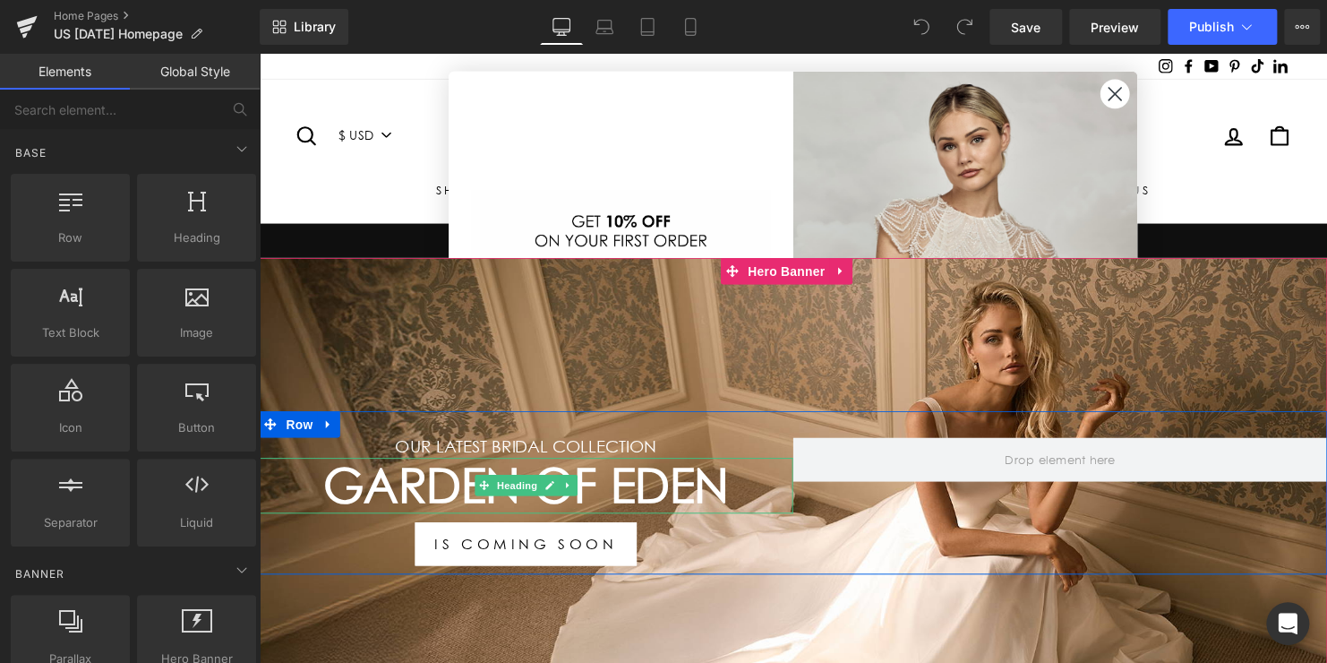
click at [582, 483] on h1 "Garden Of Eden" at bounding box center [530, 491] width 542 height 57
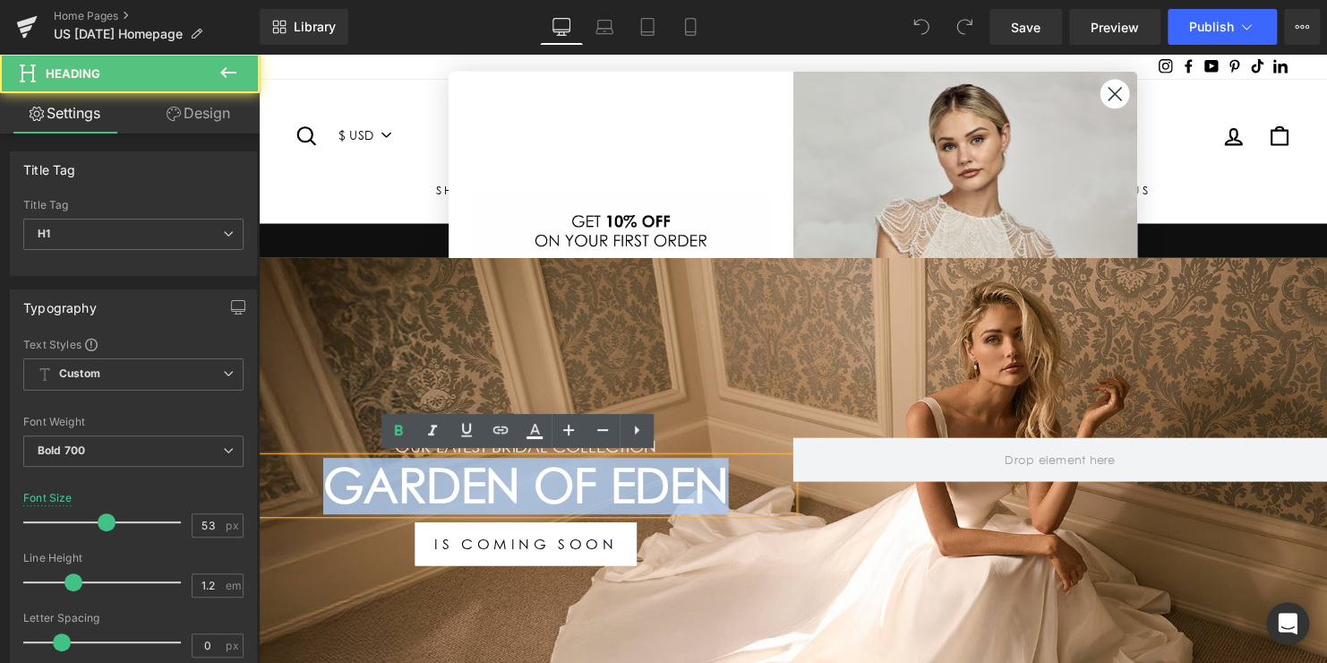
drag, startPoint x: 741, startPoint y: 488, endPoint x: 338, endPoint y: 491, distance: 403.8
click at [338, 491] on h1 "Garden Of Eden" at bounding box center [530, 491] width 542 height 57
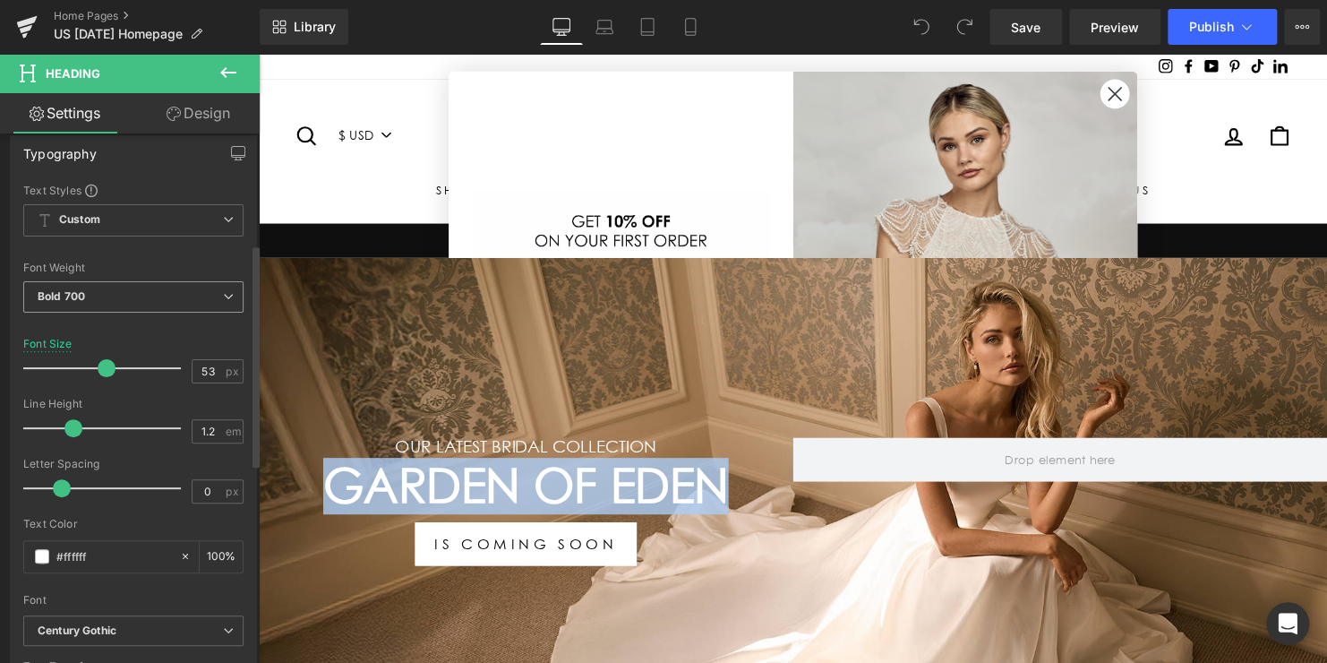
scroll to position [358, 0]
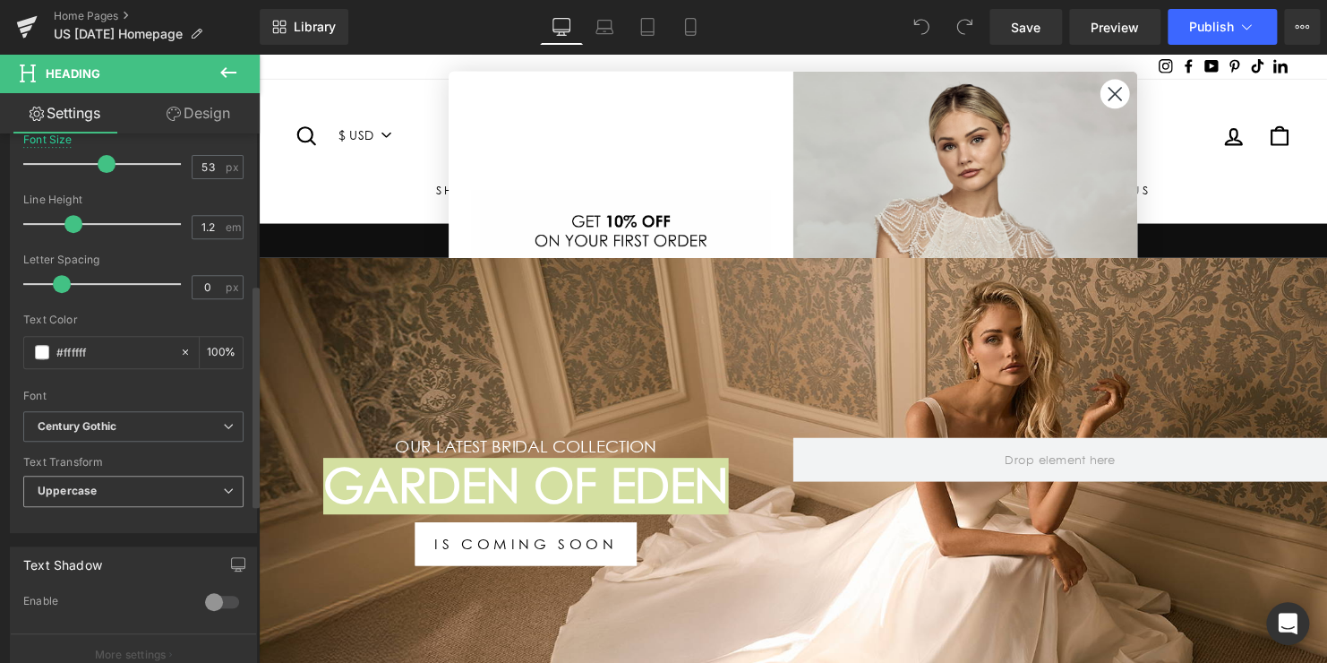
click at [143, 482] on span "Uppercase" at bounding box center [133, 490] width 220 height 31
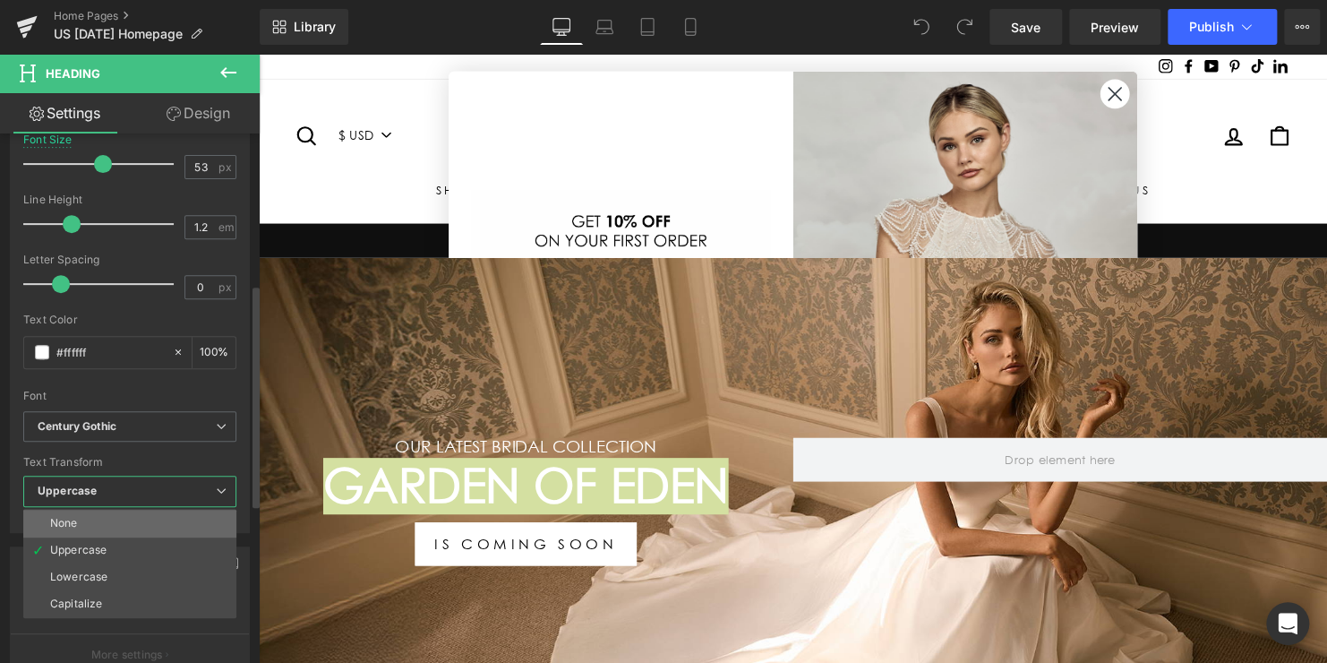
click at [90, 512] on li "None" at bounding box center [129, 522] width 213 height 27
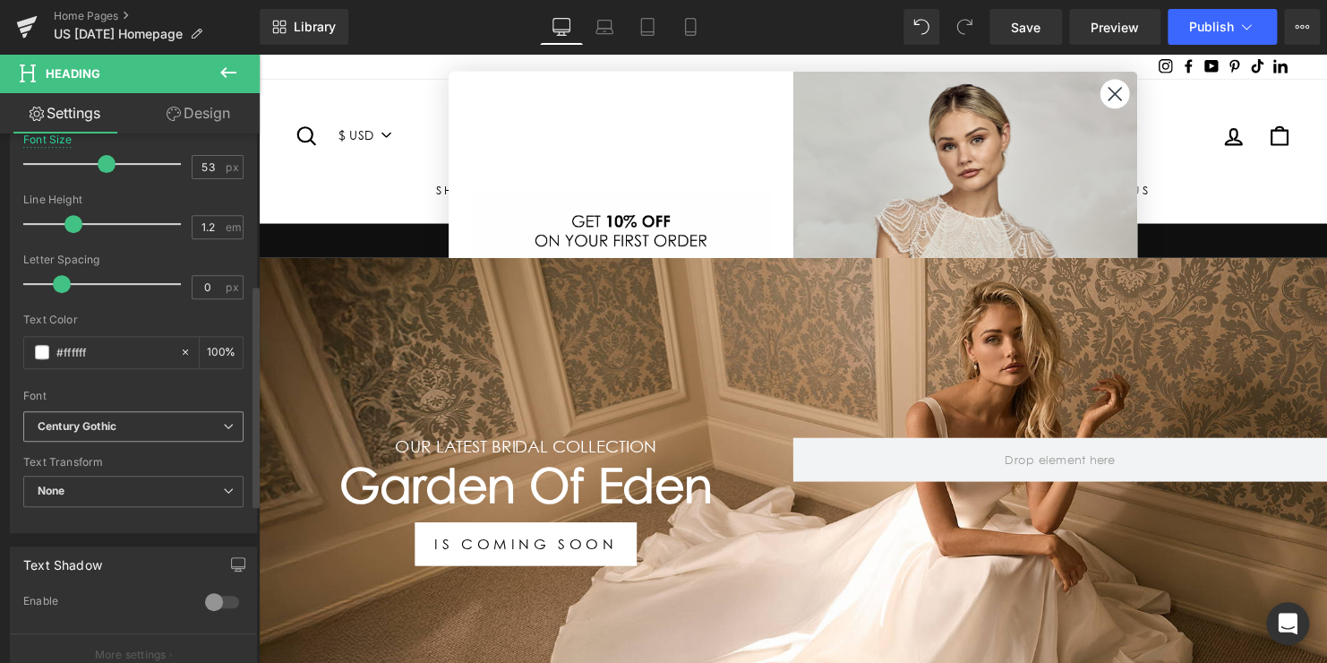
click at [123, 432] on span "Century Gothic" at bounding box center [133, 426] width 220 height 31
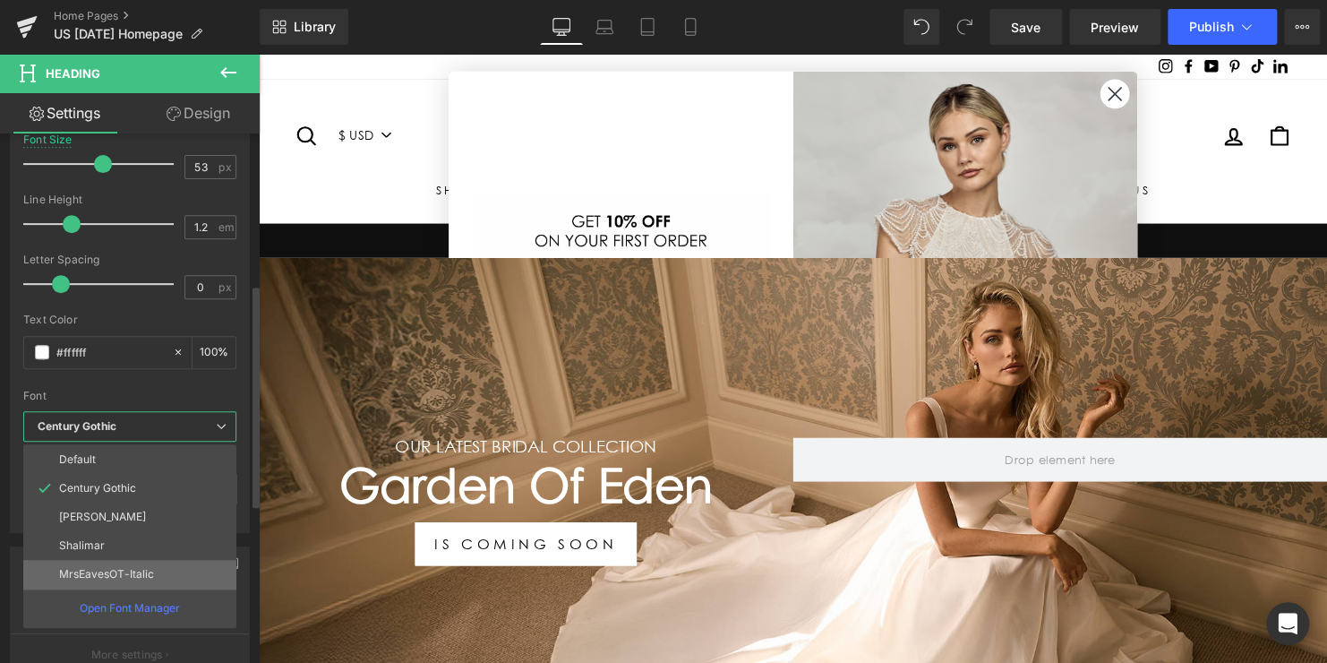
click at [126, 569] on p "MrsEavesOT-Italic" at bounding box center [106, 574] width 95 height 13
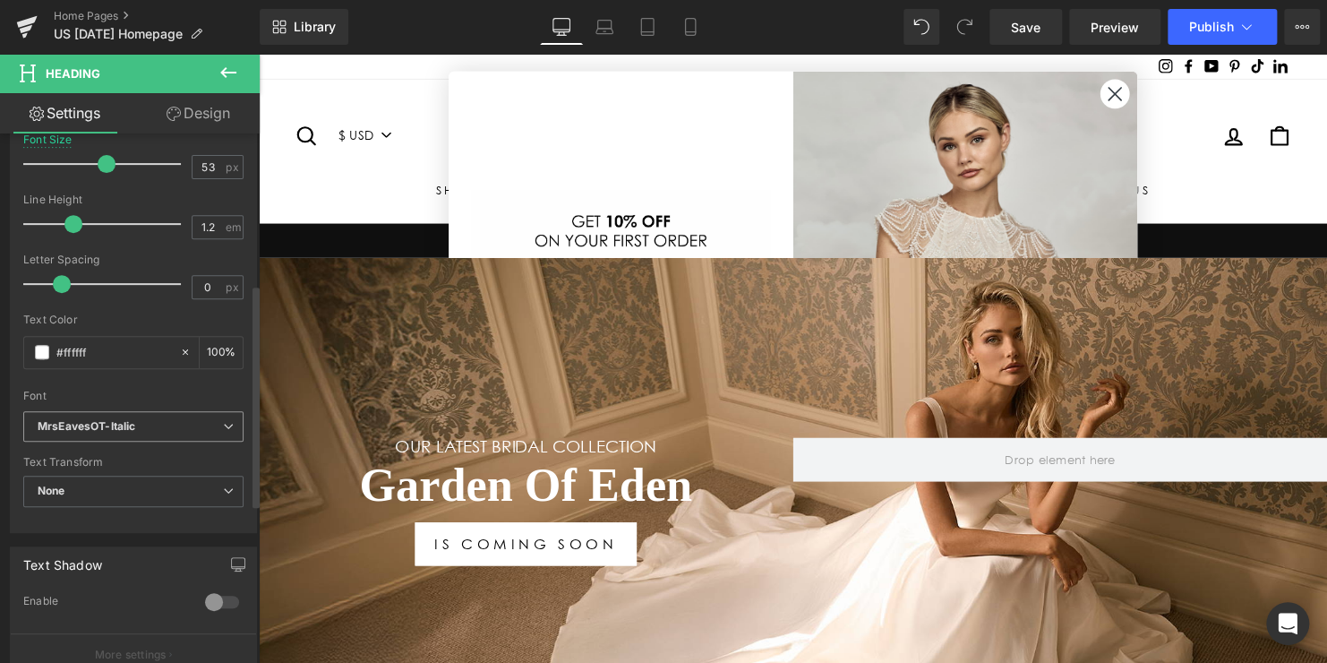
click at [155, 428] on b "MrsEavesOT-Italic" at bounding box center [130, 426] width 185 height 15
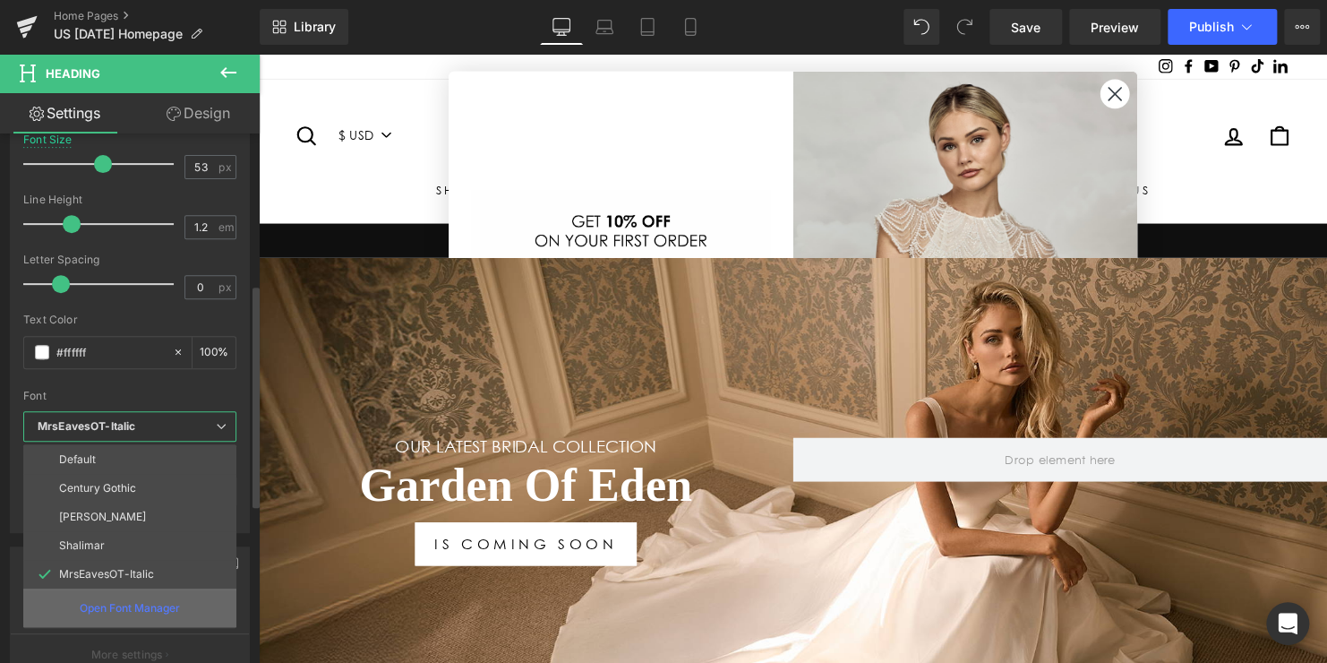
click at [126, 605] on p "Open Font Manager" at bounding box center [130, 608] width 100 height 16
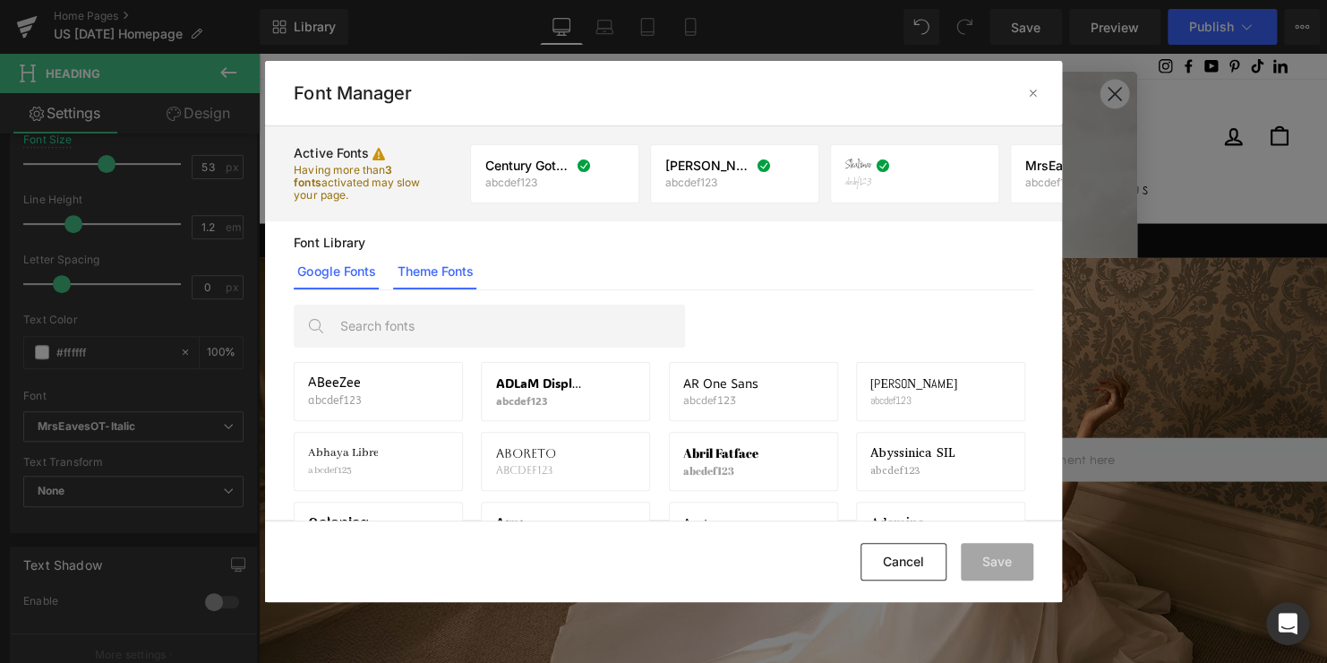
click at [450, 266] on link "Theme Fonts" at bounding box center [434, 271] width 83 height 36
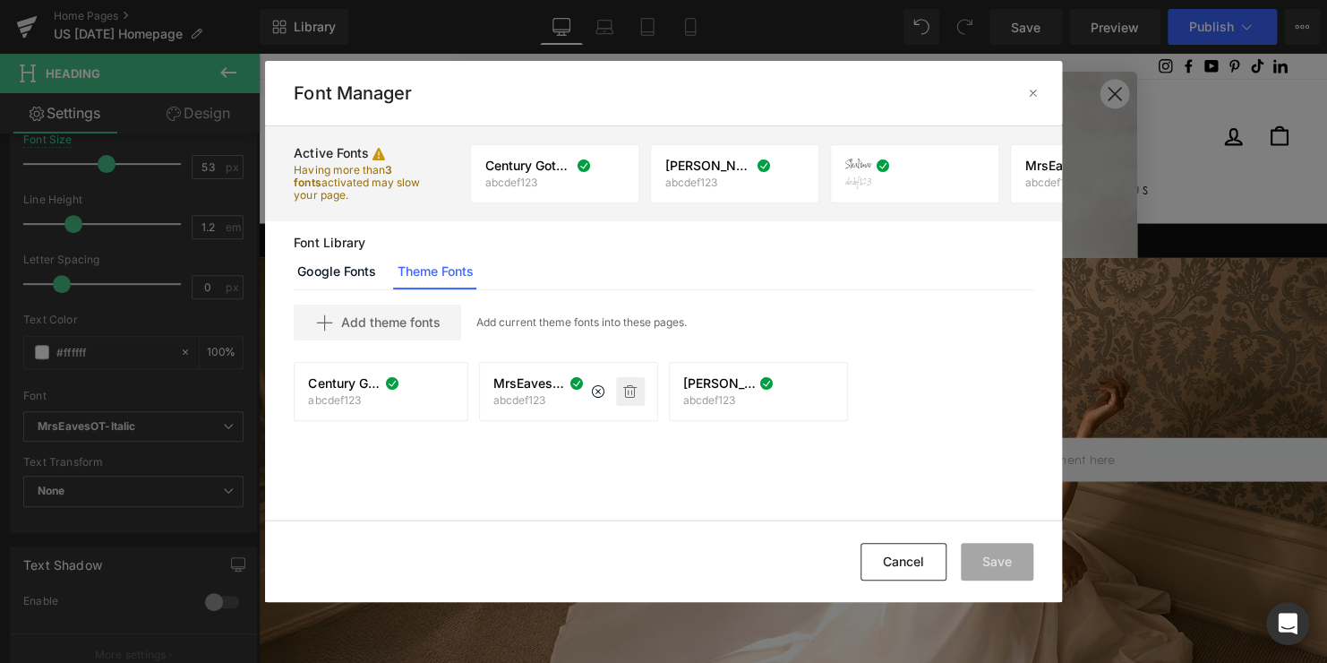
click at [628, 395] on icon at bounding box center [630, 391] width 14 height 14
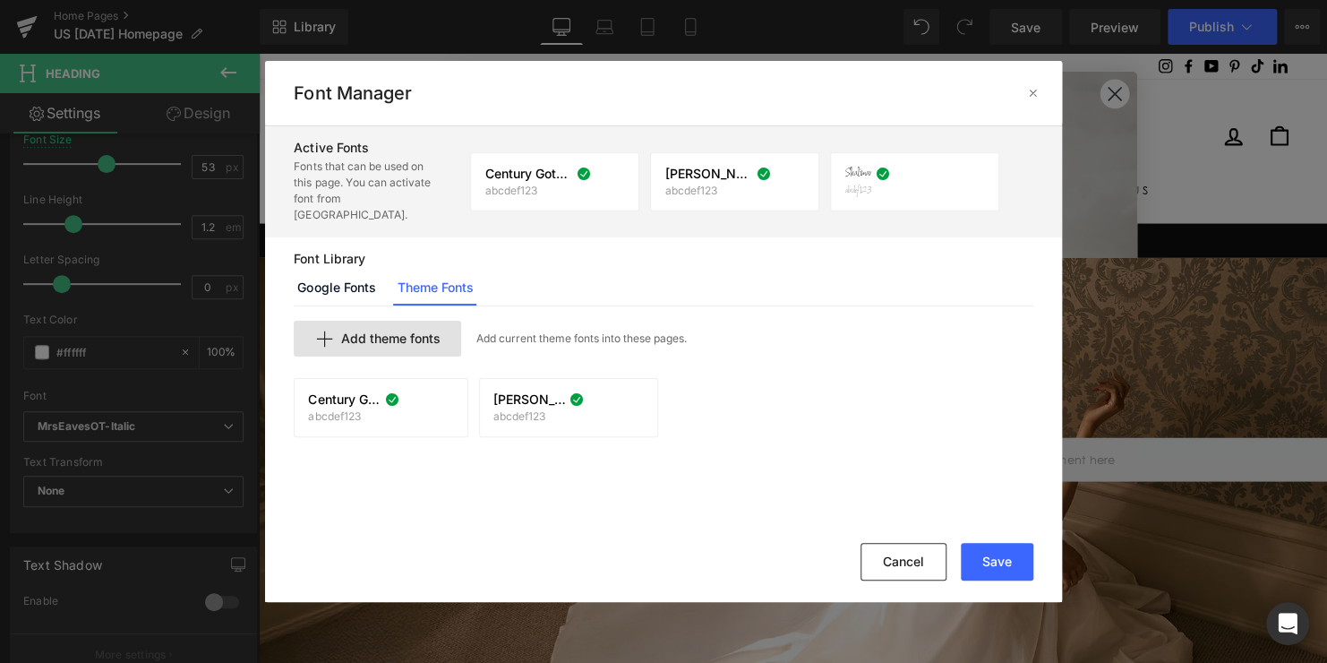
click at [443, 322] on div "Add theme fonts" at bounding box center [377, 339] width 167 height 36
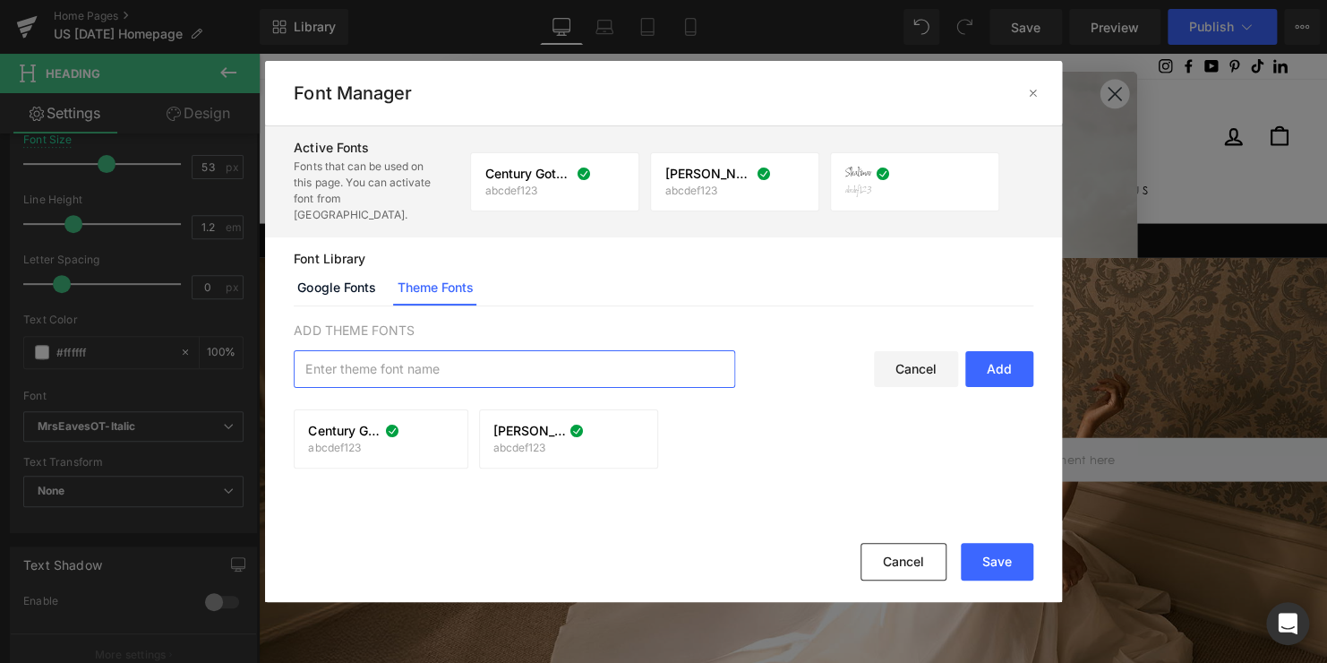
click at [406, 353] on input "text" at bounding box center [515, 369] width 440 height 36
paste input "MrsEavesOT-Italic.woff2"
type input "MrsEavesOT-Italic.woff2"
click at [993, 354] on div "Add" at bounding box center [999, 369] width 68 height 36
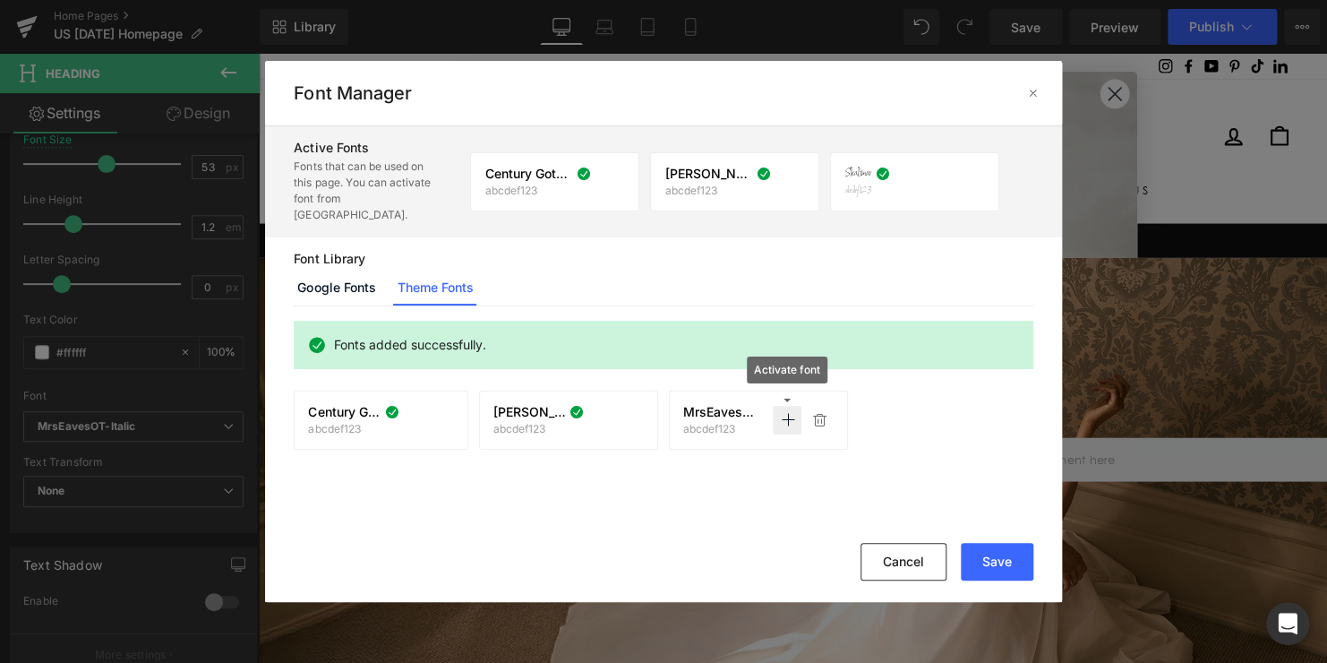
click at [791, 413] on icon at bounding box center [787, 420] width 14 height 14
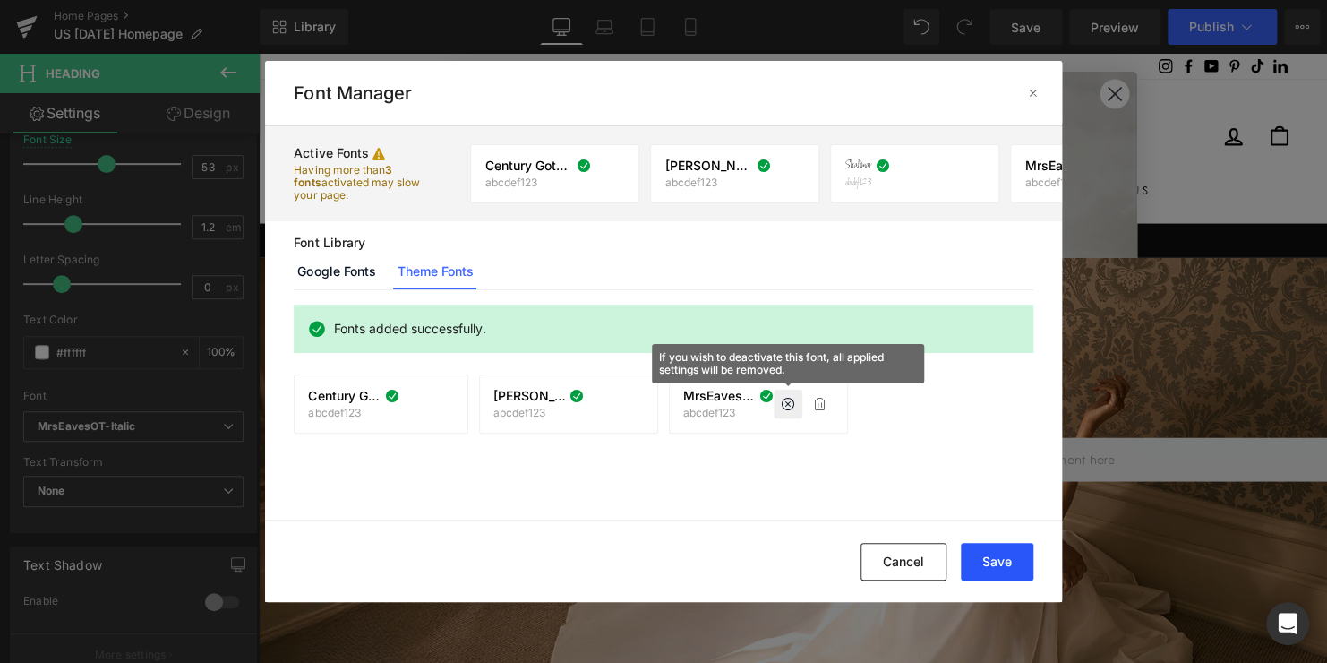
click at [980, 553] on button "Save" at bounding box center [997, 562] width 73 height 38
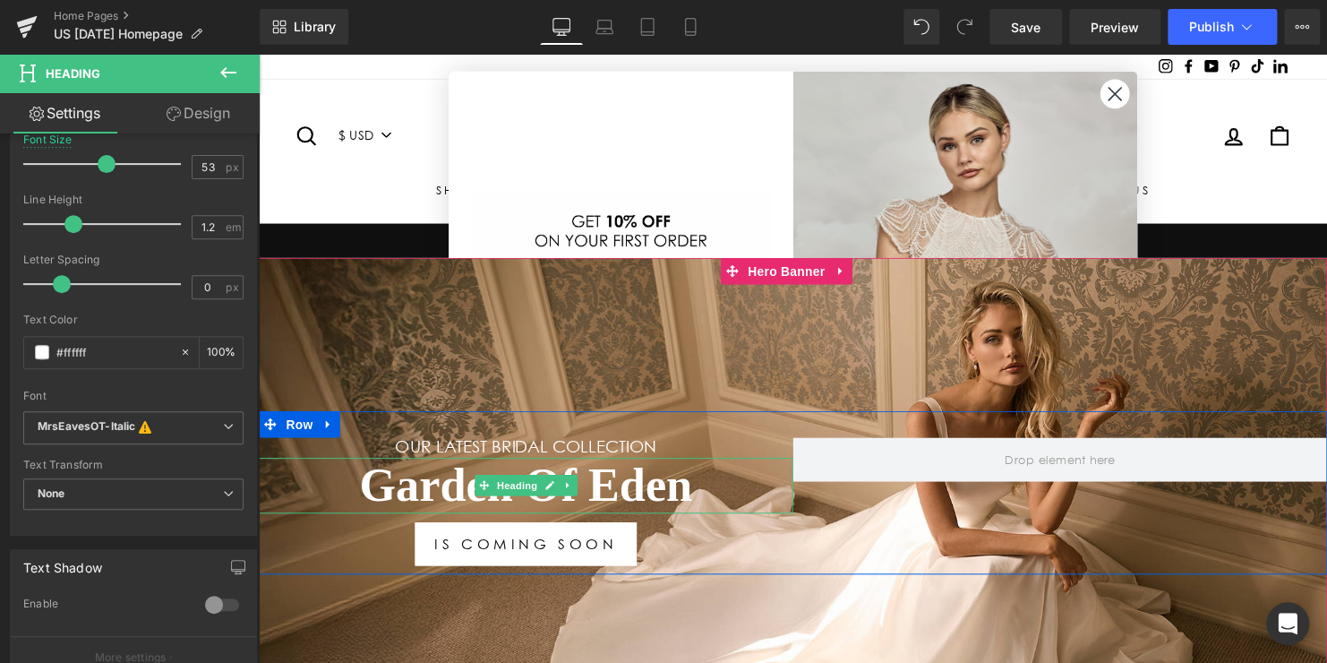
click at [643, 490] on h1 "Garden Of Eden" at bounding box center [530, 491] width 542 height 57
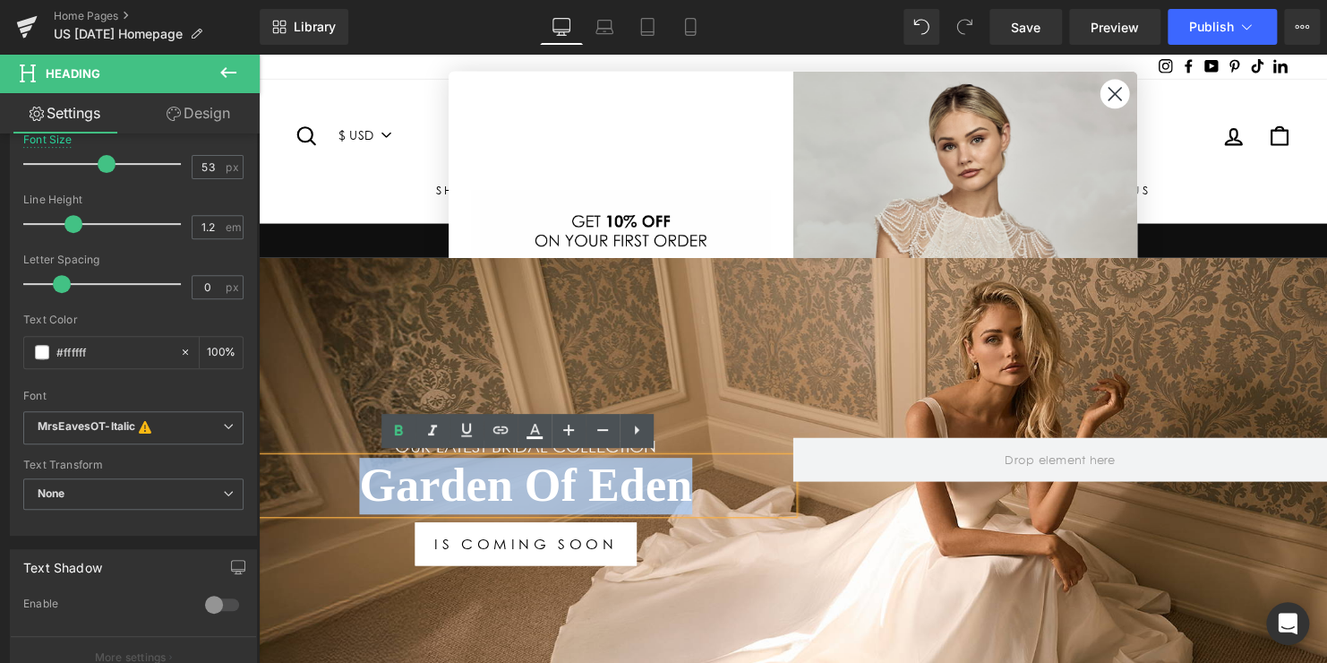
drag, startPoint x: 694, startPoint y: 496, endPoint x: 333, endPoint y: 496, distance: 360.8
click at [333, 496] on h1 "Garden Of Eden" at bounding box center [530, 491] width 542 height 57
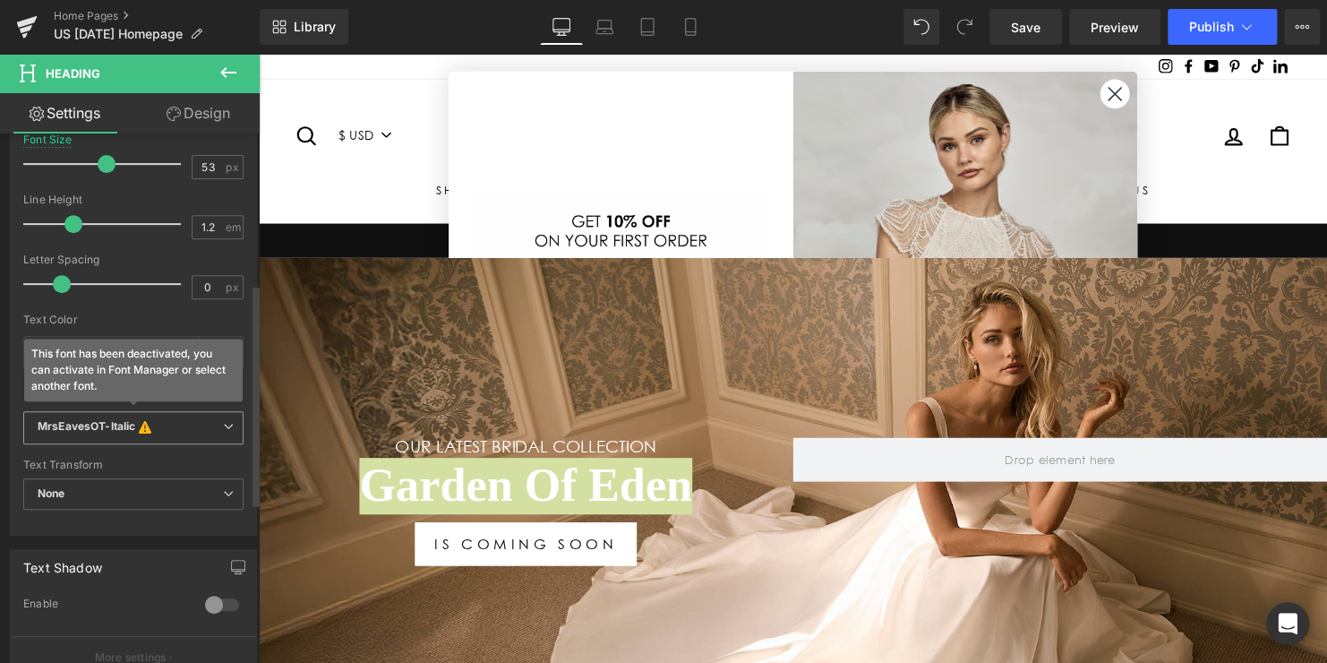
click at [205, 430] on b "MrsEavesOT-Italic This font has been deactivated, you can activate in Font Mana…" at bounding box center [130, 428] width 185 height 18
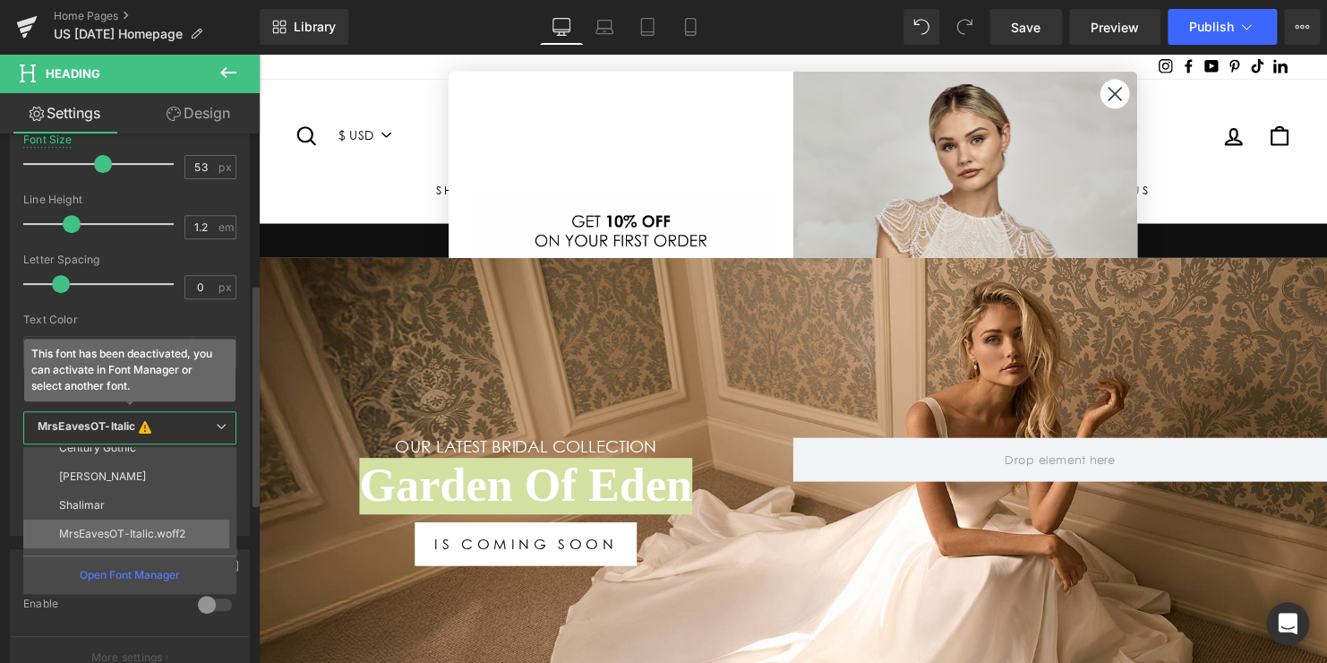
scroll to position [64, 0]
click at [186, 510] on li "MrsEavesOT-Italic.woff2" at bounding box center [133, 511] width 221 height 29
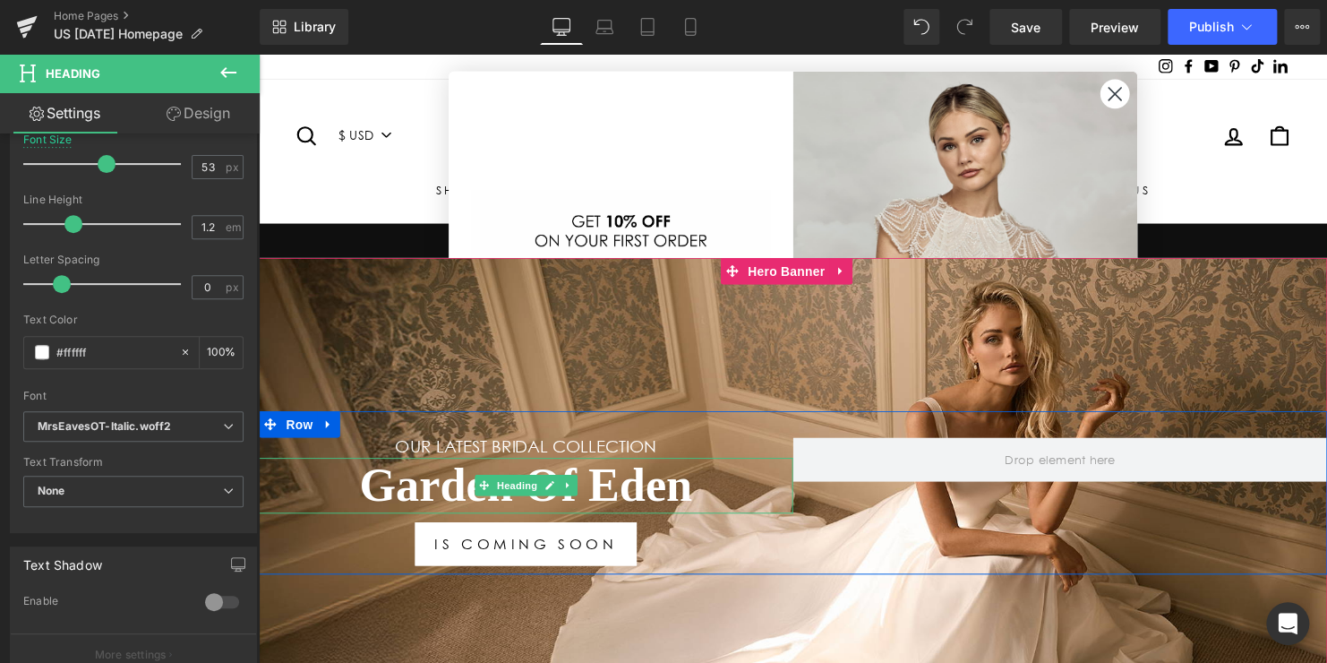
click at [722, 490] on h1 "Garden Of Eden" at bounding box center [530, 491] width 542 height 57
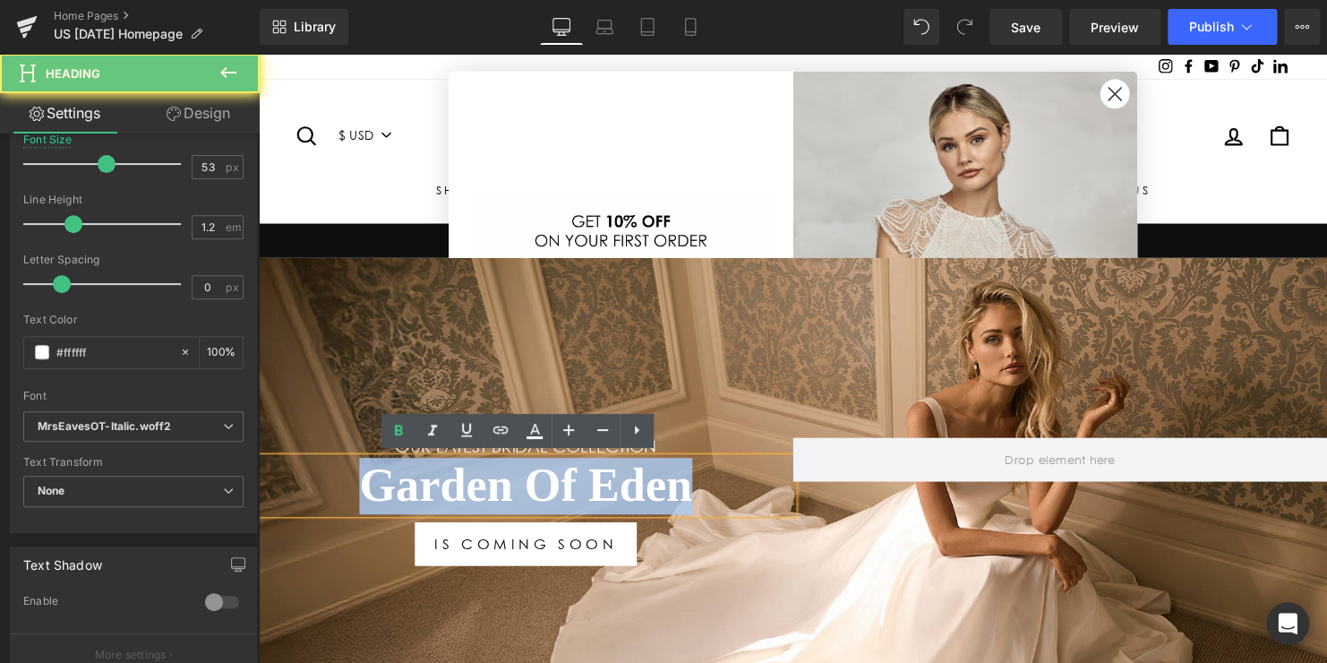
drag, startPoint x: 421, startPoint y: 489, endPoint x: 322, endPoint y: 489, distance: 98.5
click at [322, 489] on h1 "Garden Of Eden" at bounding box center [530, 491] width 542 height 57
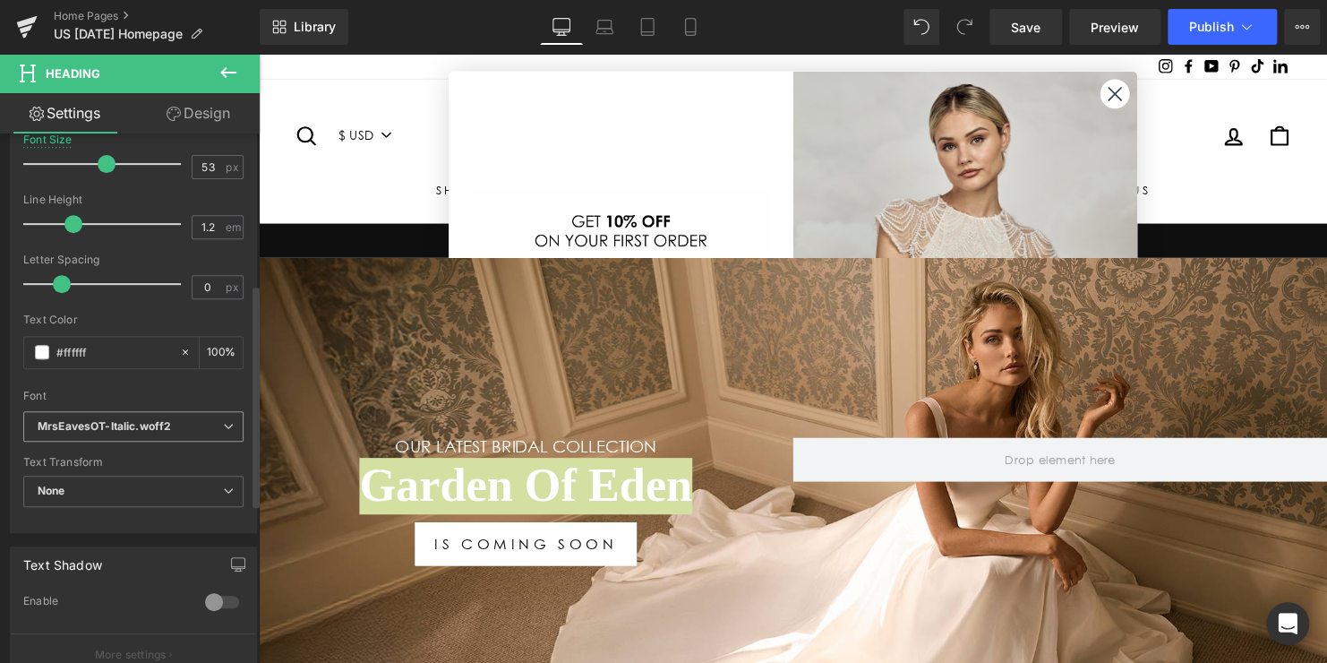
click at [223, 426] on icon at bounding box center [228, 426] width 11 height 11
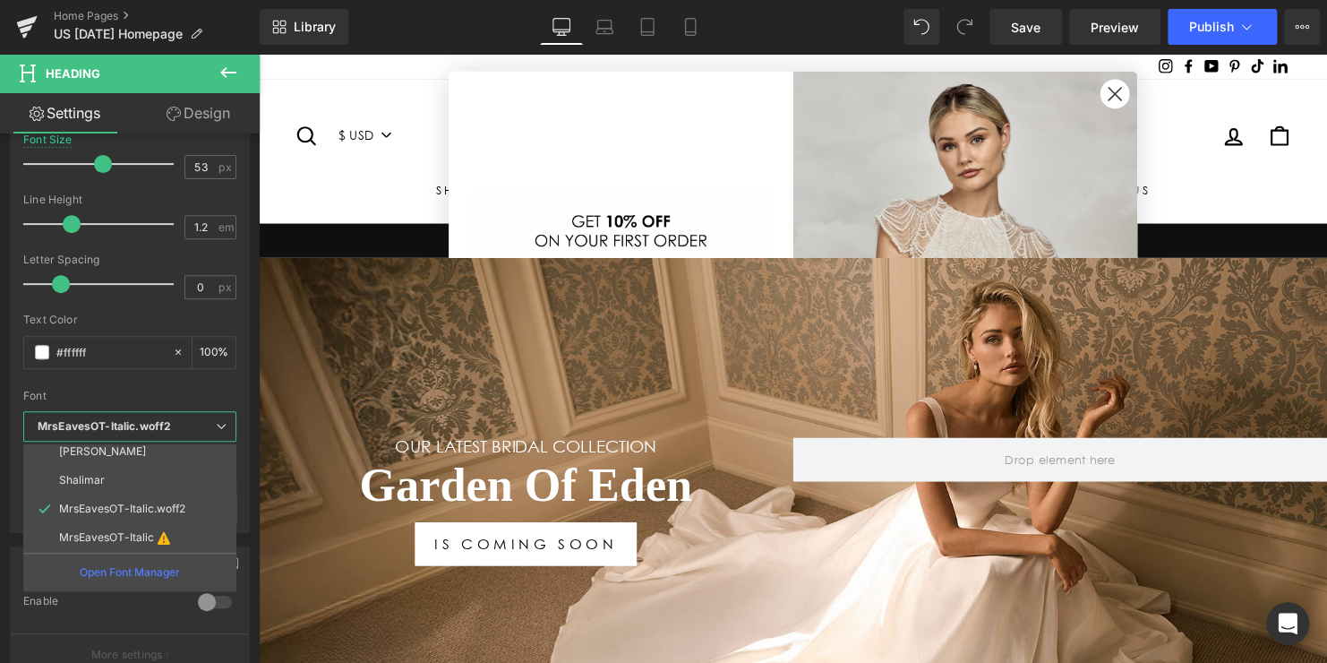
drag, startPoint x: 445, startPoint y: 591, endPoint x: 626, endPoint y: 111, distance: 512.9
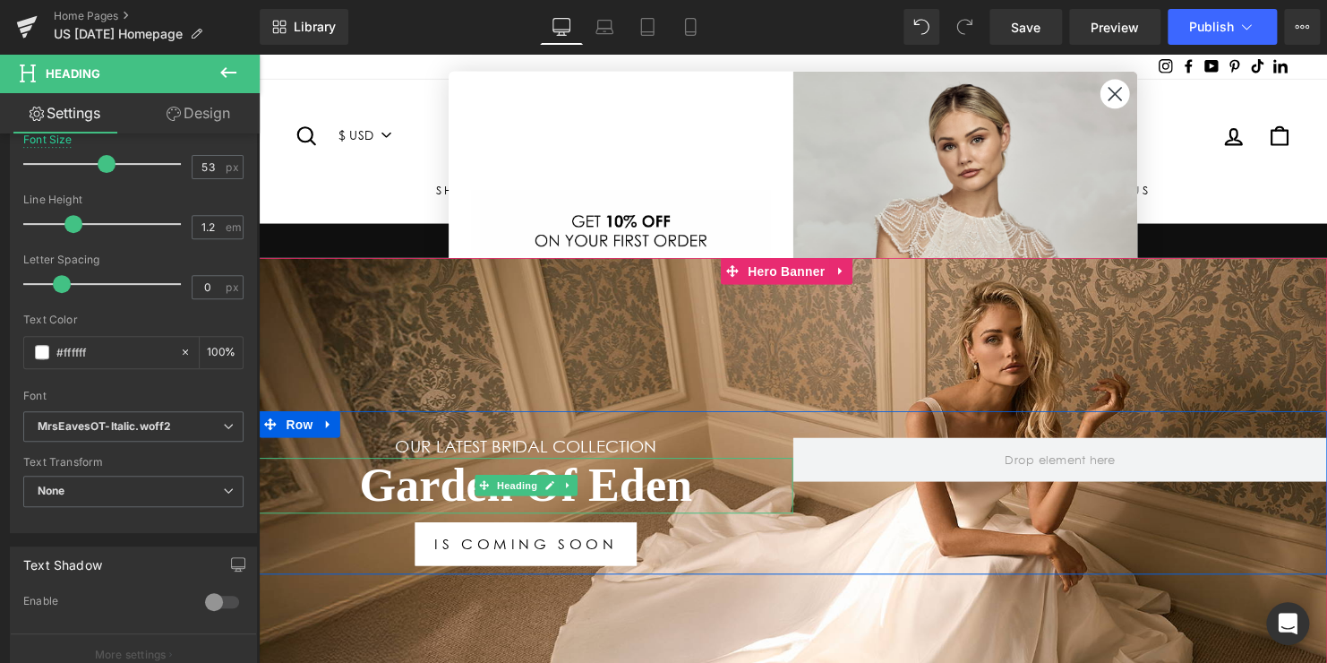
click at [697, 483] on h1 "Garden Of Eden" at bounding box center [530, 491] width 542 height 57
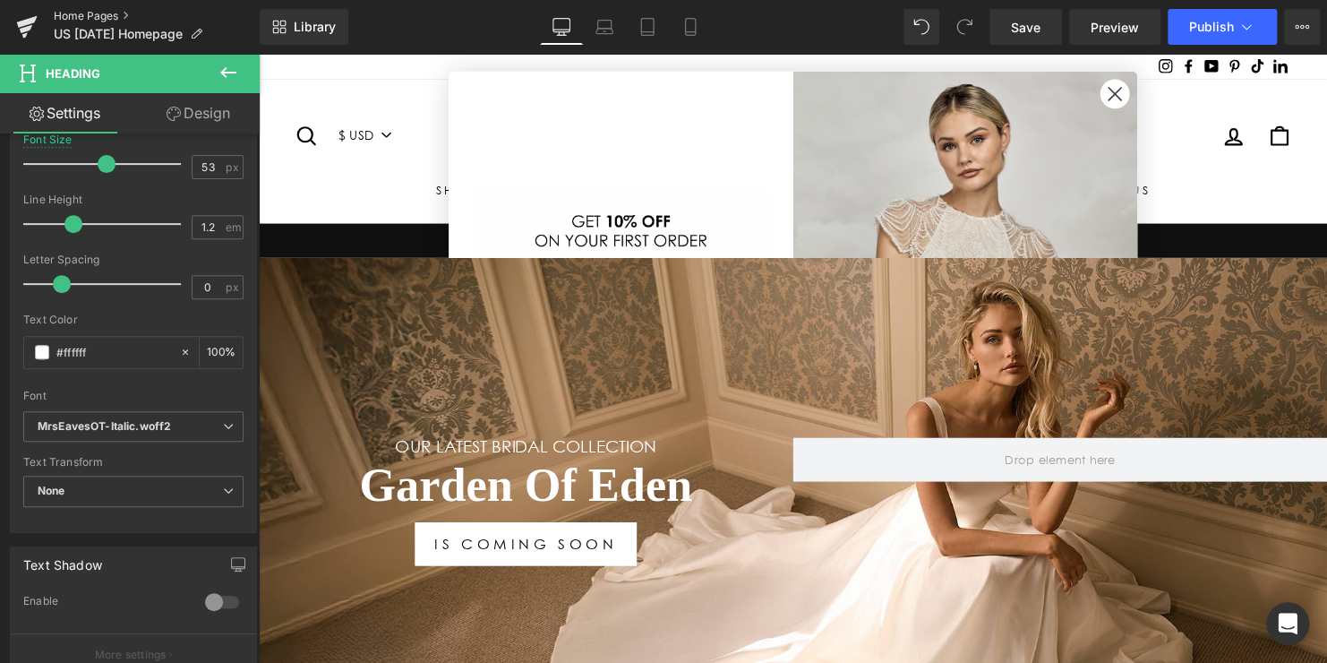
click at [104, 14] on link "Home Pages" at bounding box center [157, 16] width 206 height 14
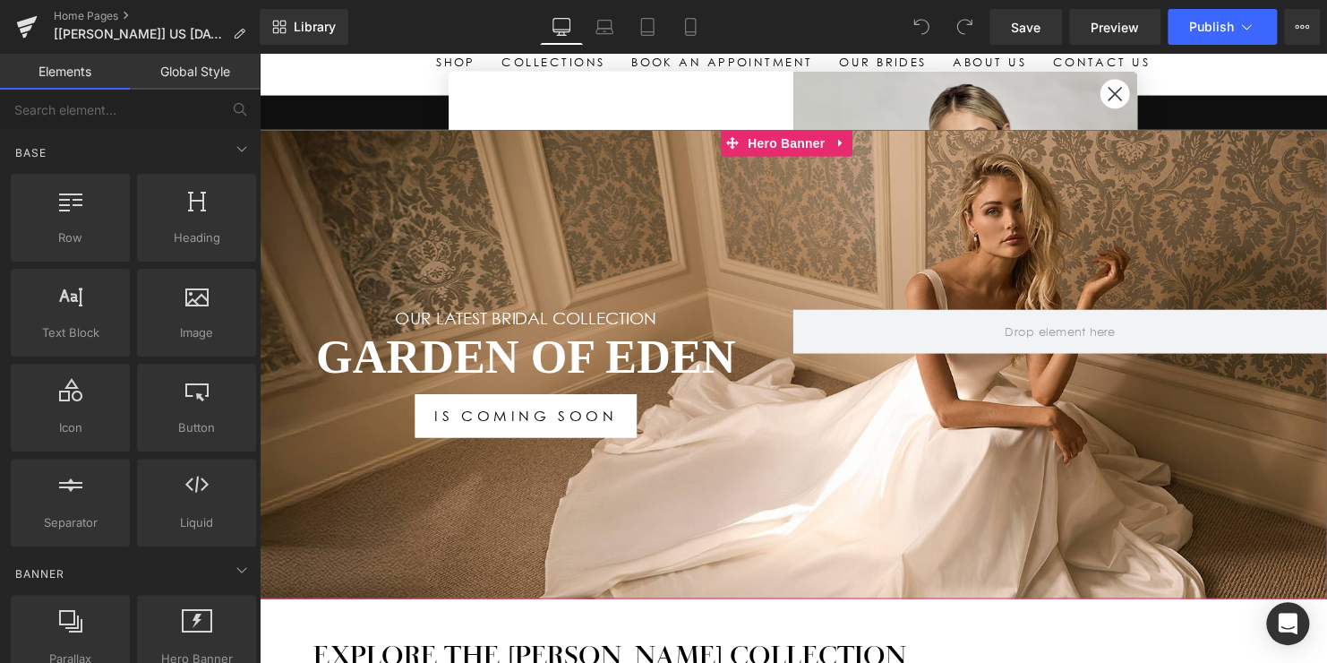
scroll to position [179, 0]
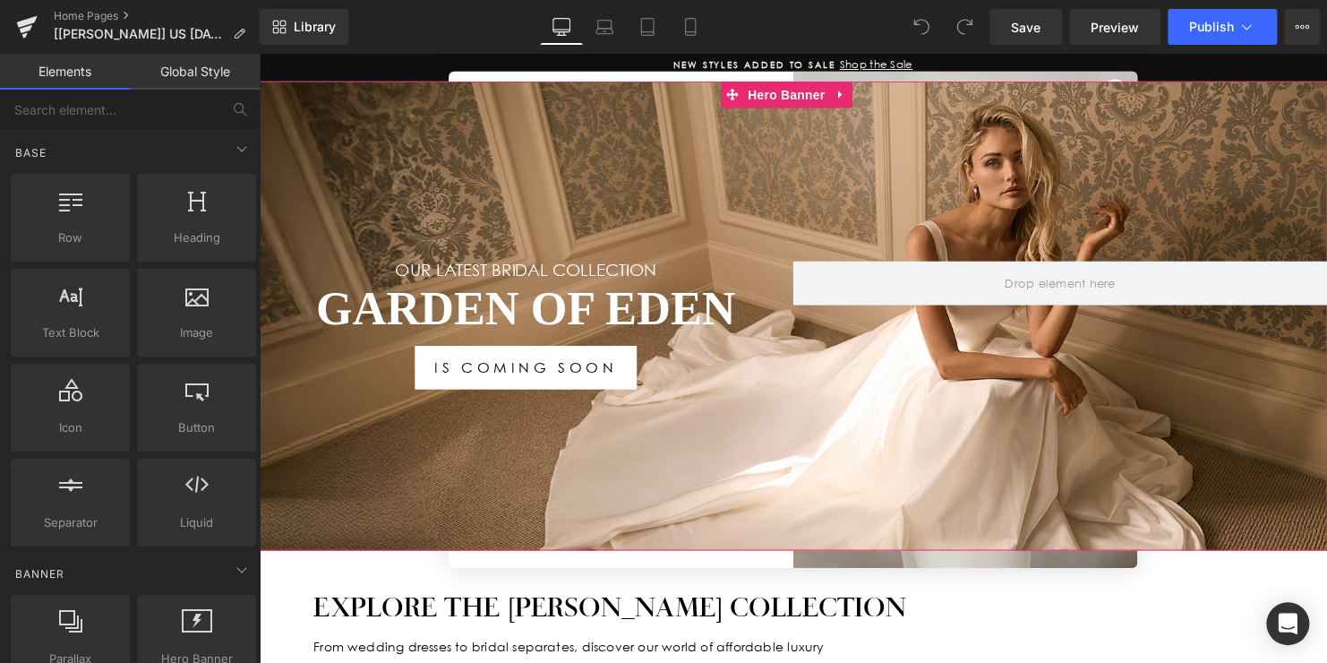
click at [696, 304] on h1 "Garden Of Eden" at bounding box center [530, 312] width 542 height 57
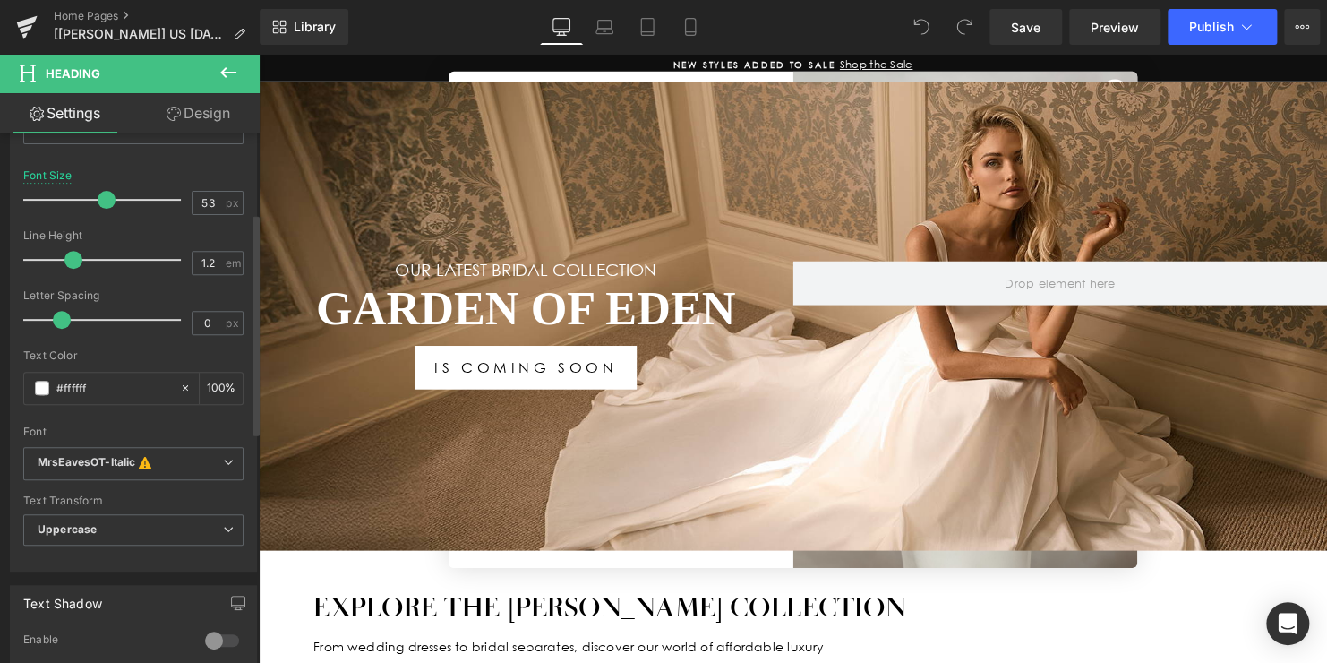
scroll to position [358, 0]
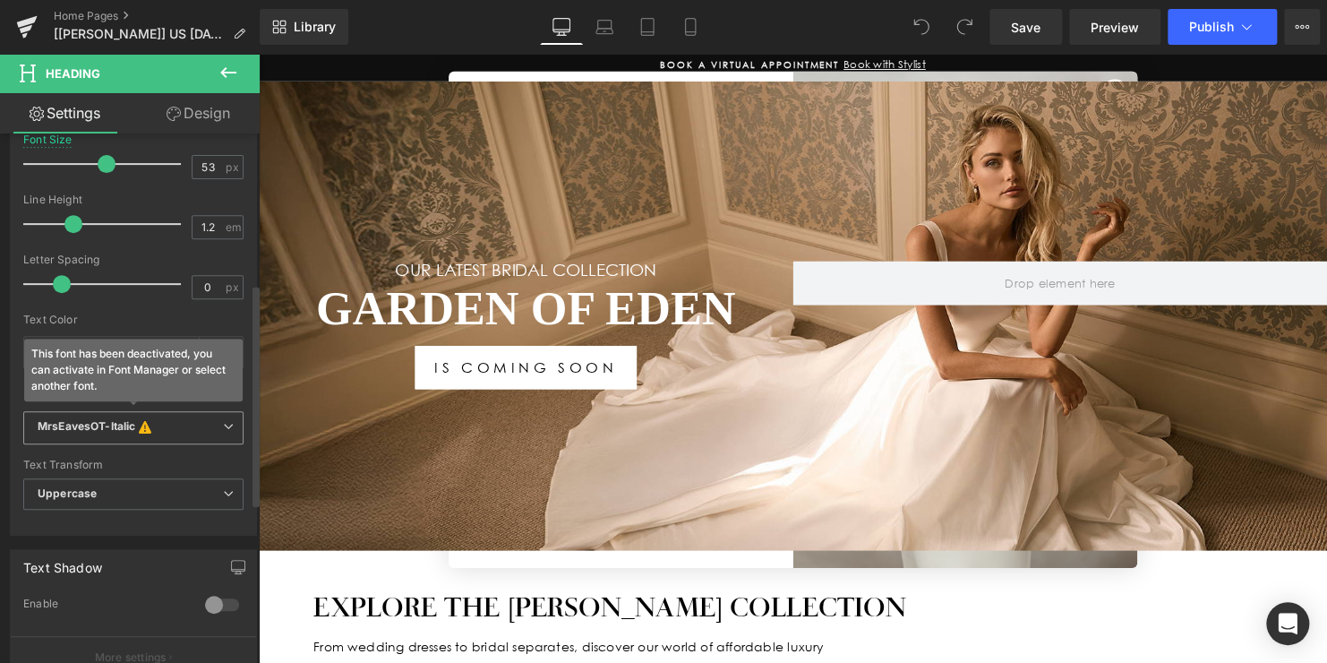
click at [201, 429] on b "MrsEavesOT-Italic This font has been deactivated, you can activate in Font Mana…" at bounding box center [130, 428] width 185 height 18
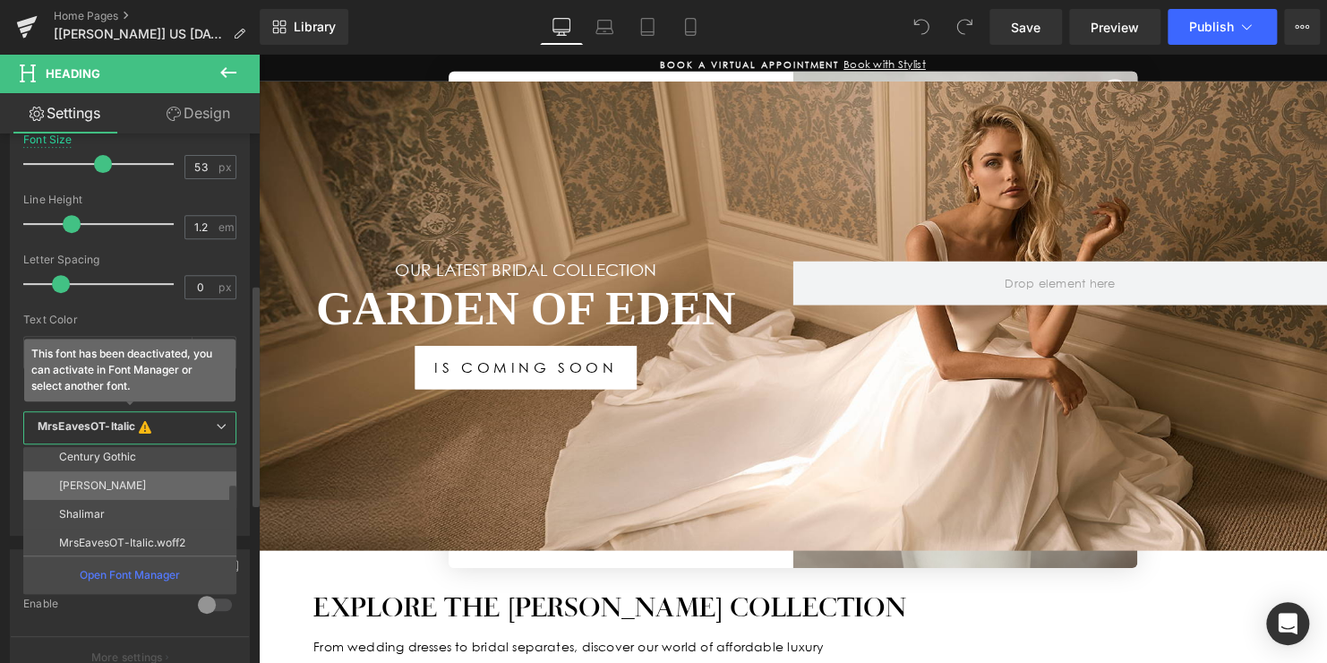
scroll to position [64, 0]
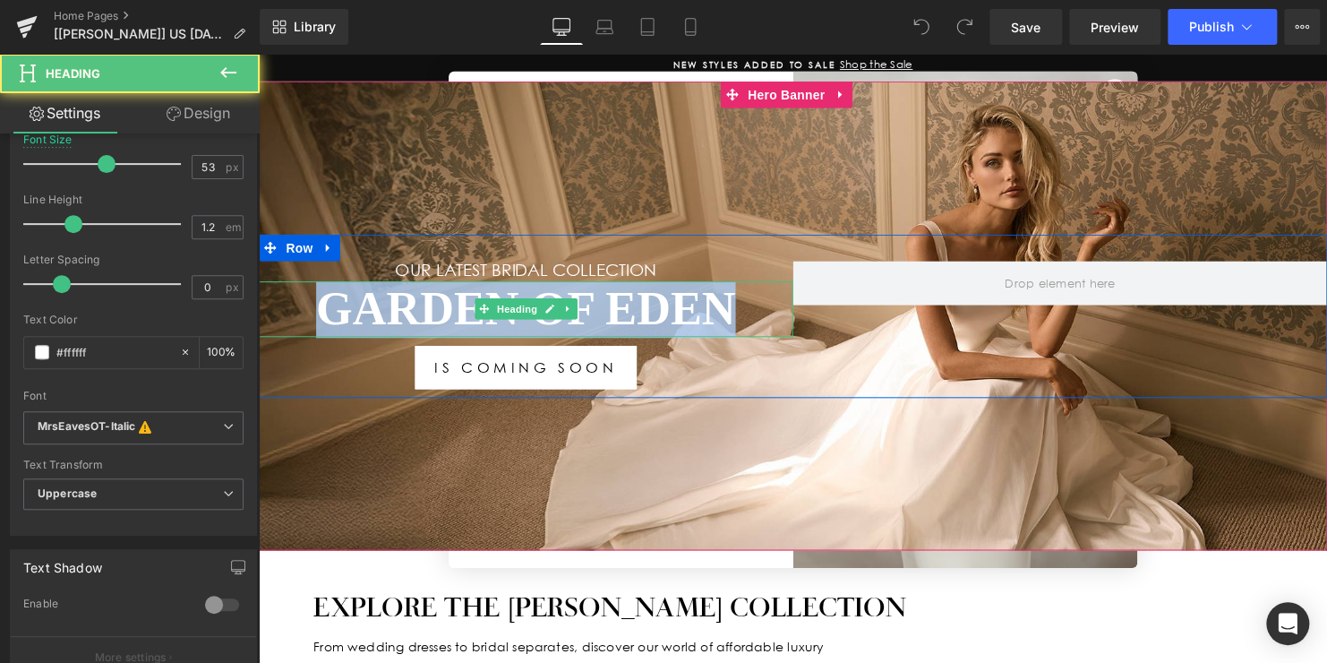
drag, startPoint x: 723, startPoint y: 315, endPoint x: 281, endPoint y: 315, distance: 442.3
click at [310, 304] on h1 "Garden Of Eden" at bounding box center [530, 312] width 542 height 57
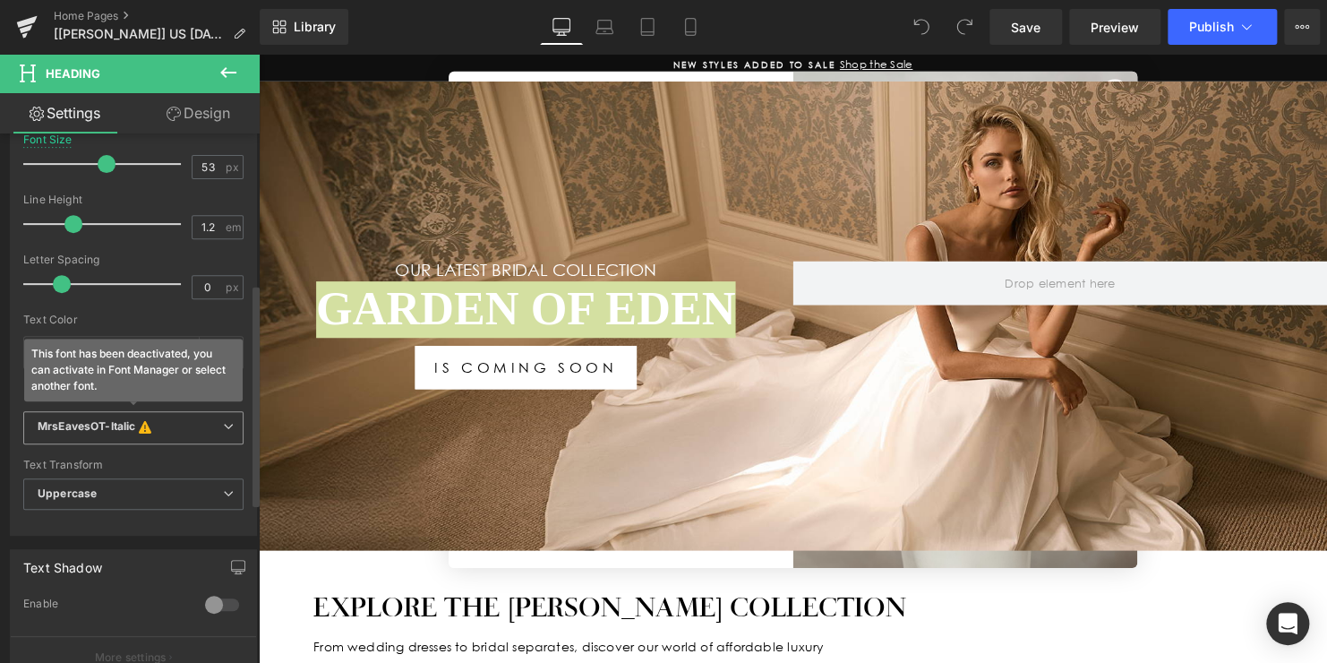
click at [164, 430] on b "MrsEavesOT-Italic This font has been deactivated, you can activate in Font Mana…" at bounding box center [130, 428] width 185 height 18
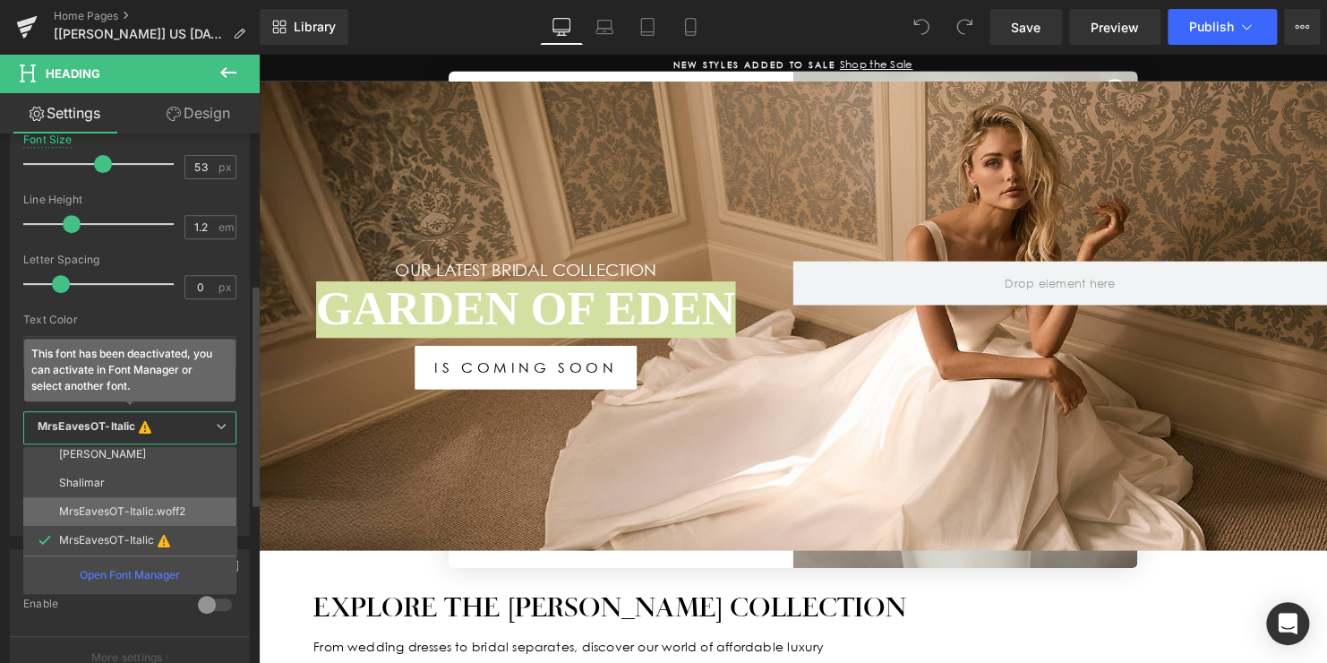
click at [149, 505] on p "MrsEavesOT-Italic.woff2" at bounding box center [122, 511] width 126 height 13
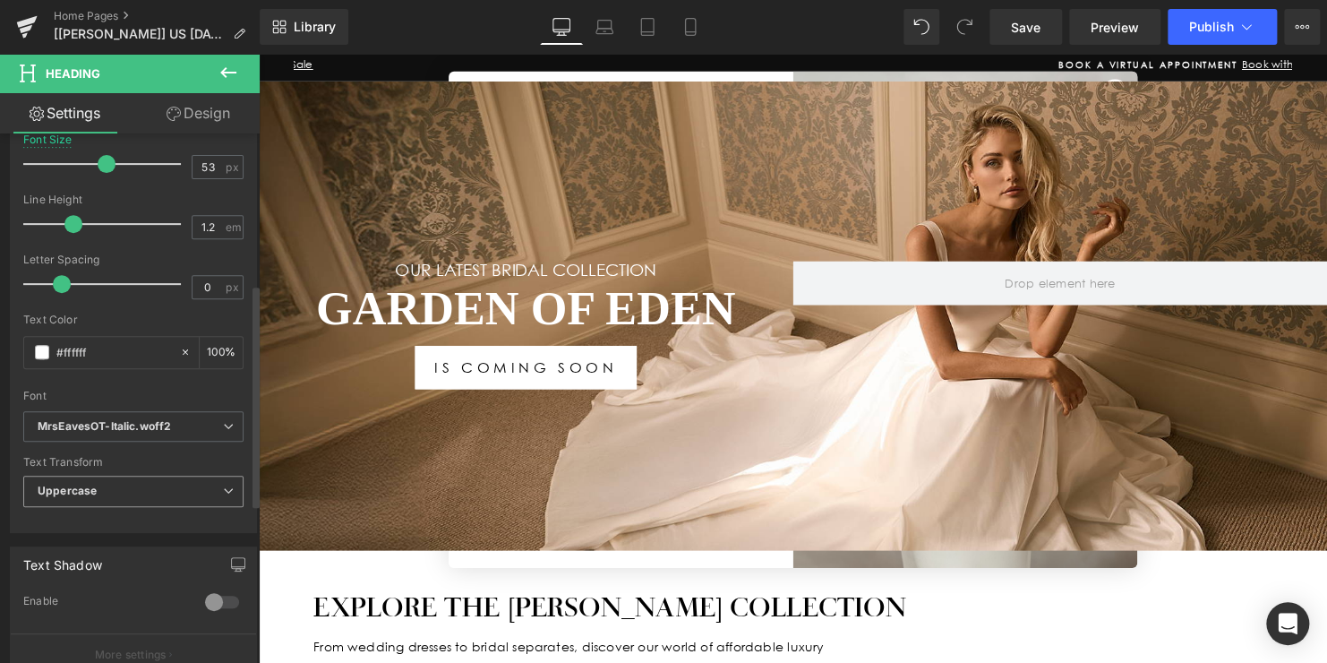
click at [167, 492] on span "Uppercase" at bounding box center [133, 490] width 220 height 31
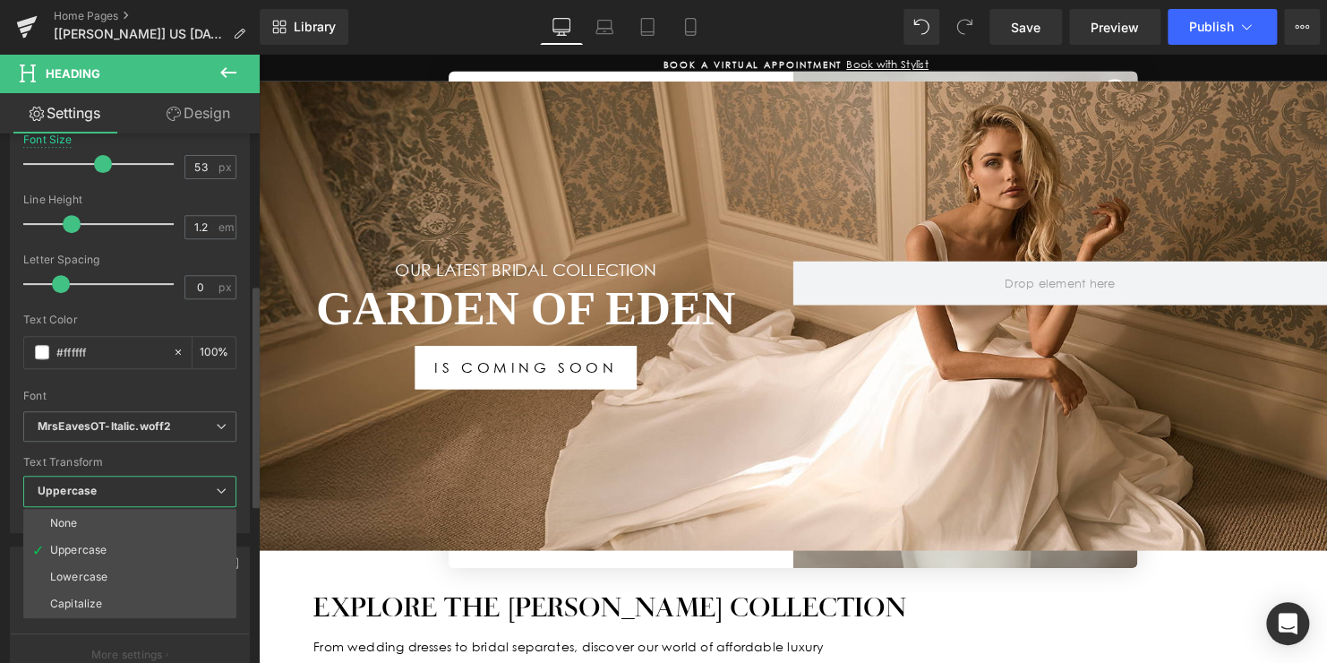
click at [151, 515] on li "None" at bounding box center [129, 522] width 213 height 27
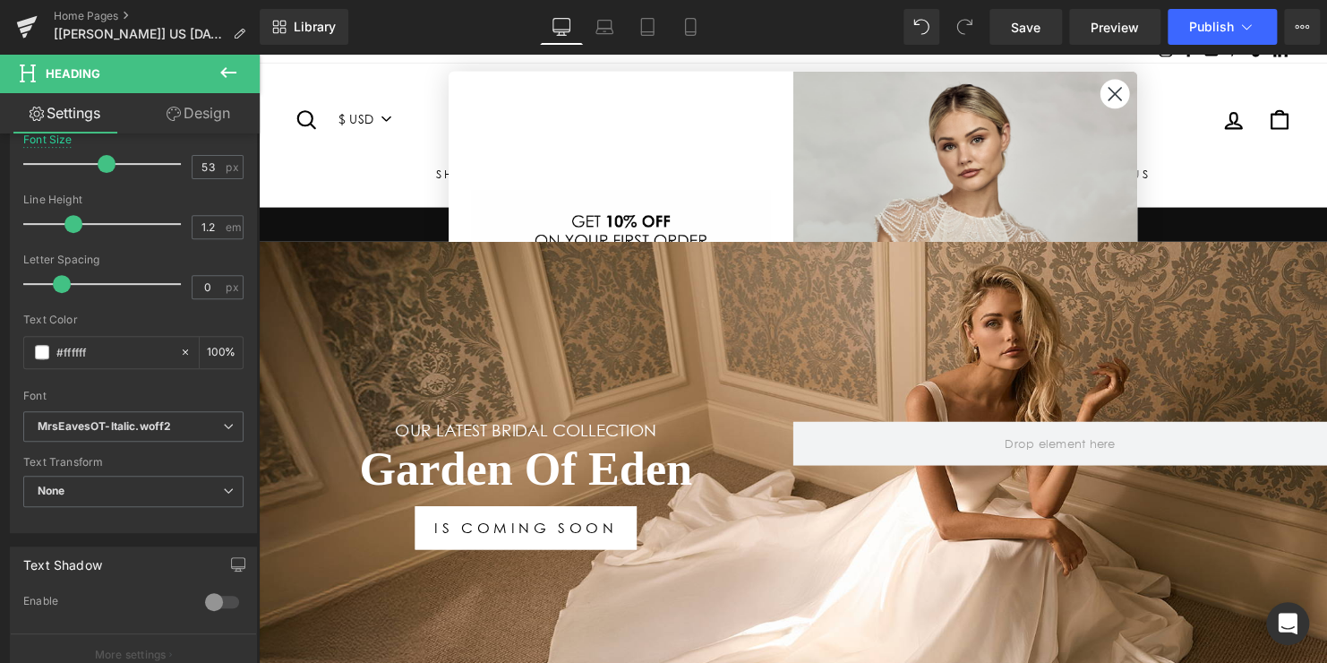
scroll to position [0, 0]
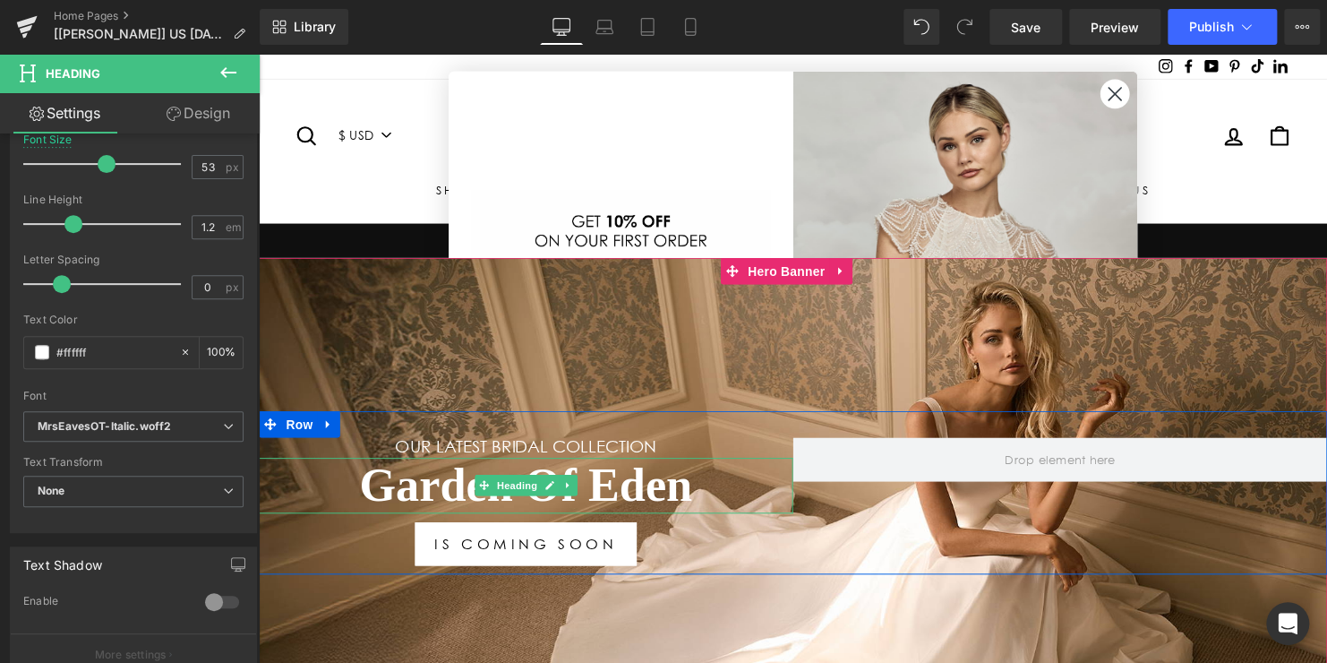
click at [614, 495] on h1 "Garden Of Eden" at bounding box center [530, 491] width 542 height 57
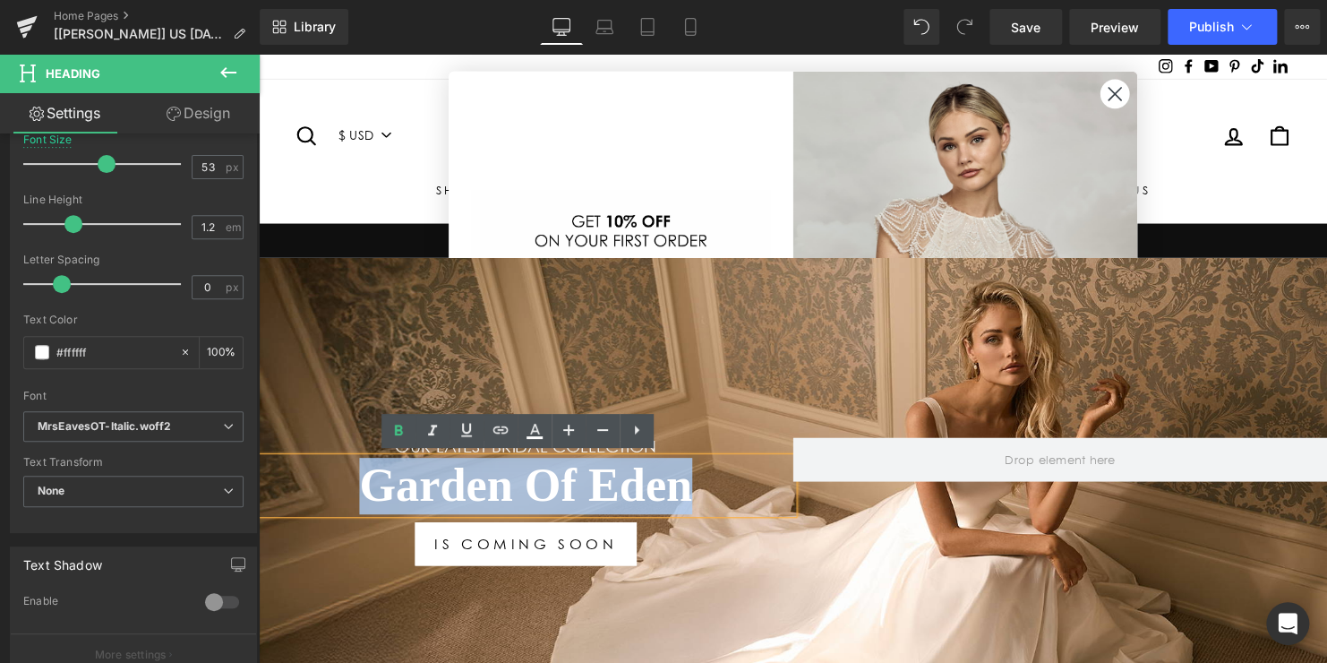
drag, startPoint x: 689, startPoint y: 485, endPoint x: 346, endPoint y: 485, distance: 342.0
click at [346, 485] on h1 "Garden Of Eden" at bounding box center [530, 491] width 542 height 57
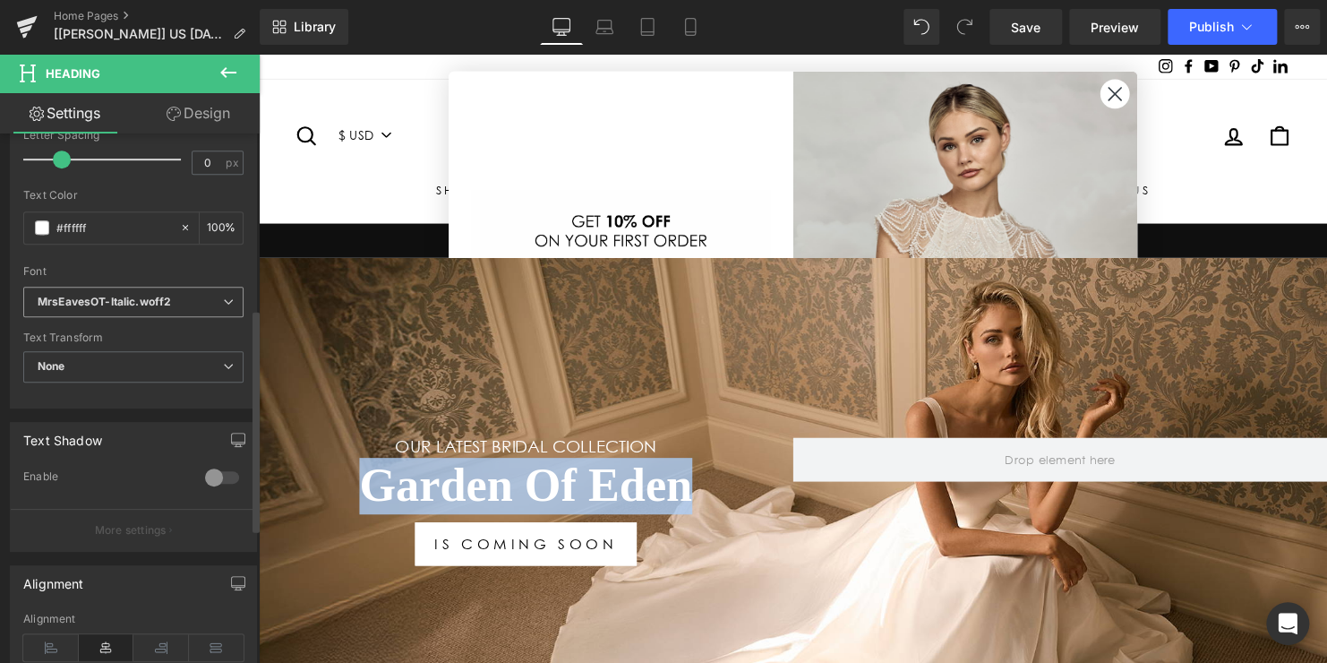
scroll to position [358, 0]
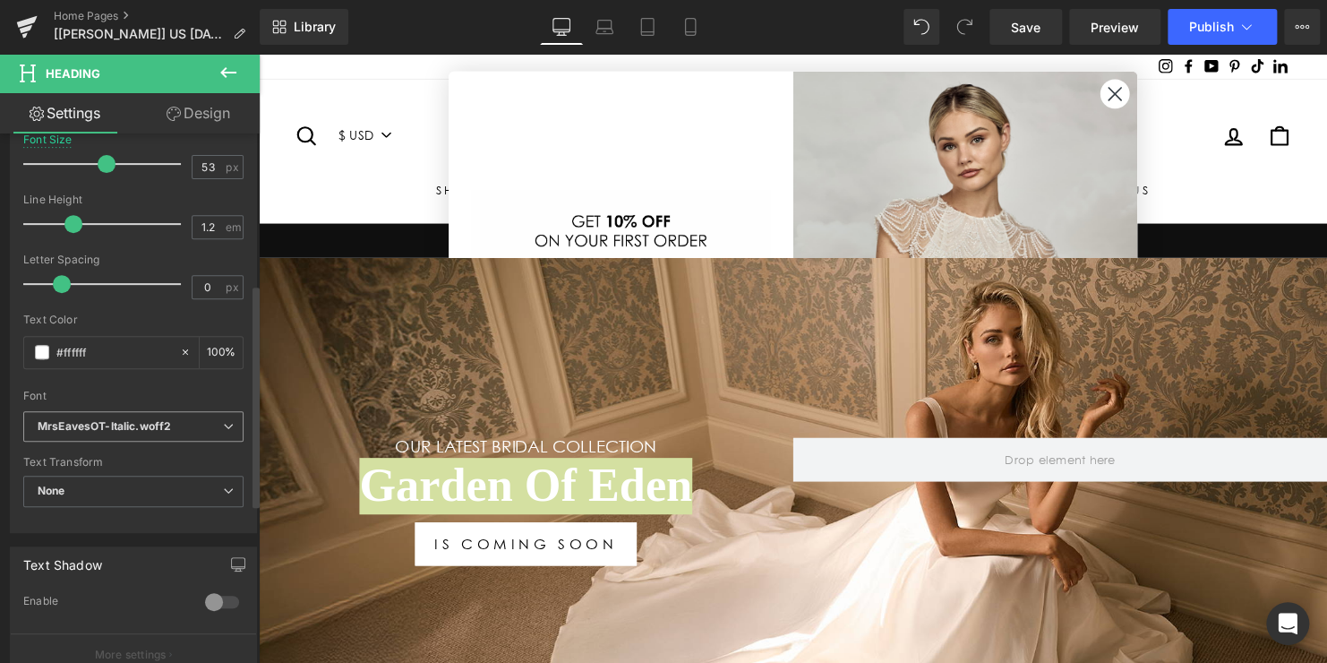
click at [195, 433] on span "MrsEavesOT-Italic.woff2" at bounding box center [133, 426] width 220 height 31
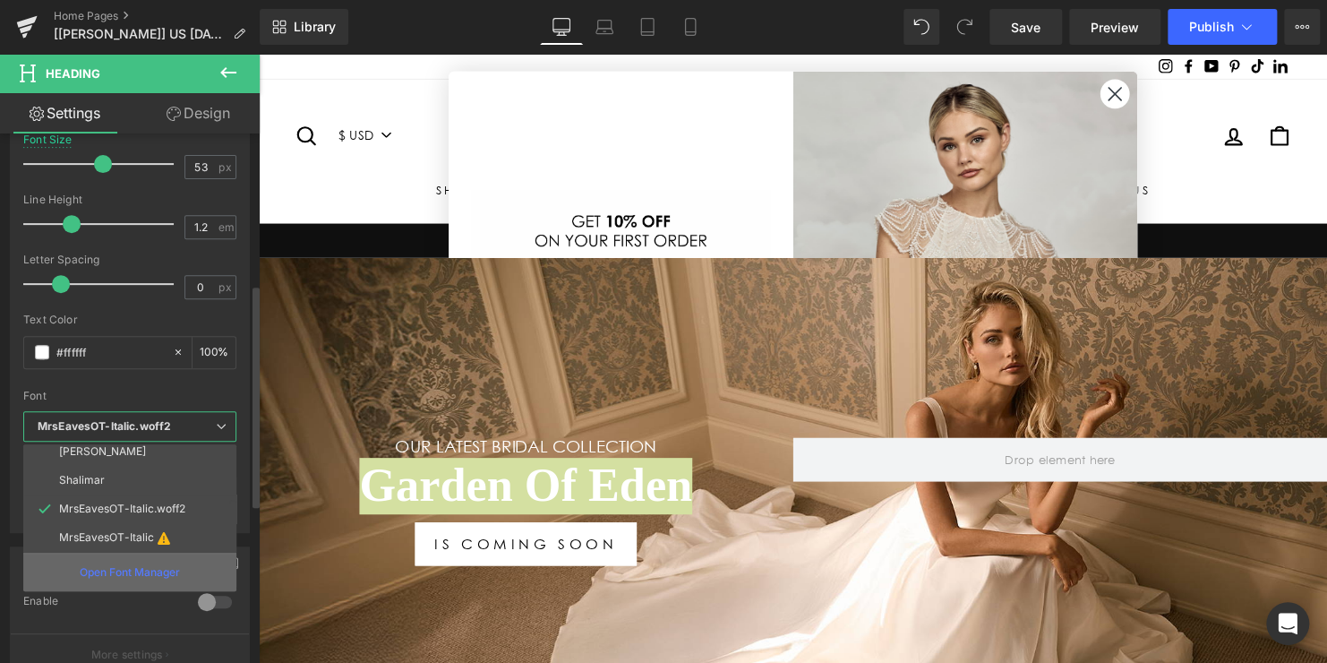
click at [159, 564] on p "Open Font Manager" at bounding box center [130, 572] width 100 height 16
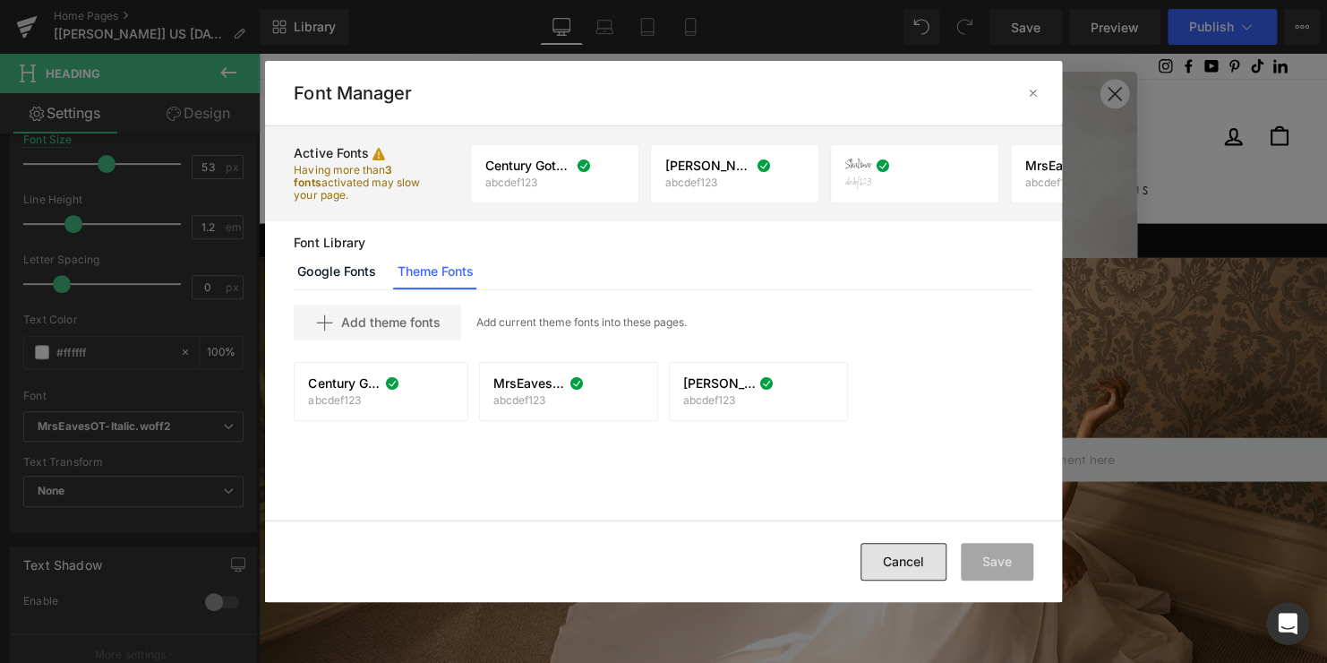
click at [914, 562] on button "Cancel" at bounding box center [903, 562] width 86 height 38
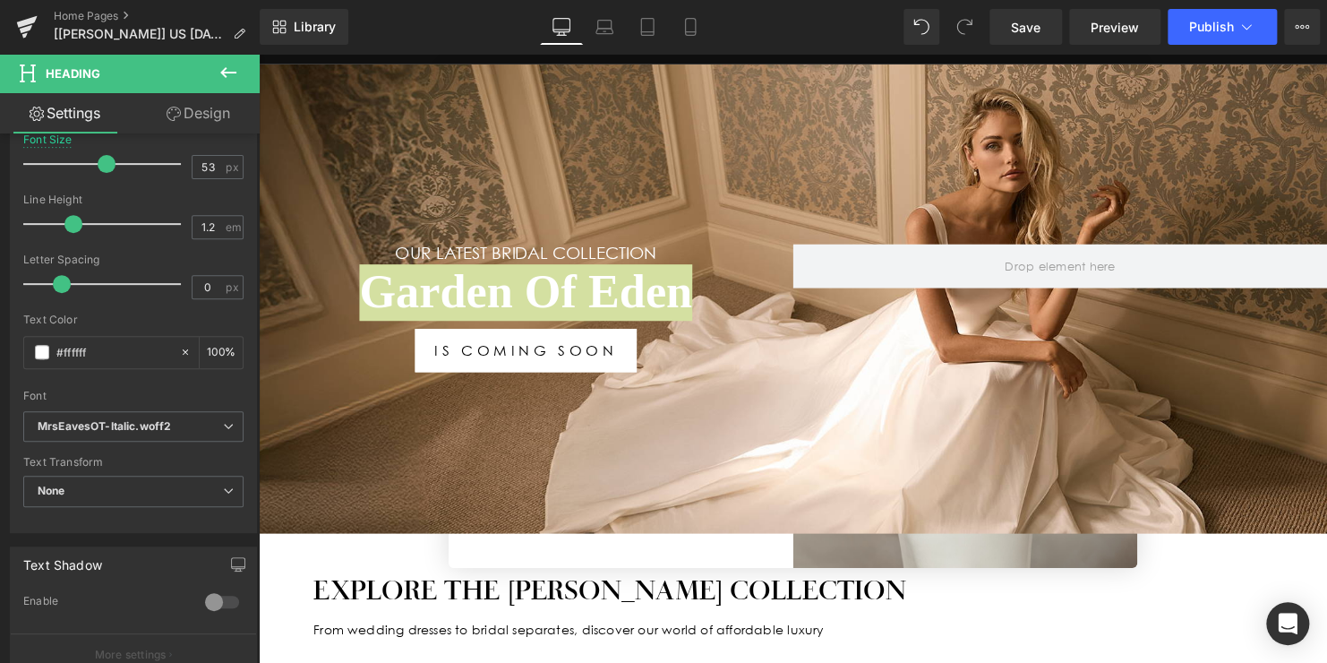
scroll to position [90, 0]
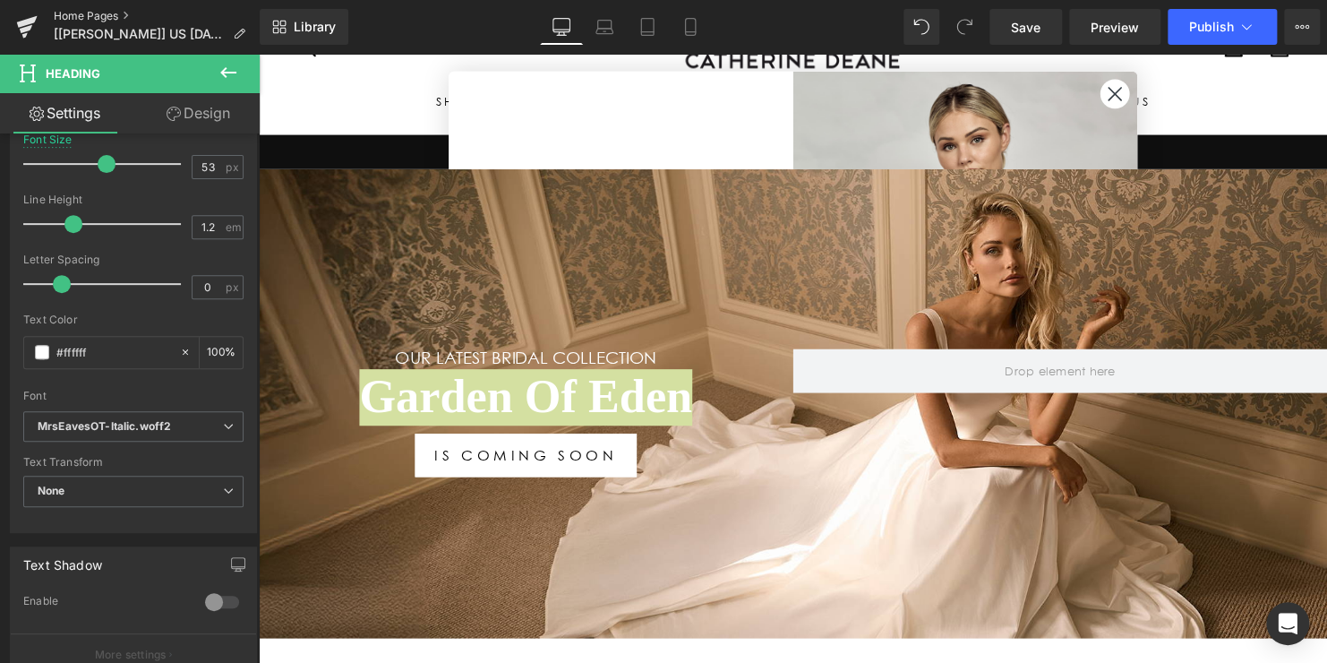
click at [85, 14] on link "Home Pages" at bounding box center [157, 16] width 206 height 14
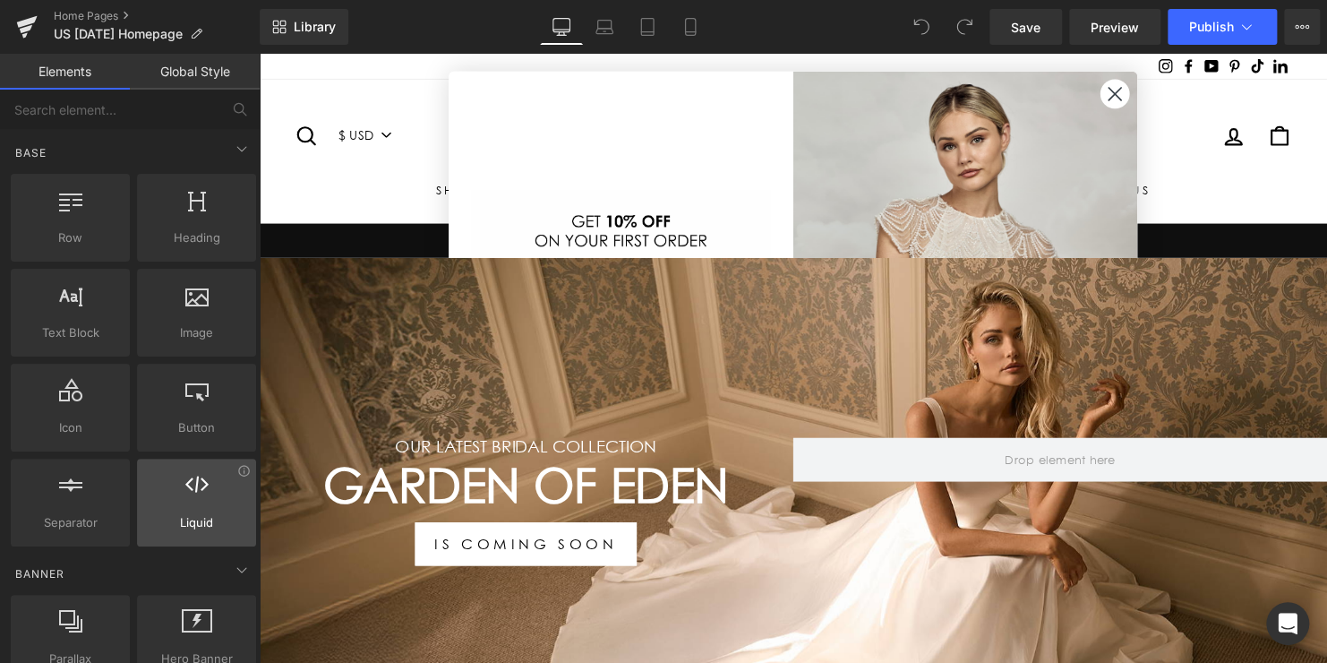
click at [205, 501] on div at bounding box center [196, 493] width 108 height 40
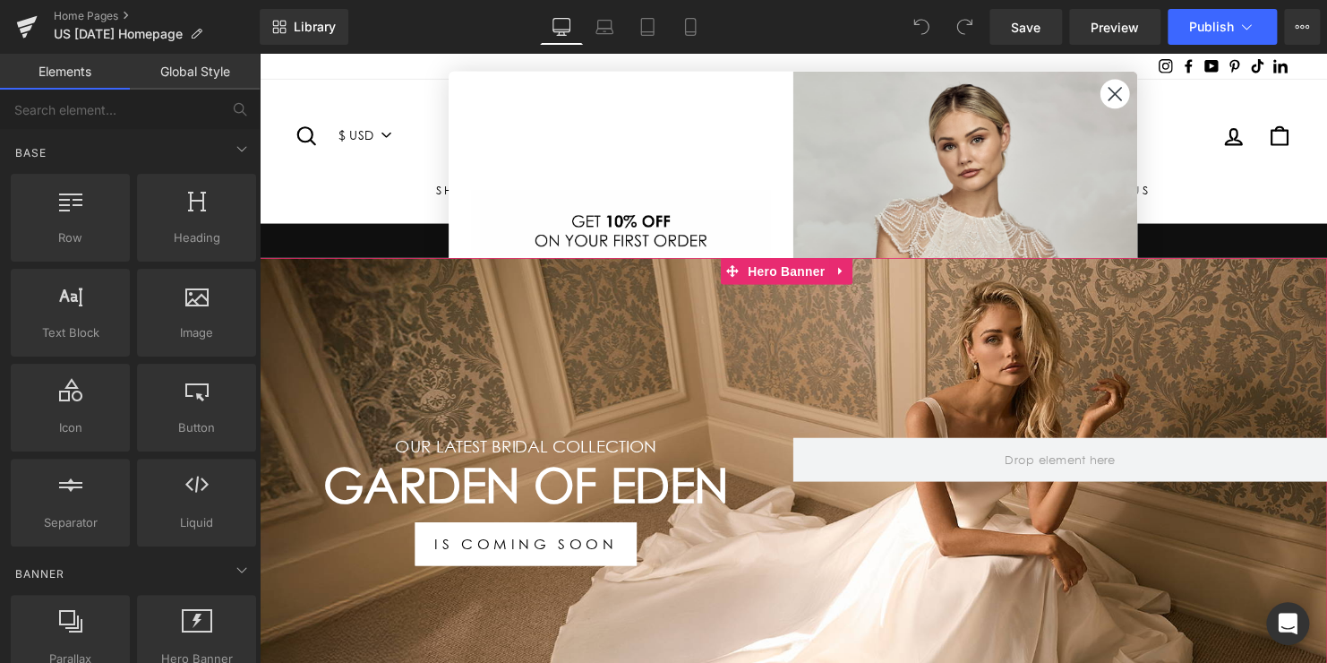
scroll to position [179, 0]
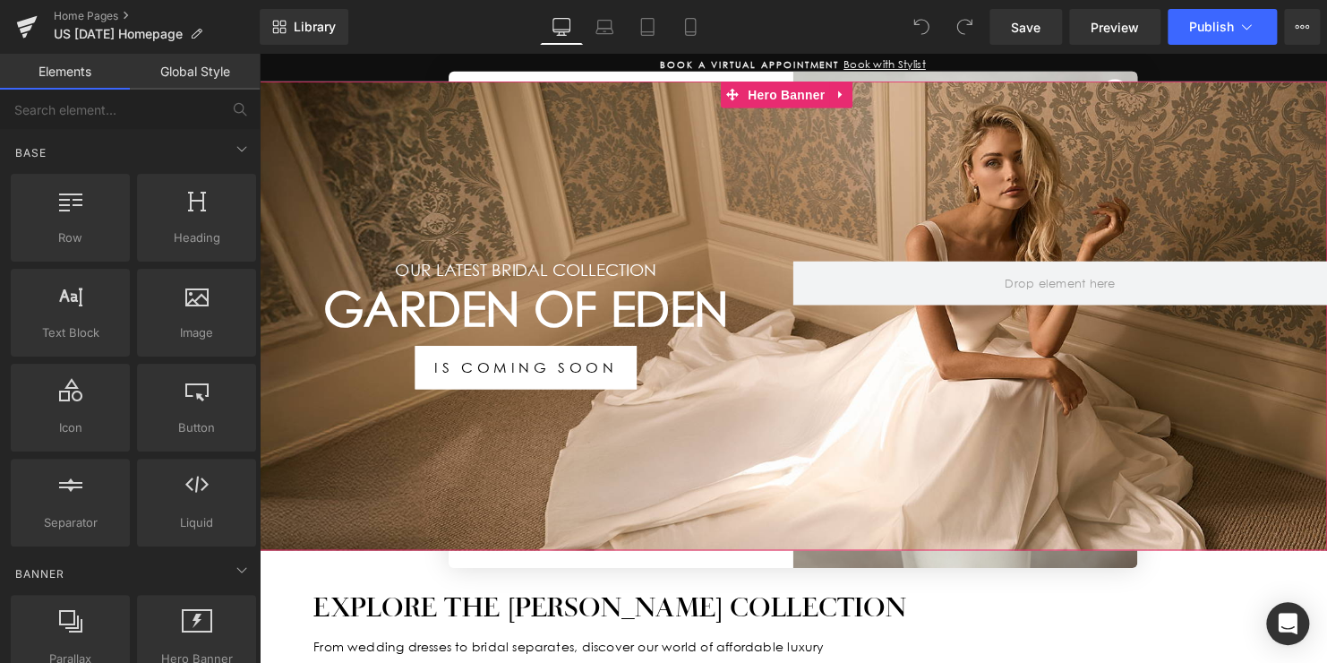
click at [639, 314] on h1 "Garden Of Eden" at bounding box center [530, 312] width 542 height 57
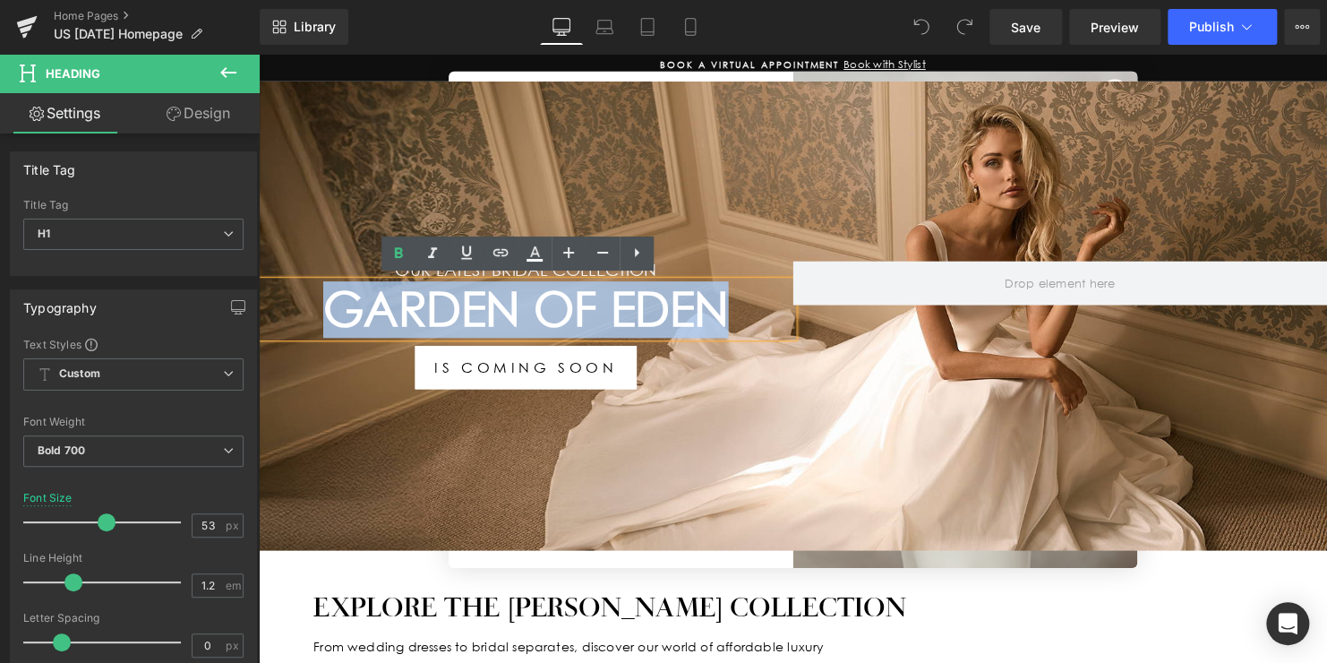
drag, startPoint x: 588, startPoint y: 310, endPoint x: 329, endPoint y: 309, distance: 259.7
click at [329, 309] on h1 "Garden Of Eden" at bounding box center [530, 312] width 542 height 57
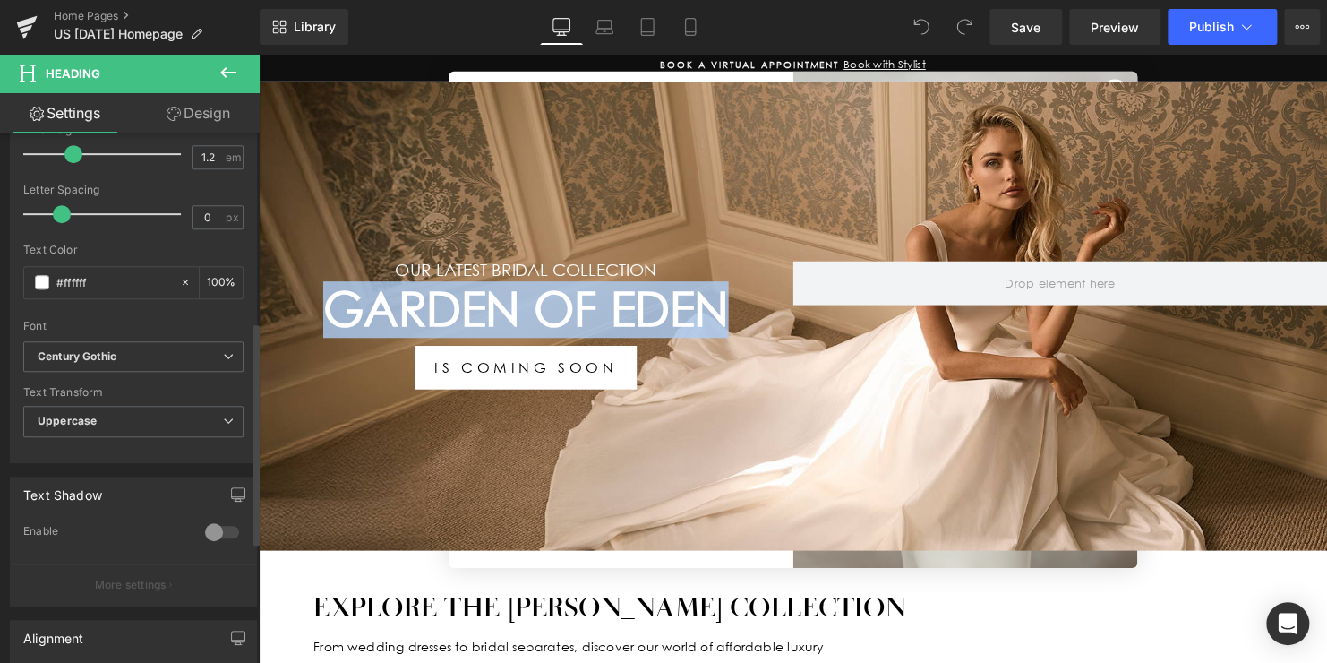
scroll to position [448, 0]
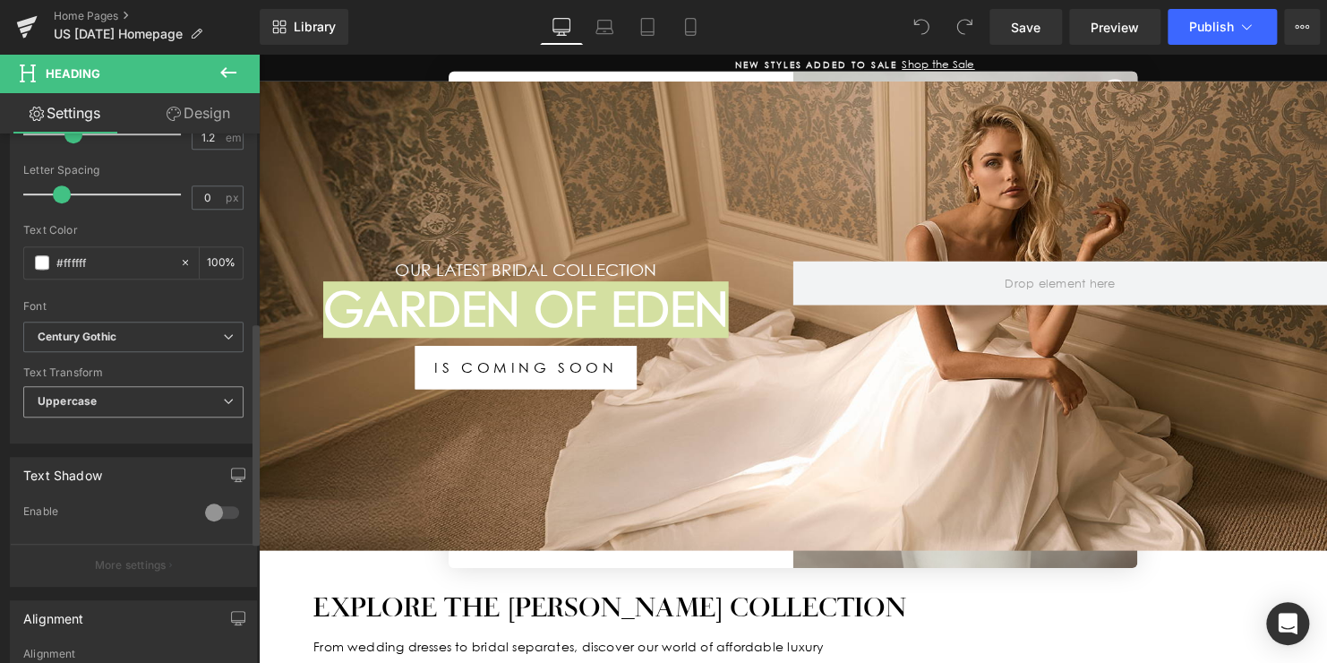
click at [144, 390] on span "Uppercase" at bounding box center [133, 401] width 220 height 31
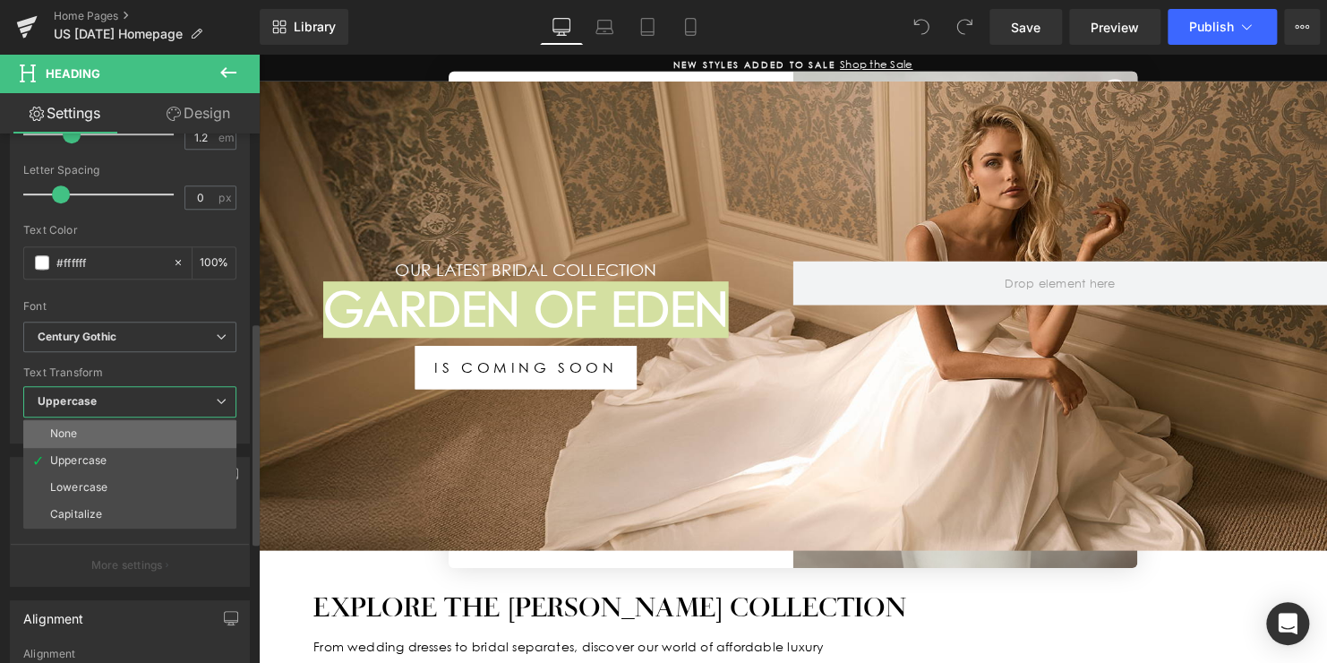
click at [141, 429] on li "None" at bounding box center [129, 433] width 213 height 27
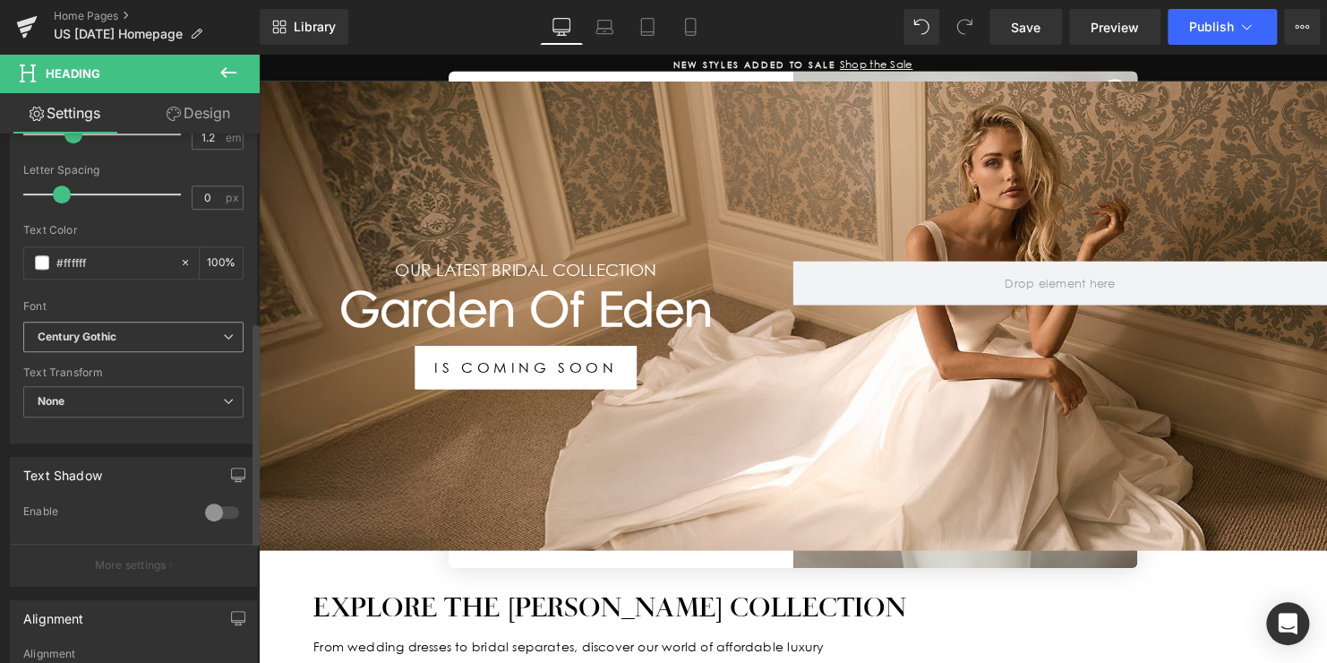
click at [137, 340] on b "Century Gothic" at bounding box center [130, 336] width 185 height 15
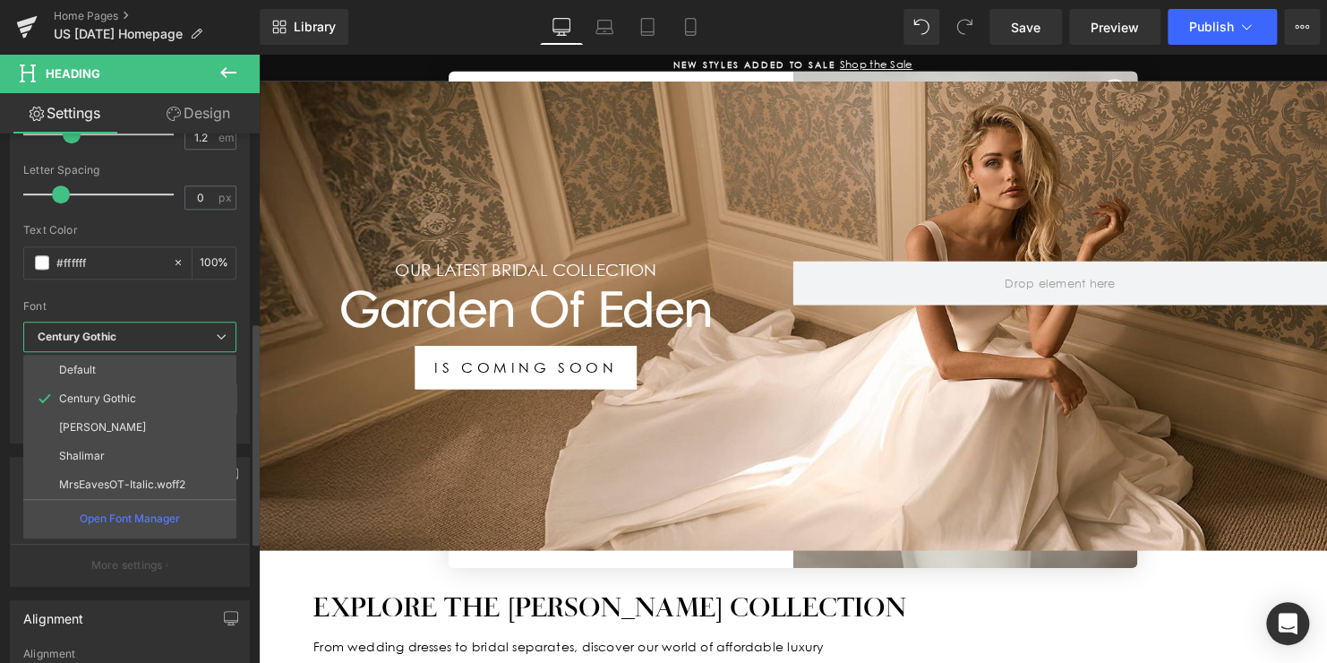
click at [139, 479] on p "MrsEavesOT-Italic.woff2" at bounding box center [122, 484] width 126 height 13
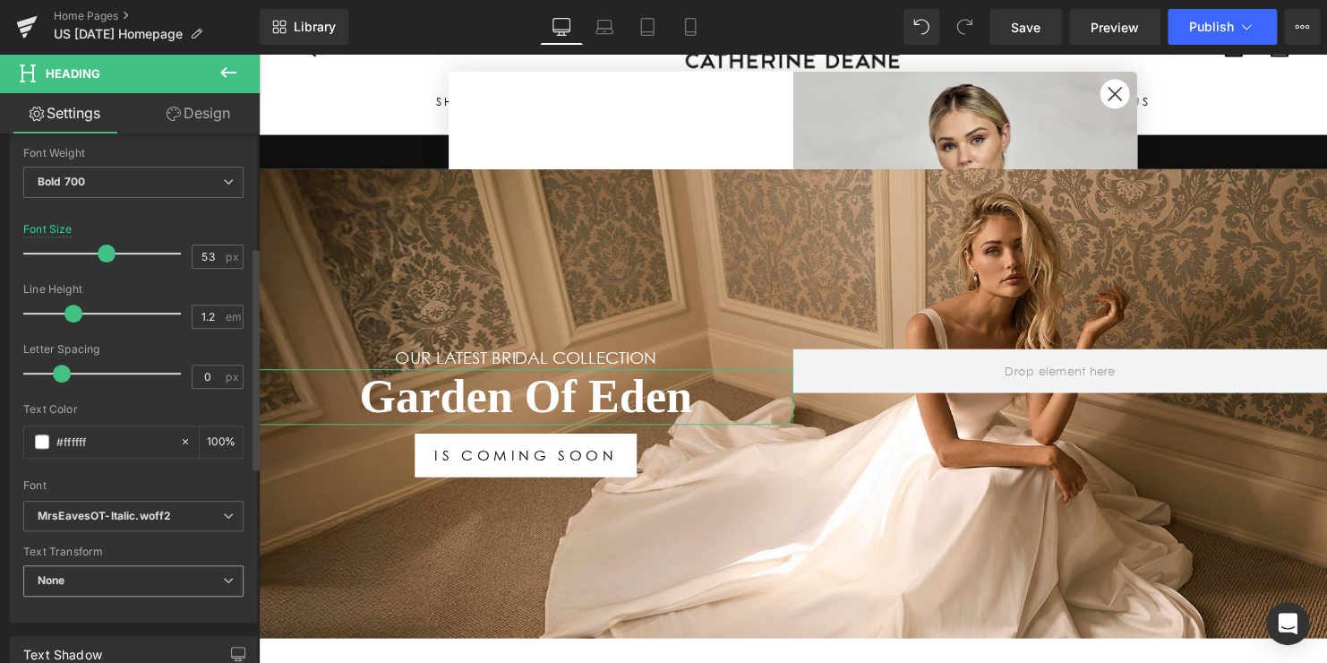
scroll to position [269, 0]
